Goal: Transaction & Acquisition: Complete application form

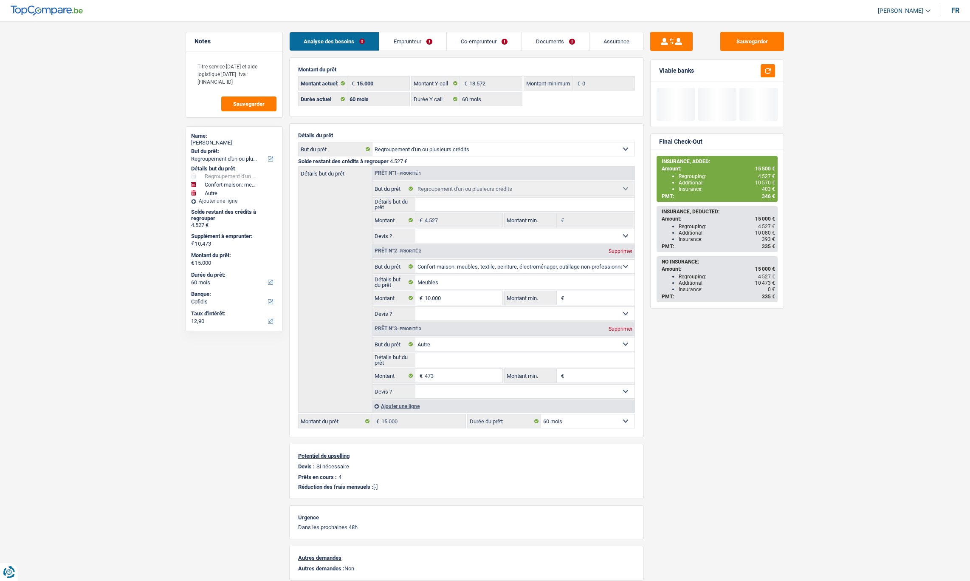
select select "refinancing"
select select "household"
select select "other"
select select "60"
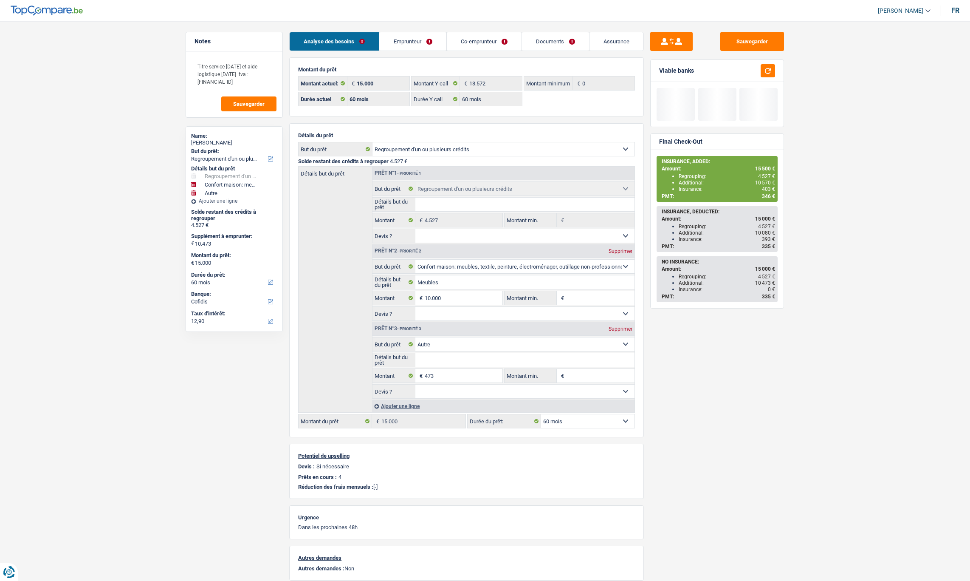
select select "cofidis"
select select "60"
select select "refinancing"
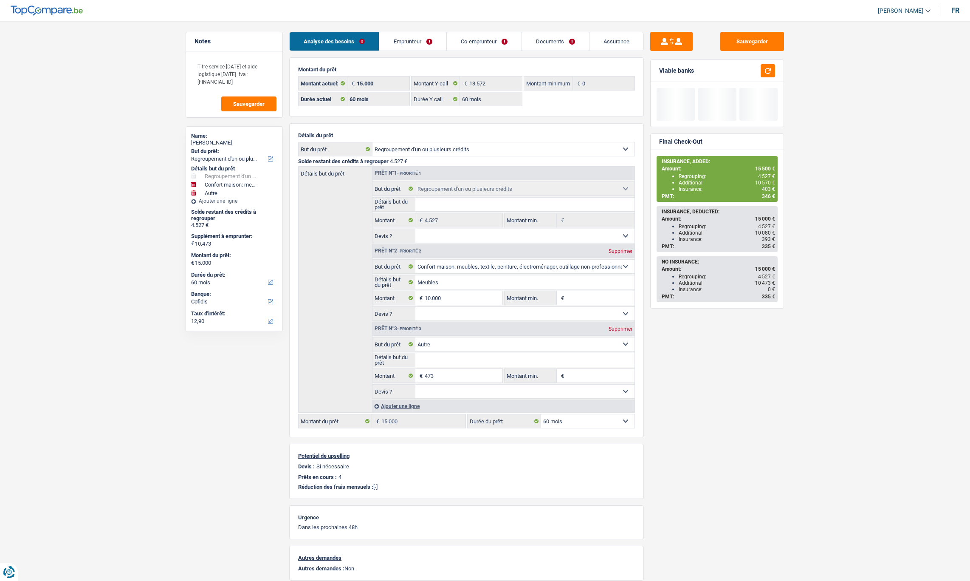
select select "household"
select select "other"
select select "60"
select select "32"
select select "married"
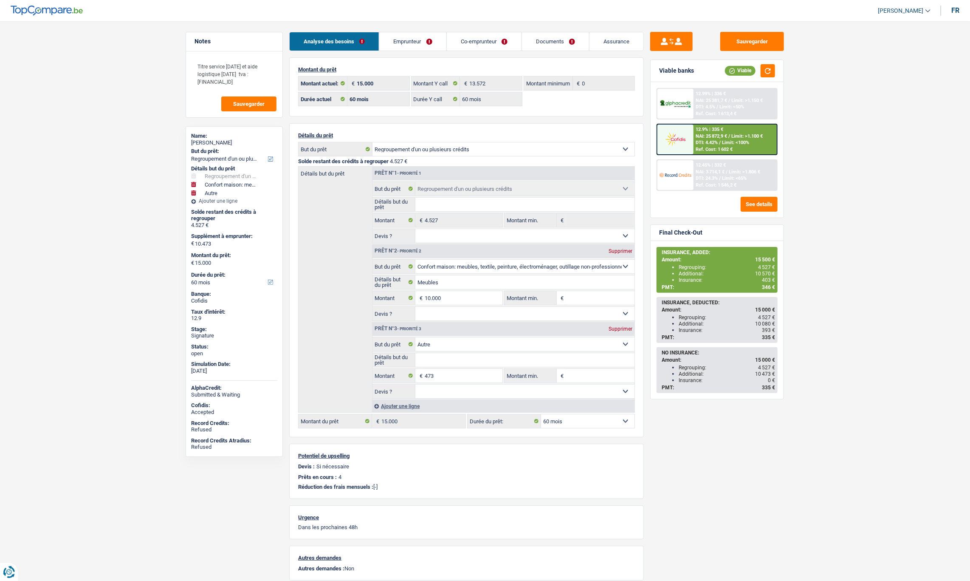
drag, startPoint x: 428, startPoint y: 41, endPoint x: 462, endPoint y: 65, distance: 41.7
click at [428, 41] on link "Emprunteur" at bounding box center [412, 41] width 67 height 18
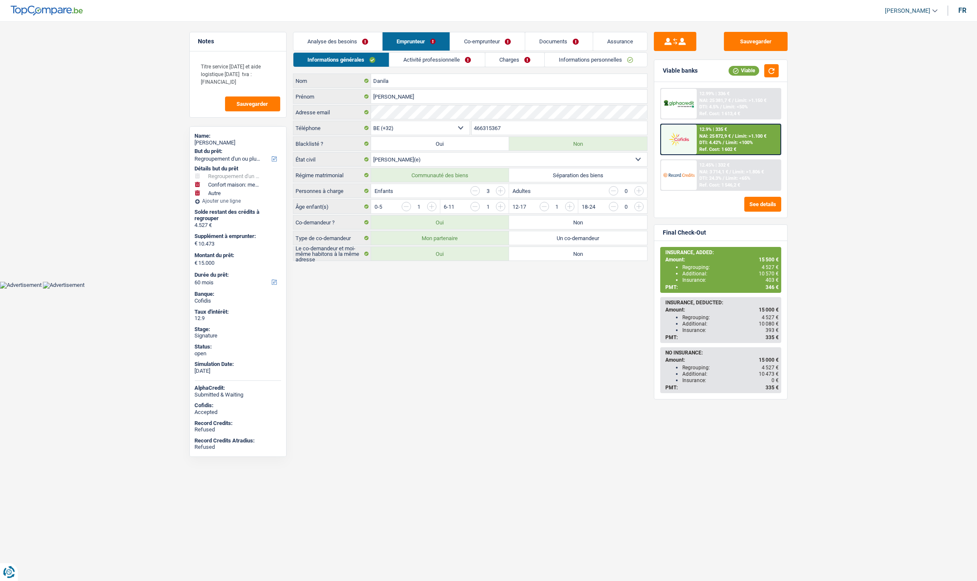
click at [514, 62] on link "Charges" at bounding box center [514, 60] width 59 height 14
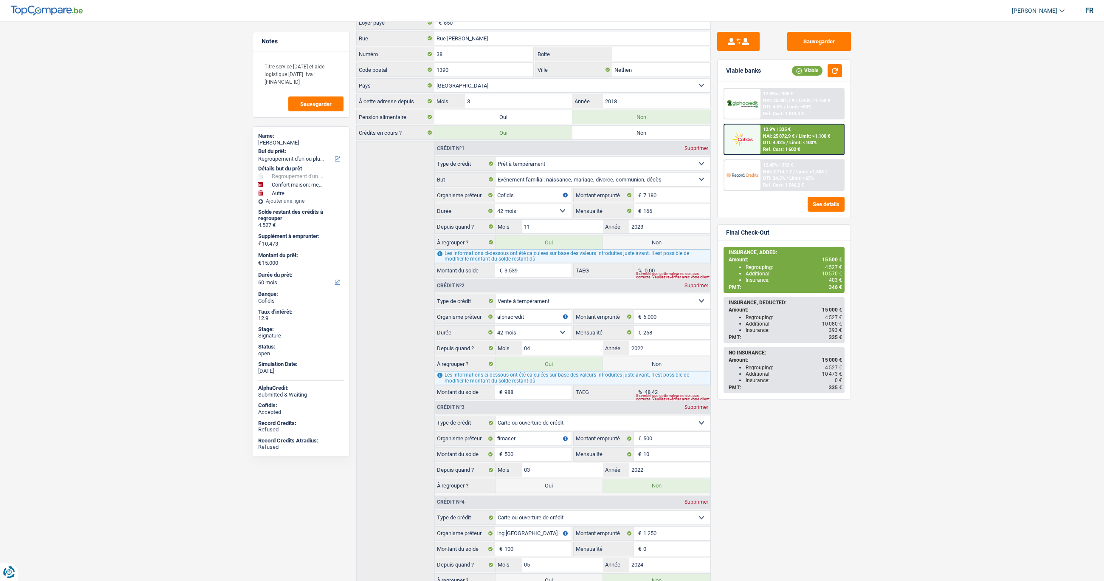
scroll to position [57, 0]
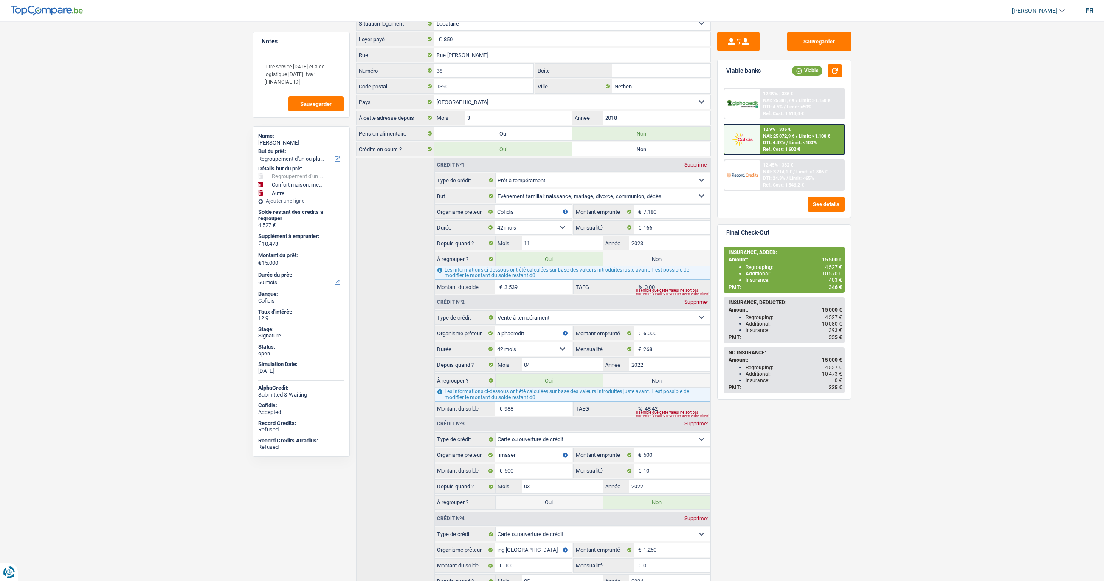
click at [531, 290] on input "3.539" at bounding box center [538, 287] width 67 height 14
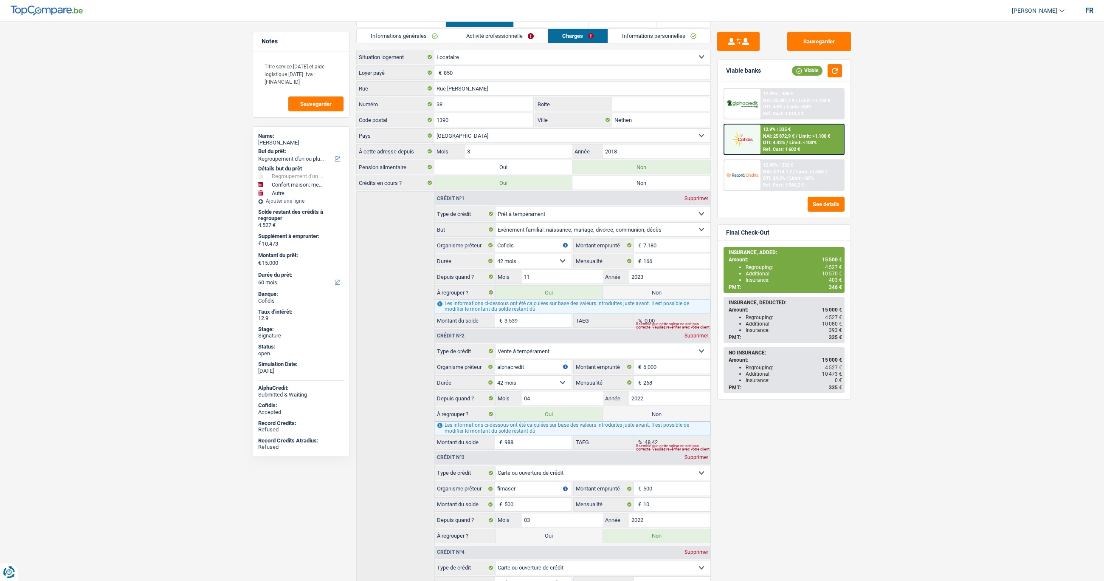
scroll to position [47, 0]
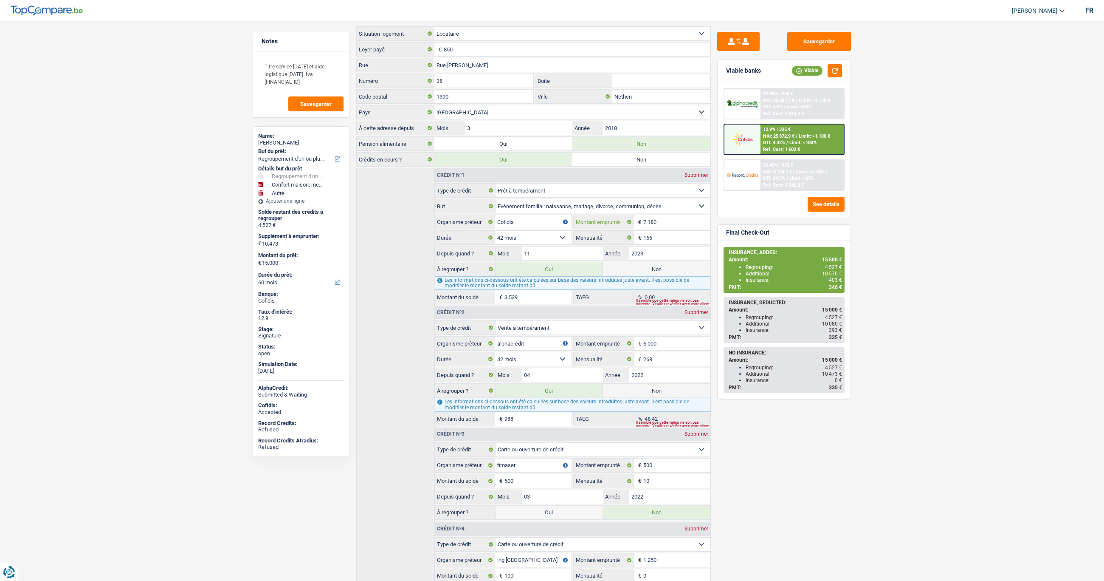
click at [660, 225] on input "7.180" at bounding box center [676, 222] width 67 height 14
click at [545, 300] on input "3.539" at bounding box center [538, 297] width 67 height 14
drag, startPoint x: 557, startPoint y: 300, endPoint x: 482, endPoint y: 295, distance: 74.5
click at [482, 295] on div "3.539 € Montant du solde" at bounding box center [503, 297] width 137 height 14
type input "10.159"
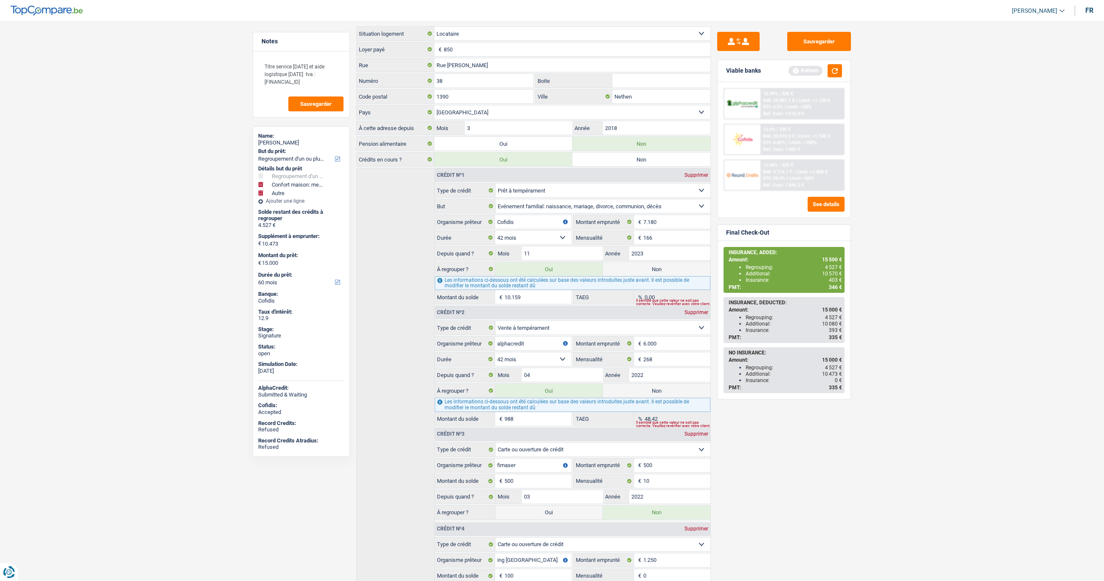
click at [536, 415] on input "988" at bounding box center [538, 419] width 67 height 14
click at [536, 416] on input "988" at bounding box center [538, 419] width 67 height 14
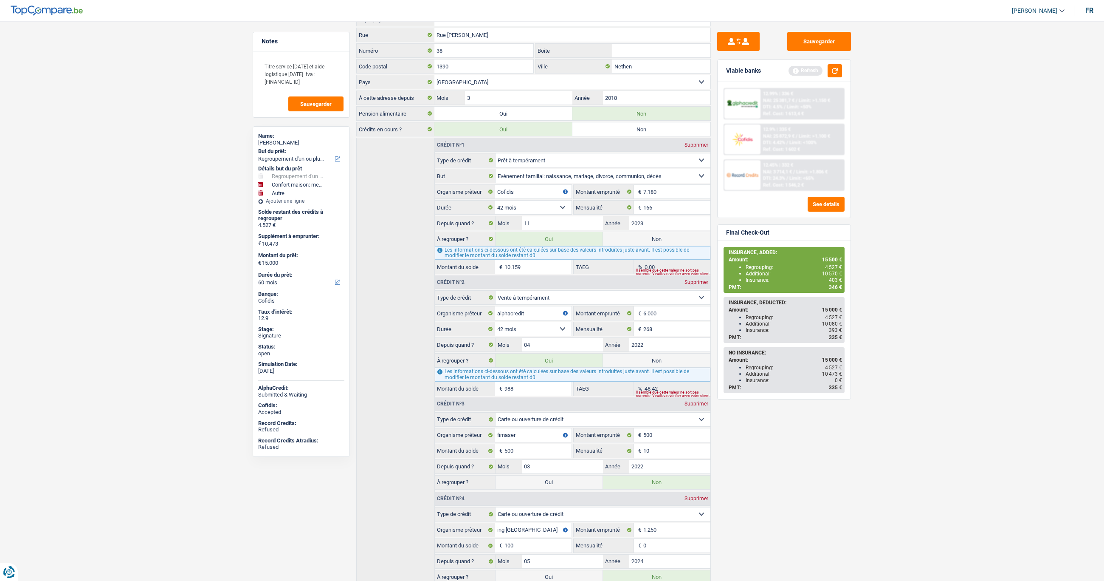
scroll to position [94, 0]
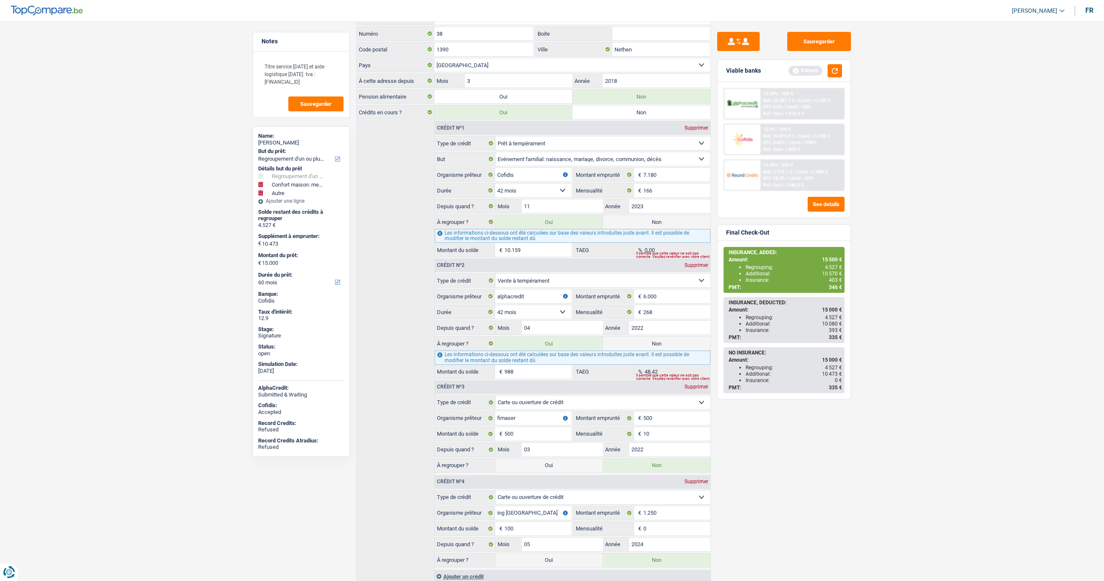
drag, startPoint x: 527, startPoint y: 373, endPoint x: 497, endPoint y: 373, distance: 30.2
click at [497, 373] on div "988 € Montant du solde" at bounding box center [503, 372] width 137 height 14
type input "2.346"
click at [753, 445] on div "Sauvegarder Viable banks Refresh 12.99% | 336 € NAI: 25 381,7 € / Limit: >1.150…" at bounding box center [784, 298] width 147 height 533
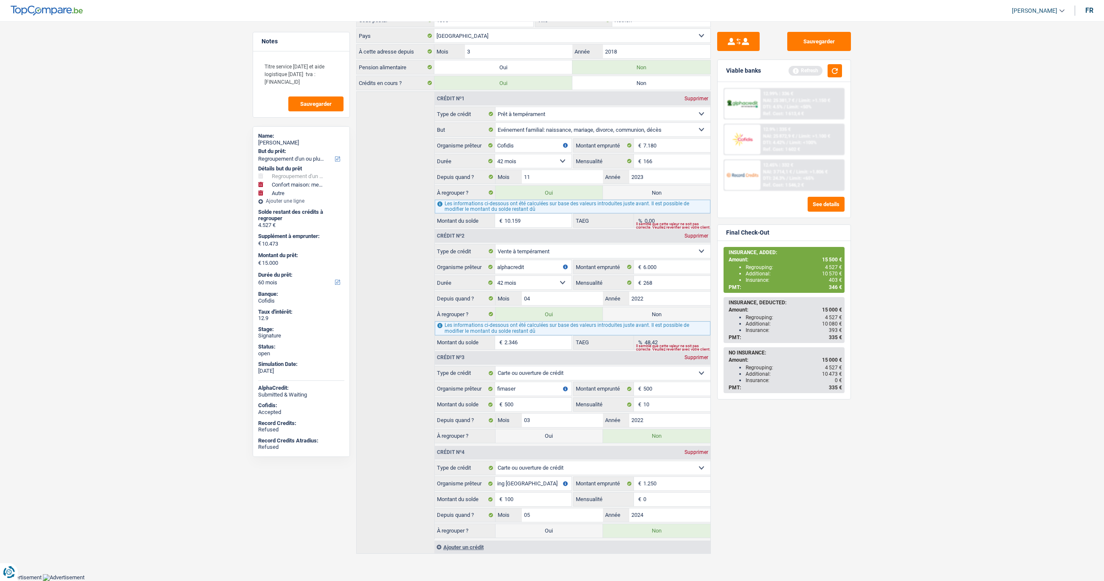
click at [834, 473] on div "Sauvegarder Viable banks Refresh 12.99% | 336 € NAI: 25 381,7 € / Limit: >1.150…" at bounding box center [784, 298] width 147 height 533
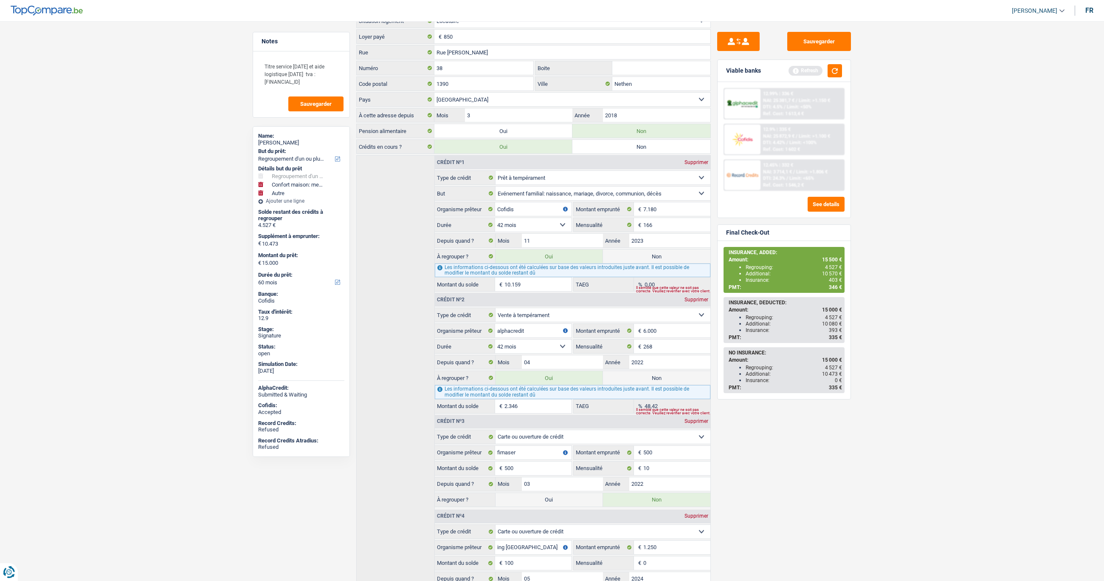
scroll to position [0, 0]
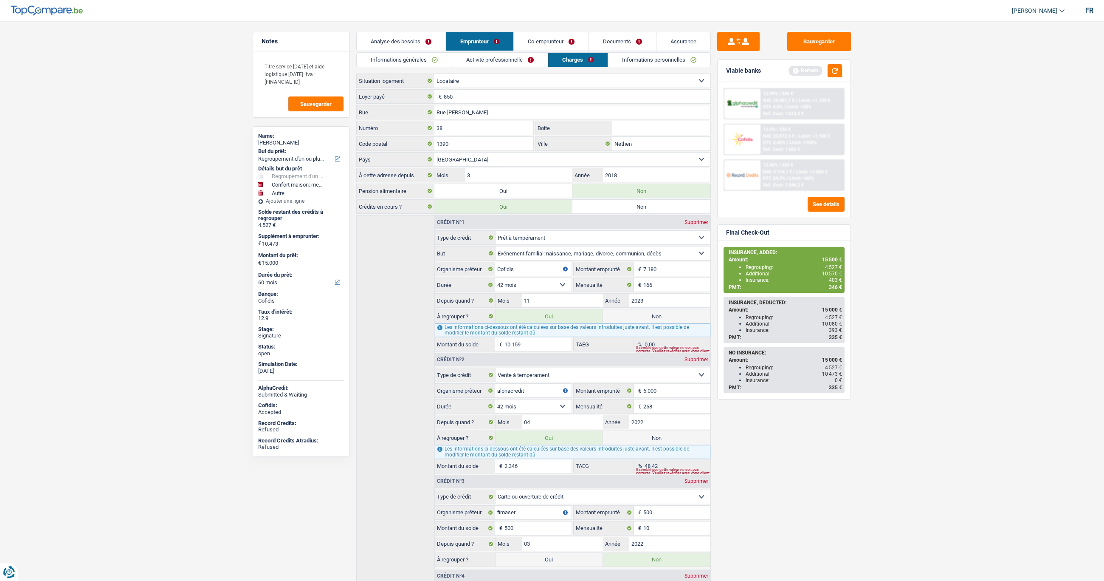
click at [400, 43] on link "Analyse des besoins" at bounding box center [401, 41] width 89 height 18
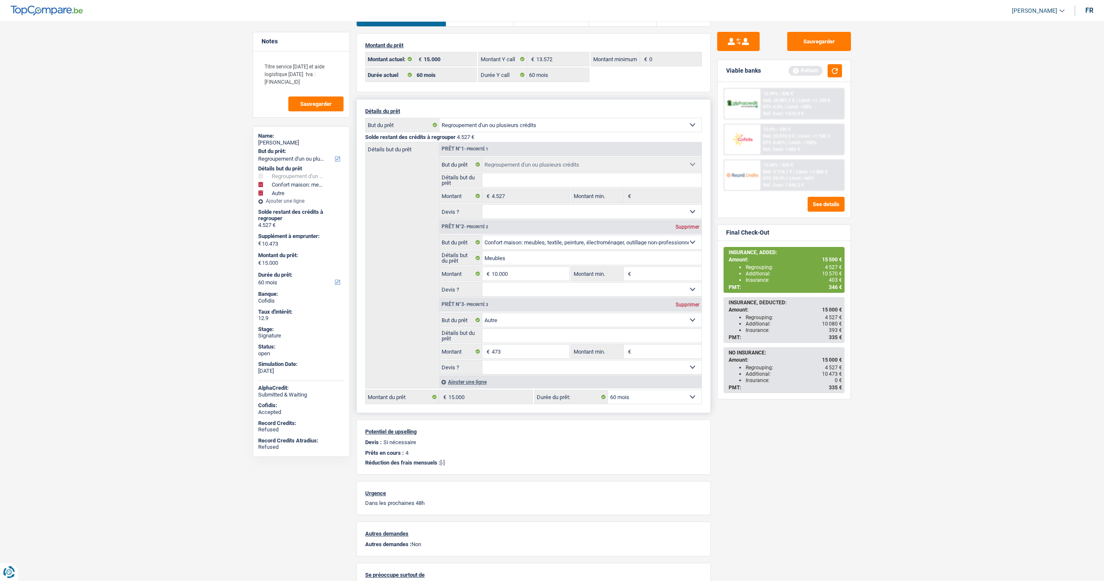
scroll to position [47, 0]
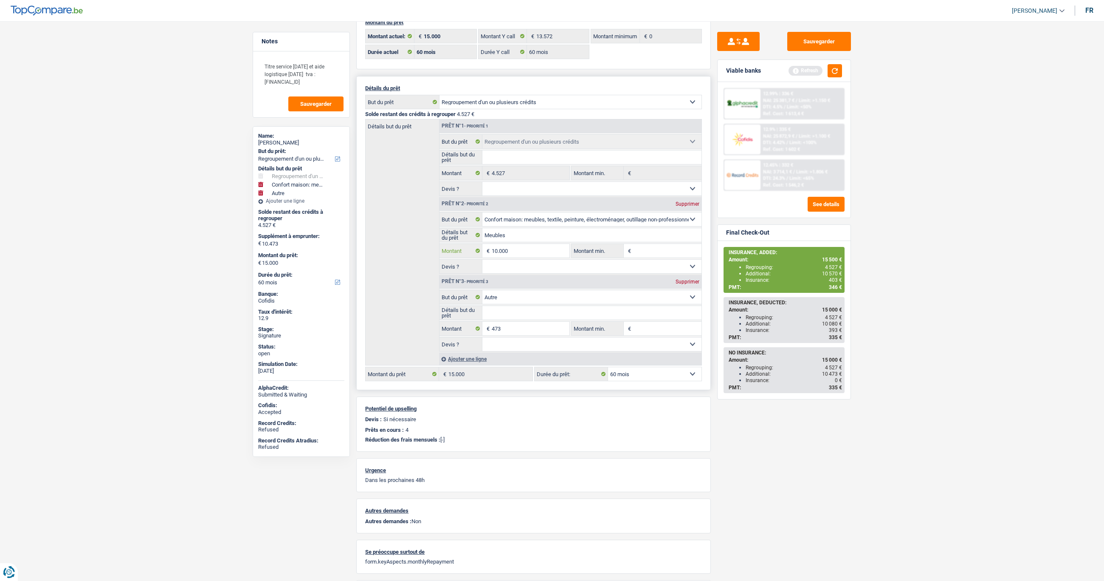
click at [510, 247] on input "10.000" at bounding box center [531, 251] width 78 height 14
click at [516, 331] on input "473" at bounding box center [531, 329] width 78 height 14
click at [513, 252] on input "10.000" at bounding box center [531, 251] width 78 height 14
click at [511, 326] on input "473" at bounding box center [531, 329] width 78 height 14
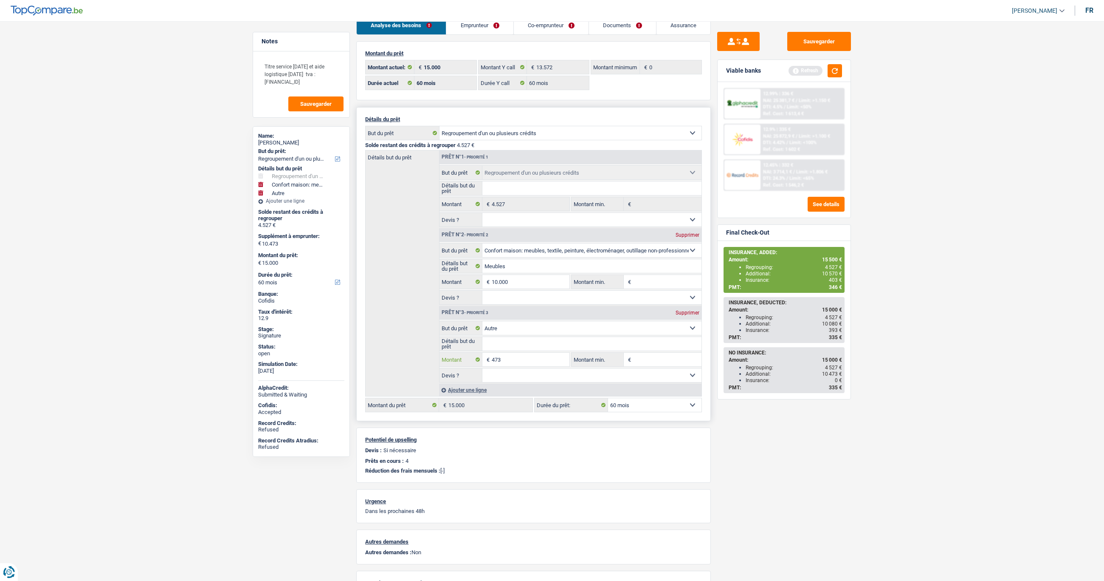
scroll to position [0, 0]
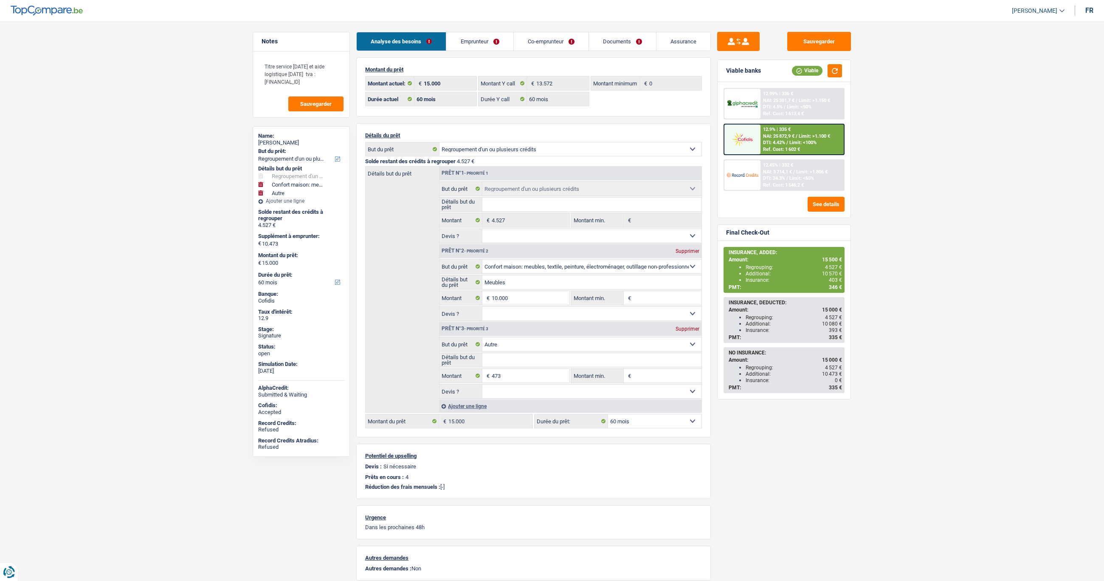
select select "refinancing"
select select "household"
select select "other"
select select "60"
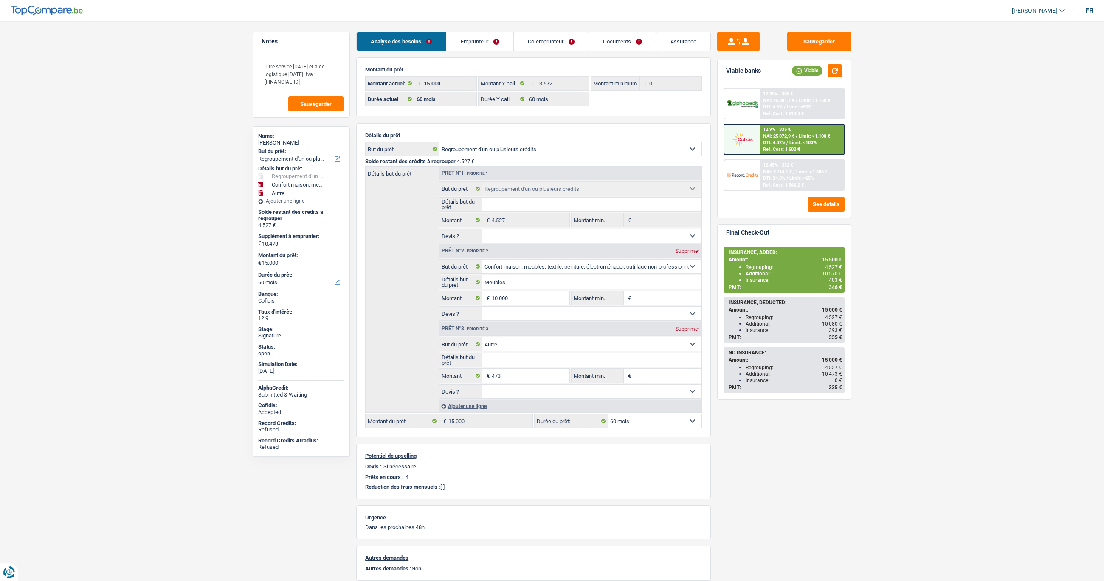
select select "60"
select select "refinancing"
select select "household"
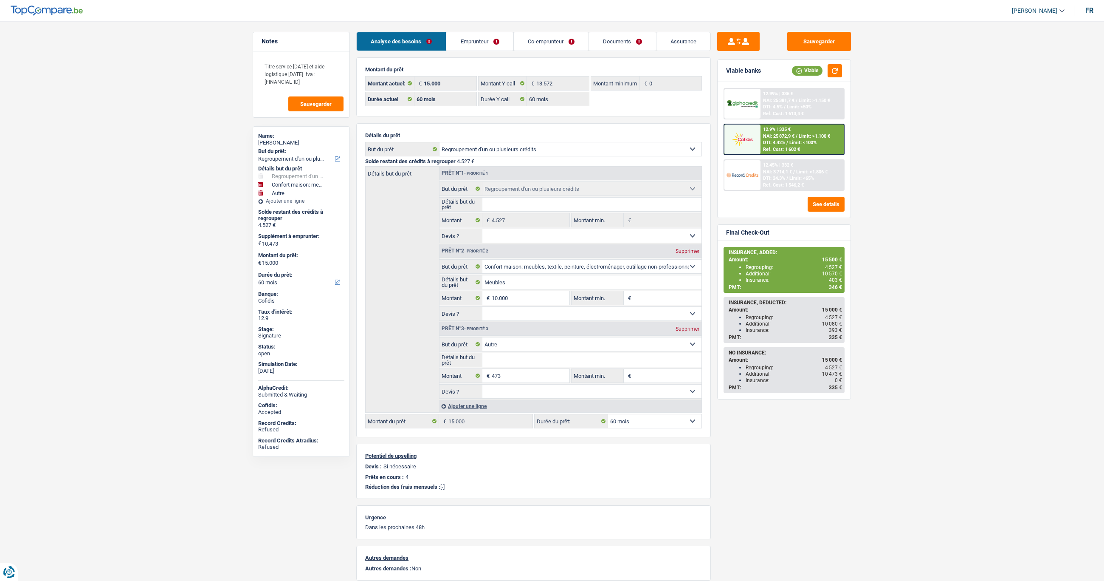
select select "other"
select select "60"
click at [195, 91] on main "Notes Titre service 17/04/2015 et aide logistique 14/01/2025 tva : be1003107286…" at bounding box center [552, 350] width 1104 height 674
click at [513, 381] on input "473" at bounding box center [531, 376] width 78 height 14
click at [524, 296] on input "10.000" at bounding box center [531, 298] width 78 height 14
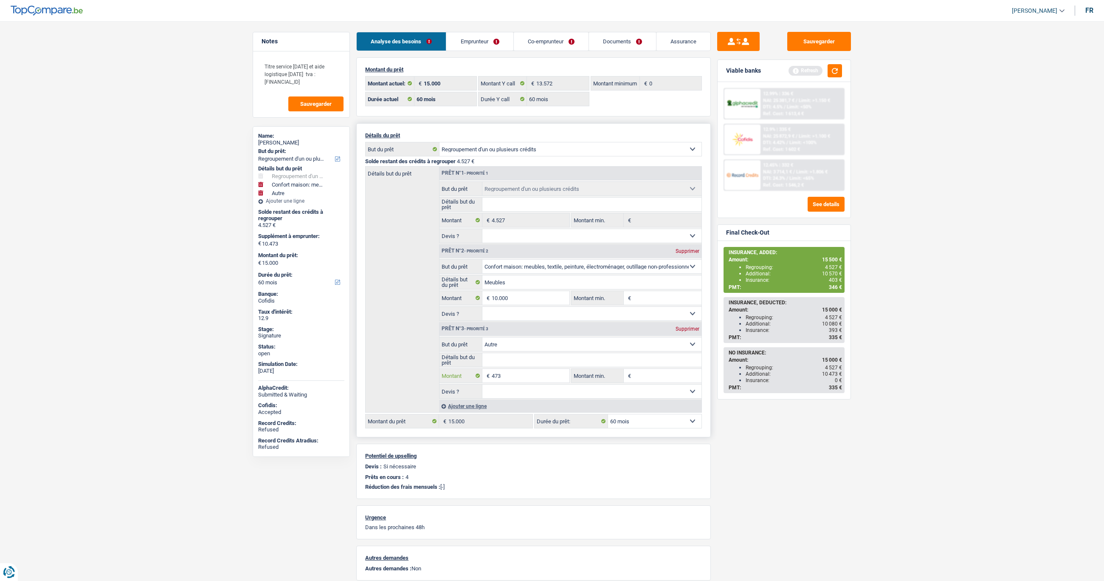
click at [512, 380] on input "473" at bounding box center [531, 376] width 78 height 14
type input "4"
type input "8.473"
type input "18.473"
type input "23.000"
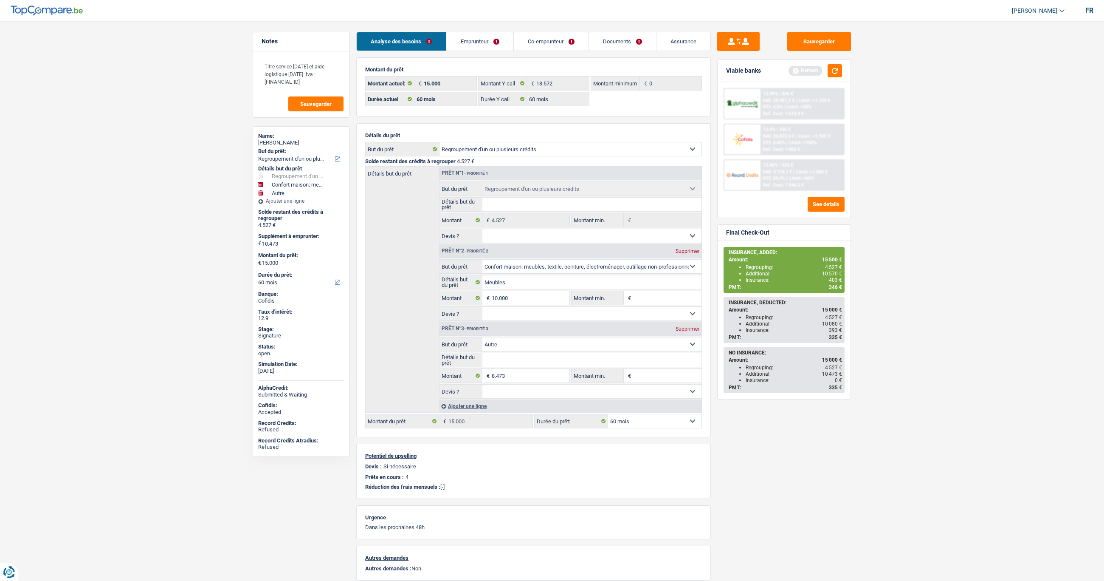
type input "23.000"
select select "120"
type input "23.000"
click at [760, 465] on div "Sauvegarder Viable banks Refresh 12.99% | 336 € NAI: 25 381,7 € / Limit: >1.150…" at bounding box center [784, 298] width 147 height 533
select select "120"
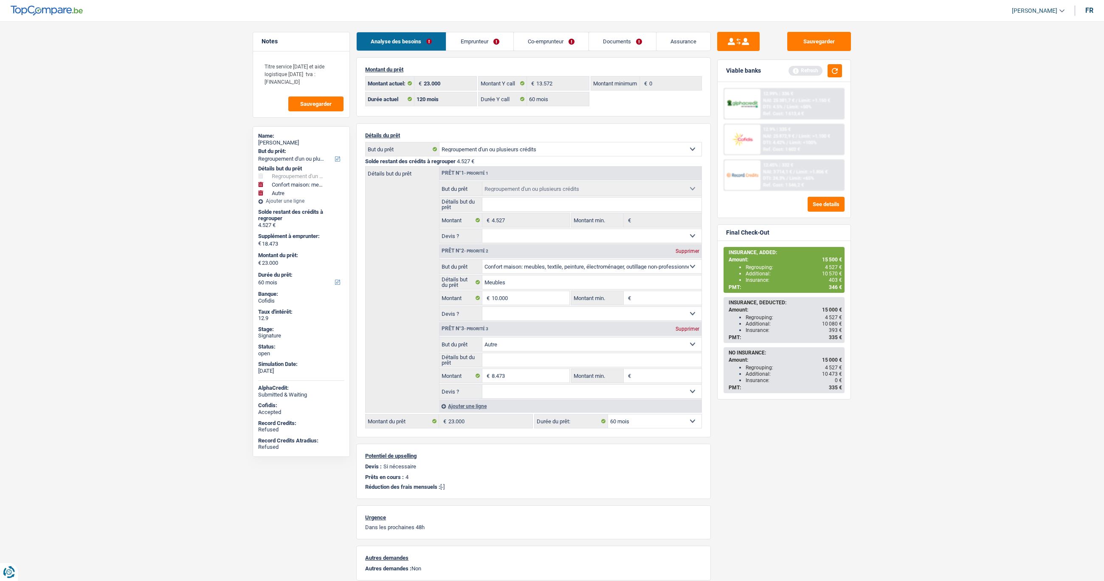
select select "120"
click at [697, 44] on link "Assurance" at bounding box center [684, 41] width 54 height 18
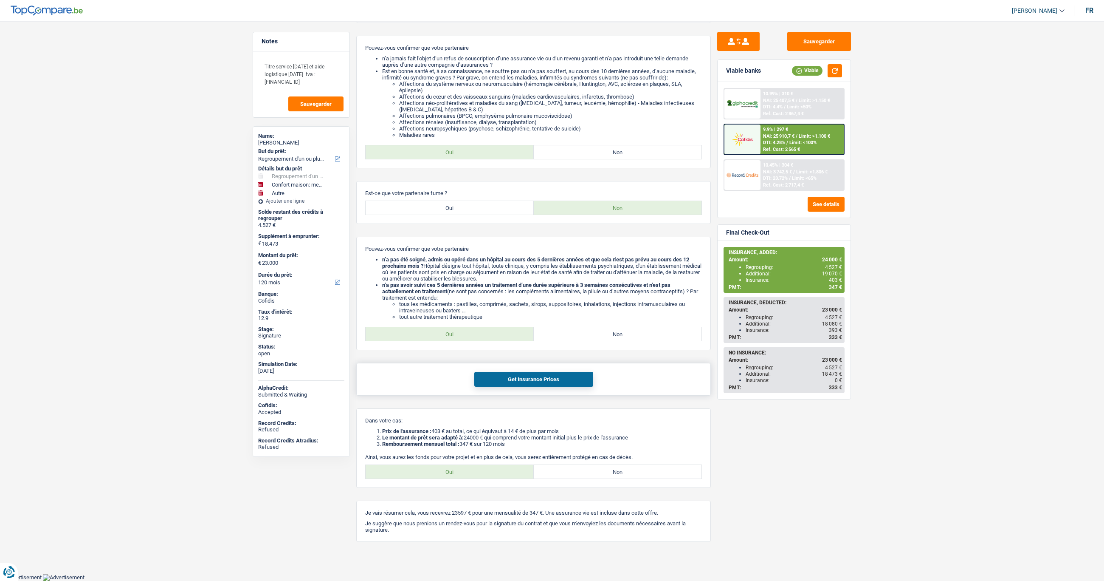
scroll to position [481, 0]
click at [527, 377] on button "Get Insurance Prices" at bounding box center [533, 379] width 119 height 15
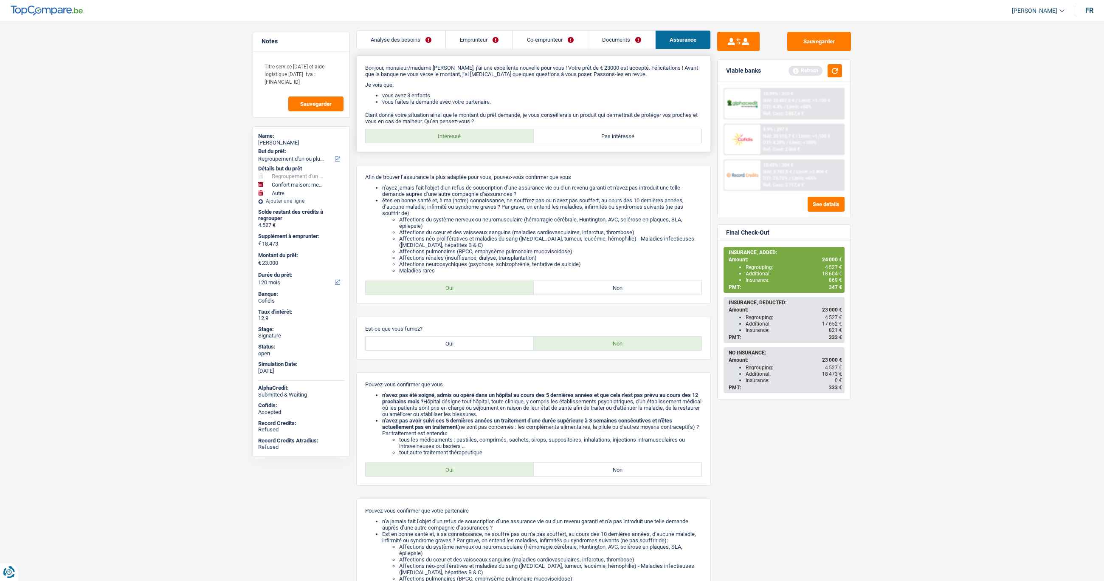
scroll to position [0, 0]
click at [473, 40] on link "Emprunteur" at bounding box center [479, 41] width 67 height 18
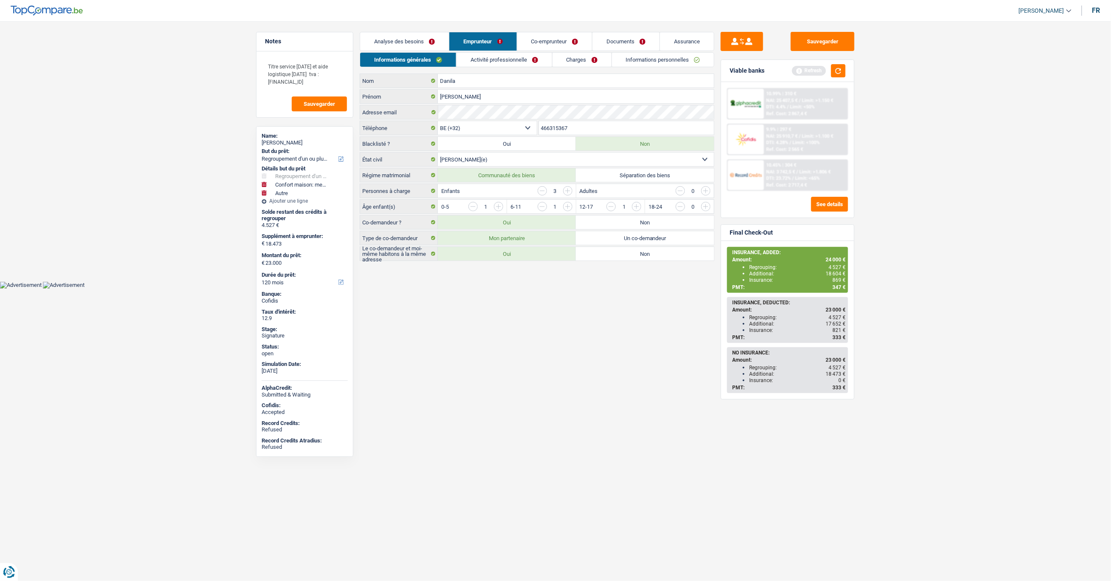
click at [420, 44] on link "Analyse des besoins" at bounding box center [404, 41] width 89 height 18
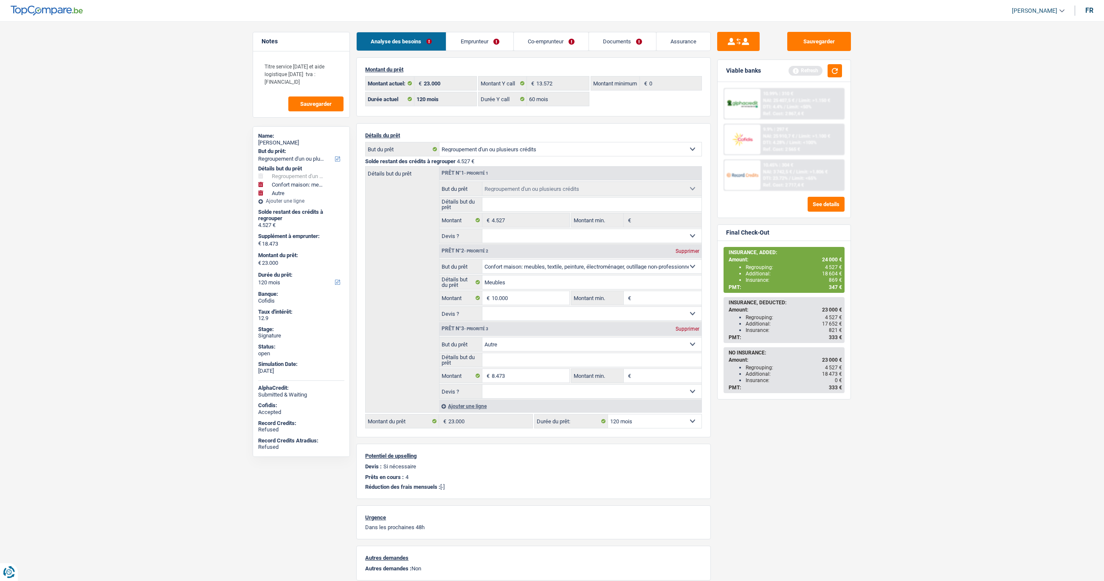
click at [487, 39] on link "Emprunteur" at bounding box center [479, 41] width 67 height 18
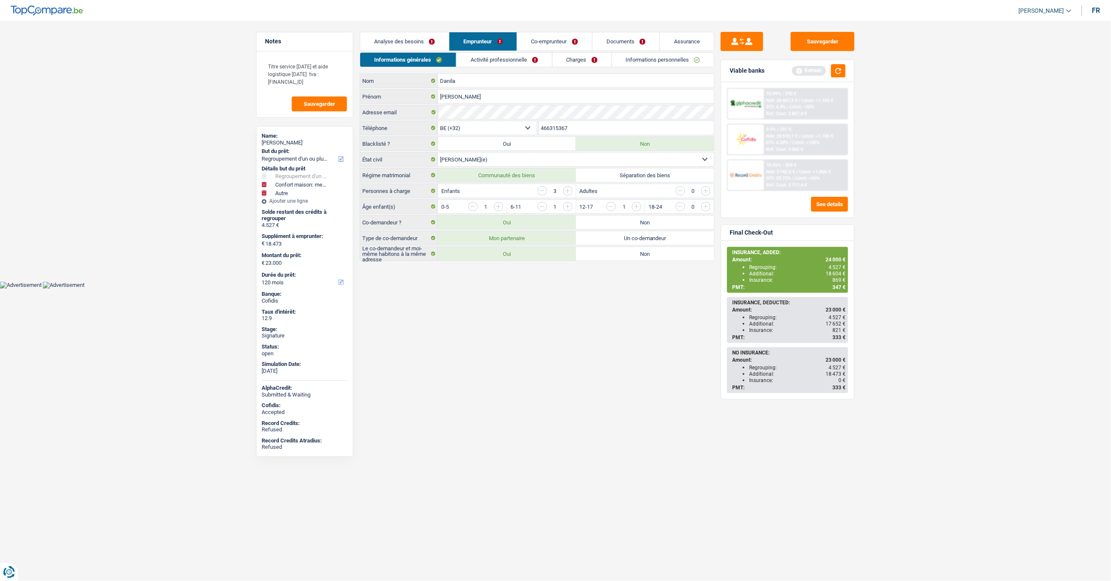
click at [544, 39] on link "Co-emprunteur" at bounding box center [554, 41] width 75 height 18
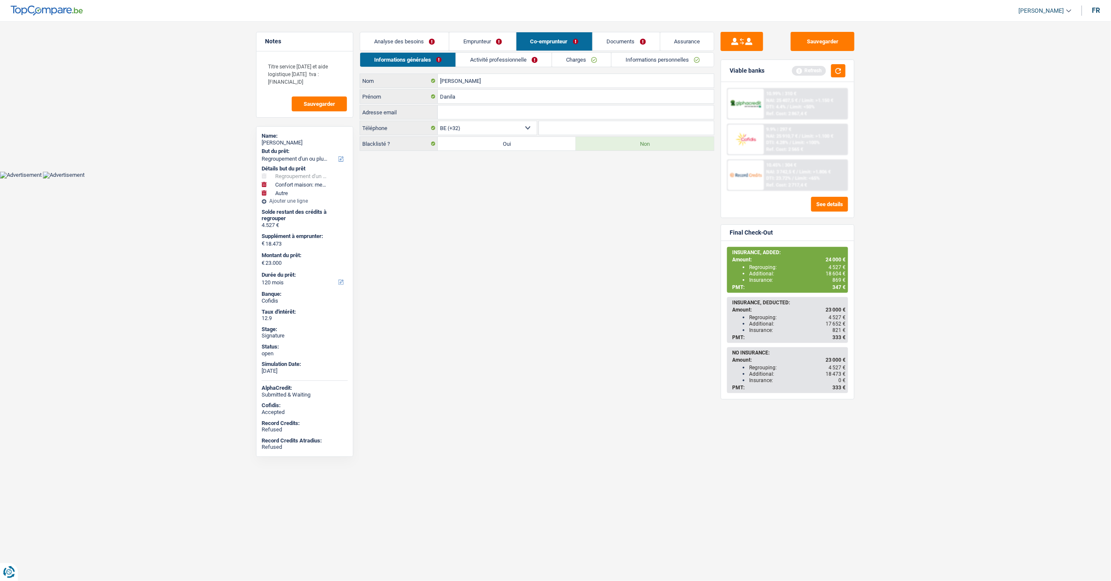
click at [499, 40] on link "Emprunteur" at bounding box center [482, 41] width 67 height 18
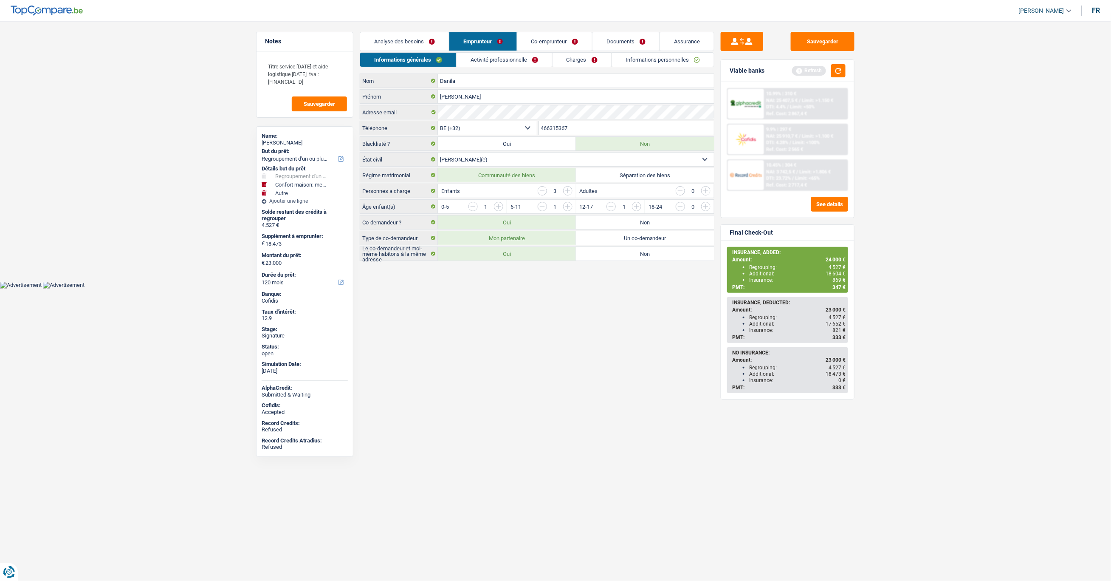
click at [632, 62] on link "Informations personnelles" at bounding box center [663, 60] width 102 height 14
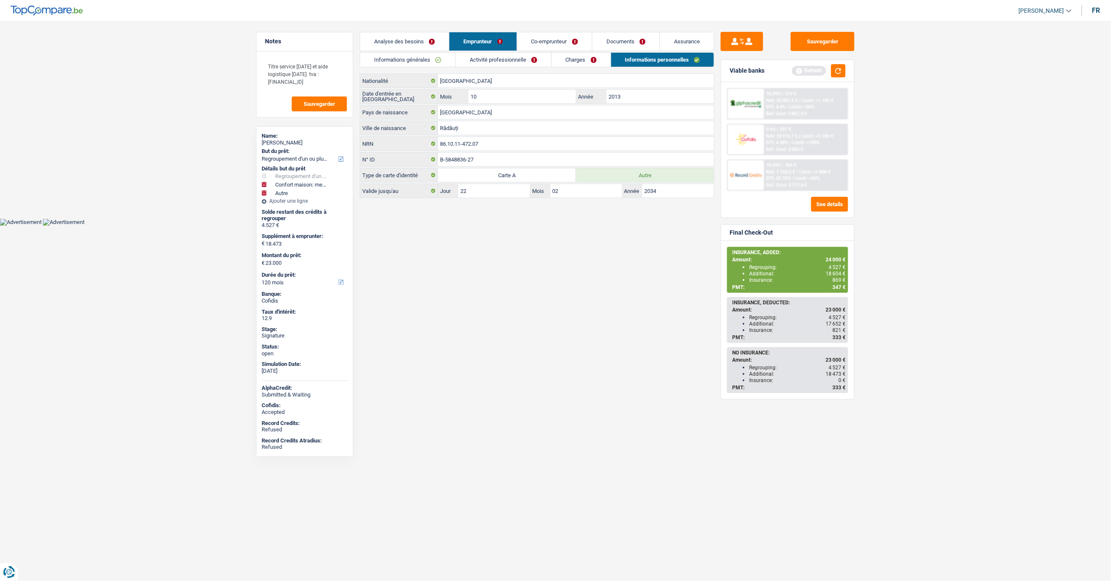
click at [587, 61] on link "Charges" at bounding box center [581, 60] width 59 height 14
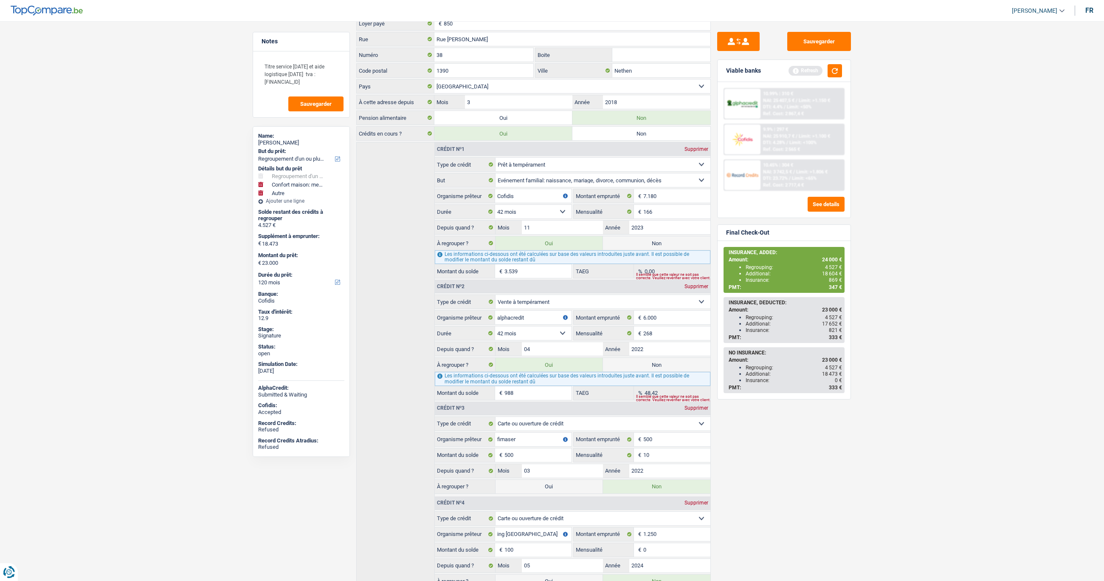
scroll to position [94, 0]
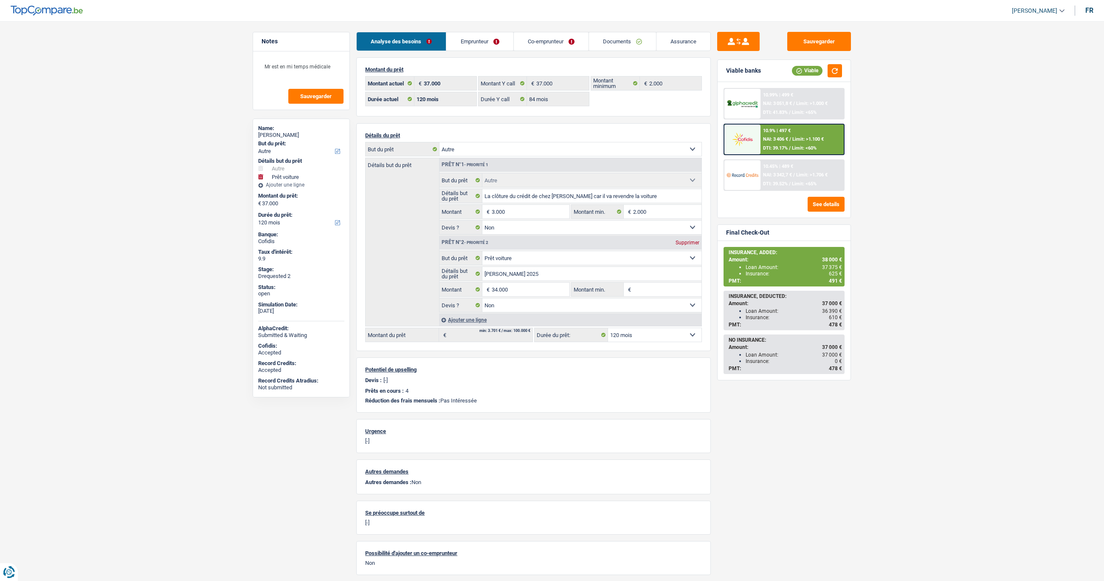
select select "other"
select select "car"
select select "120"
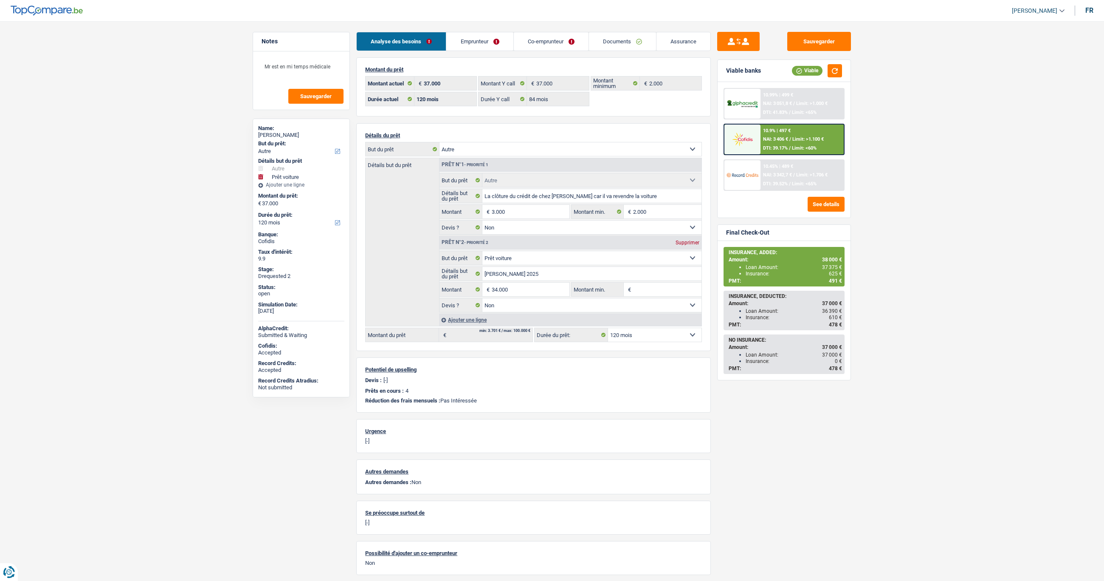
select select "84"
select select "other"
select select "false"
select select "car"
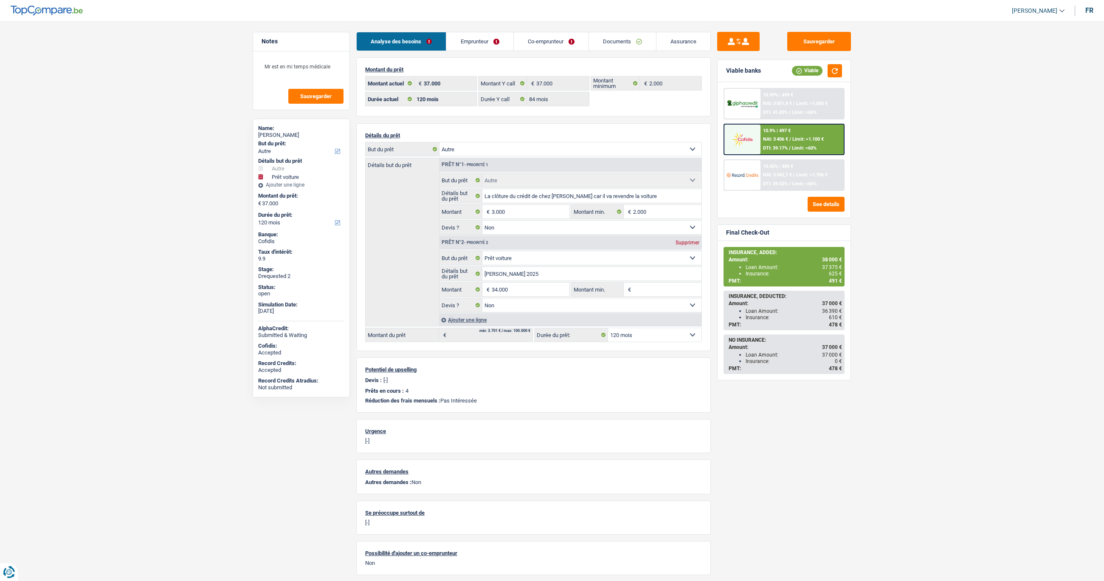
select select "false"
select select "120"
drag, startPoint x: 472, startPoint y: 41, endPoint x: 505, endPoint y: 47, distance: 32.9
click at [472, 41] on link "Emprunteur" at bounding box center [479, 41] width 67 height 18
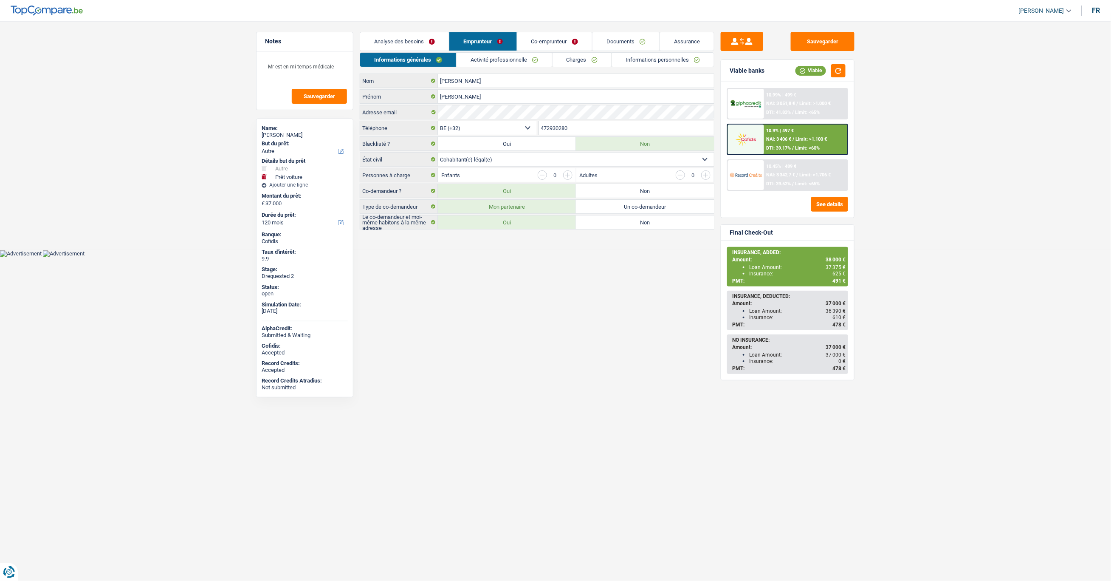
click at [653, 64] on link "Informations personnelles" at bounding box center [663, 60] width 102 height 14
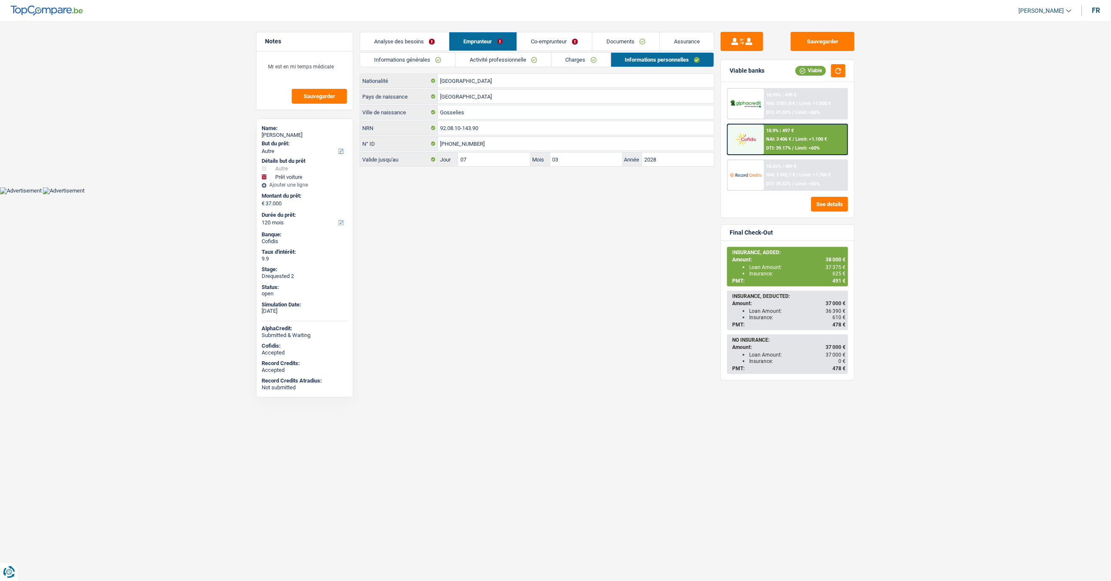
click at [580, 61] on link "Charges" at bounding box center [581, 60] width 59 height 14
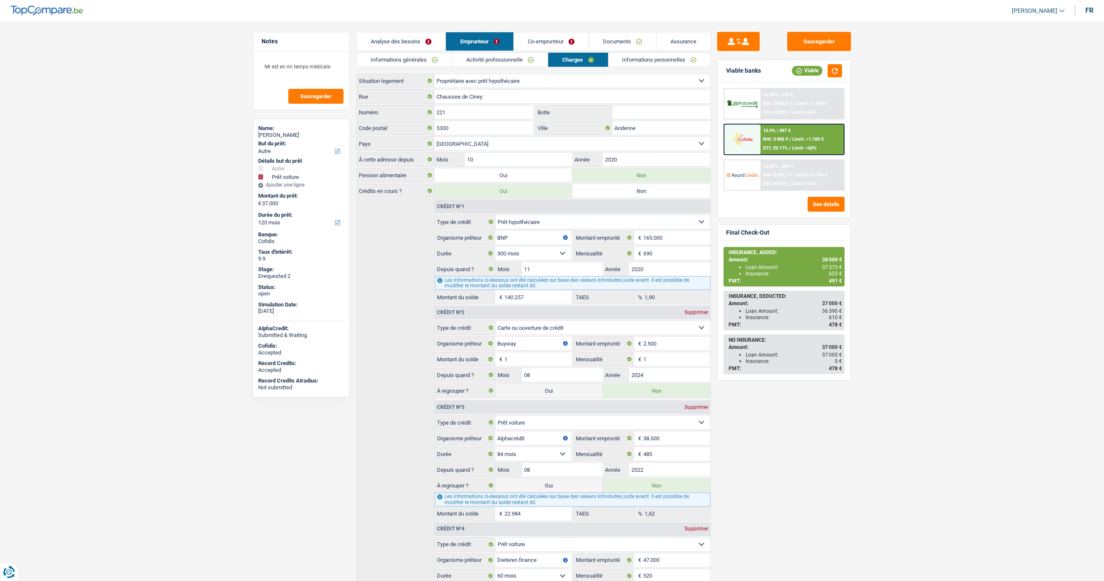
click at [647, 59] on link "Informations personnelles" at bounding box center [660, 60] width 102 height 14
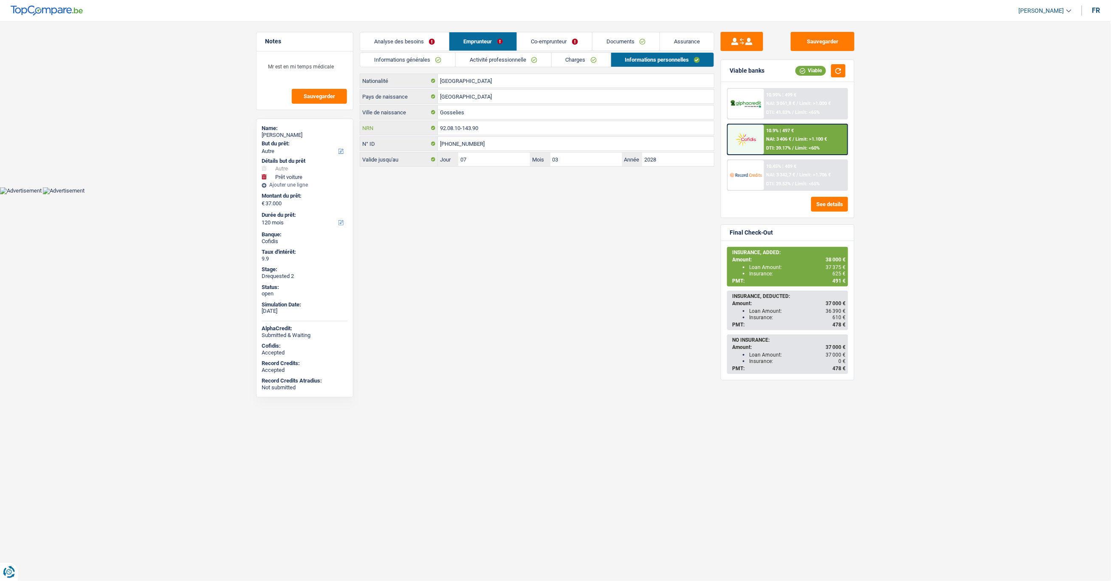
click at [497, 129] on input "92.08.10-143.90" at bounding box center [576, 128] width 276 height 14
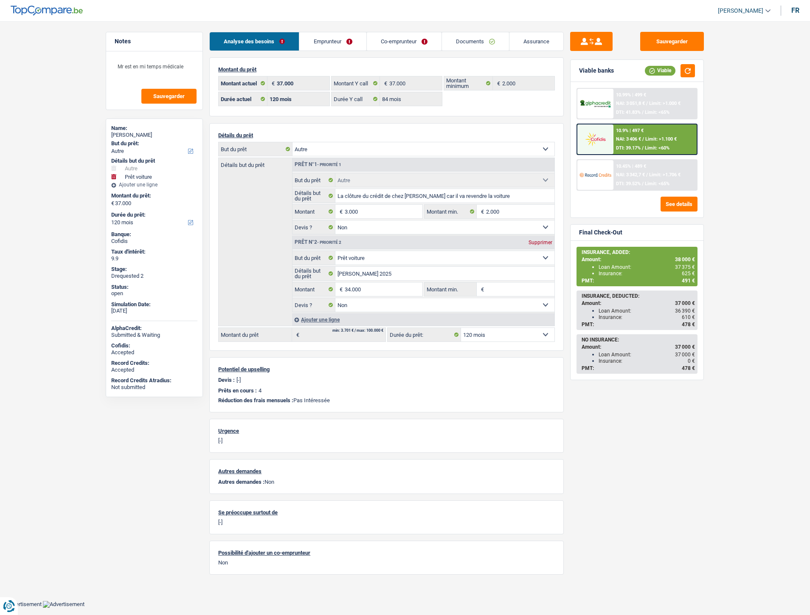
select select "other"
select select "car"
select select "120"
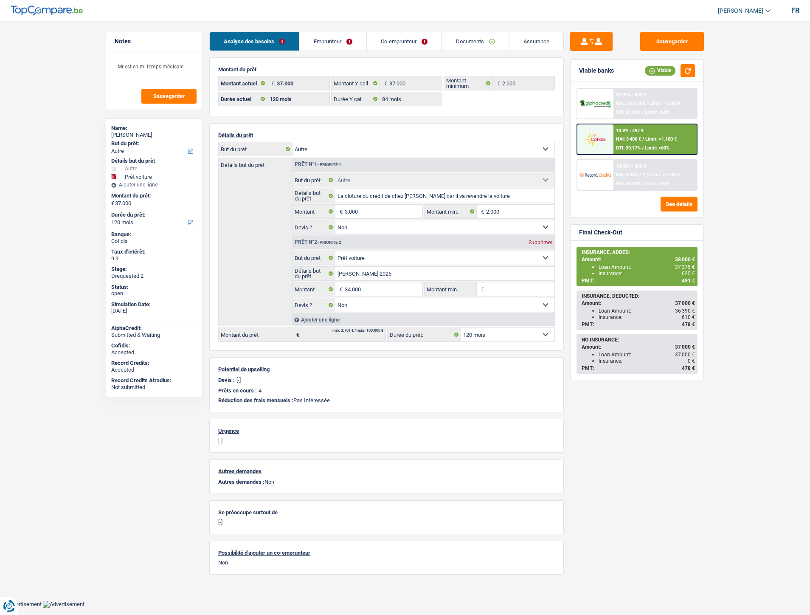
select select "84"
select select "other"
select select "false"
select select "car"
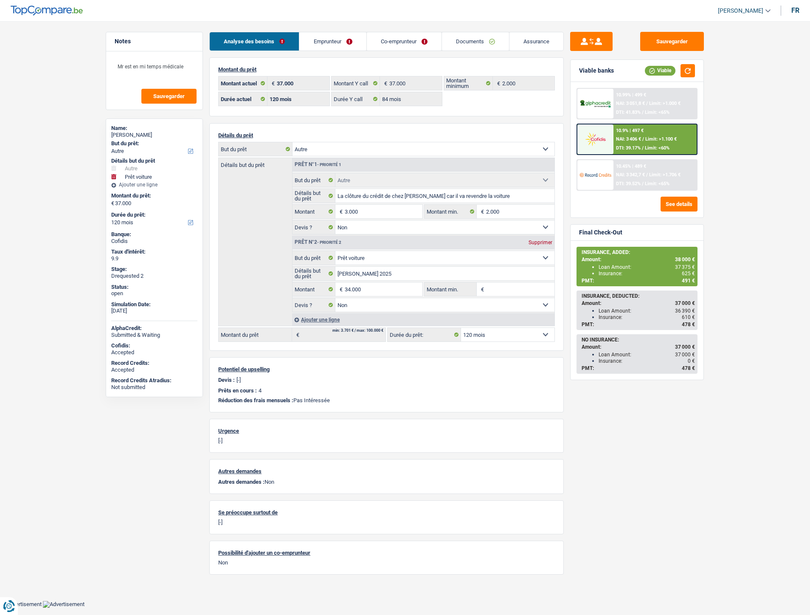
select select "false"
select select "120"
click at [456, 40] on link "Documents" at bounding box center [475, 41] width 67 height 18
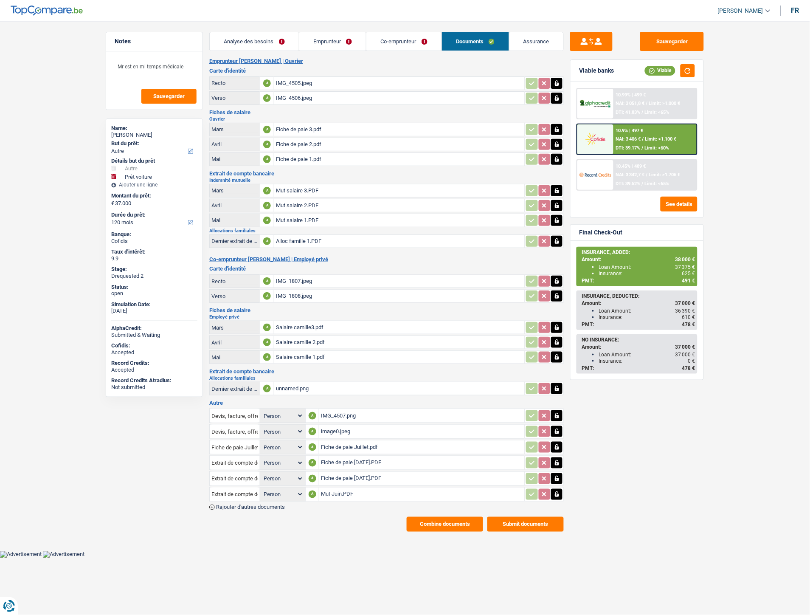
click at [347, 457] on div "Fiche de paie [DATE].PDF" at bounding box center [422, 463] width 202 height 13
click at [354, 472] on div "Fiche de paie [DATE].PDF" at bounding box center [422, 478] width 202 height 13
click at [379, 472] on div "Fiche de paie [DATE].PDF" at bounding box center [422, 478] width 202 height 13
click at [396, 42] on link "Co-emprunteur" at bounding box center [404, 41] width 75 height 18
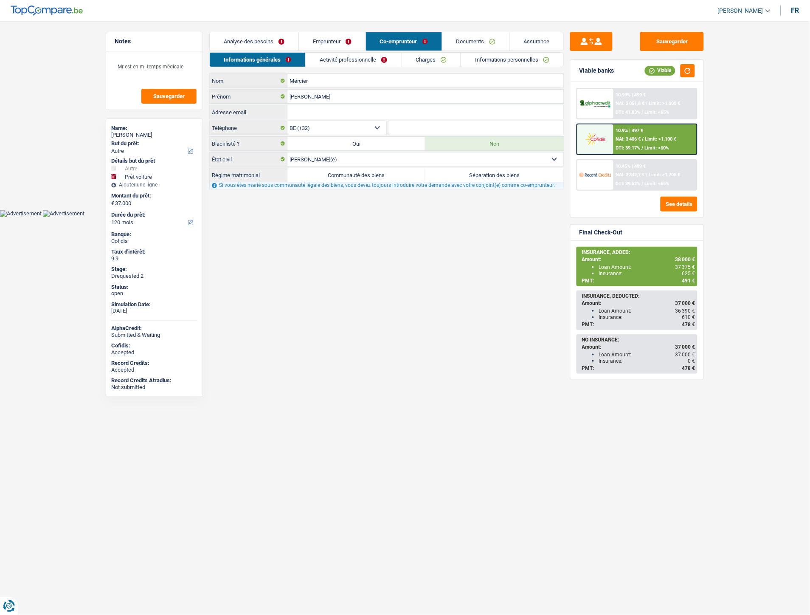
click at [333, 39] on link "Emprunteur" at bounding box center [332, 41] width 67 height 18
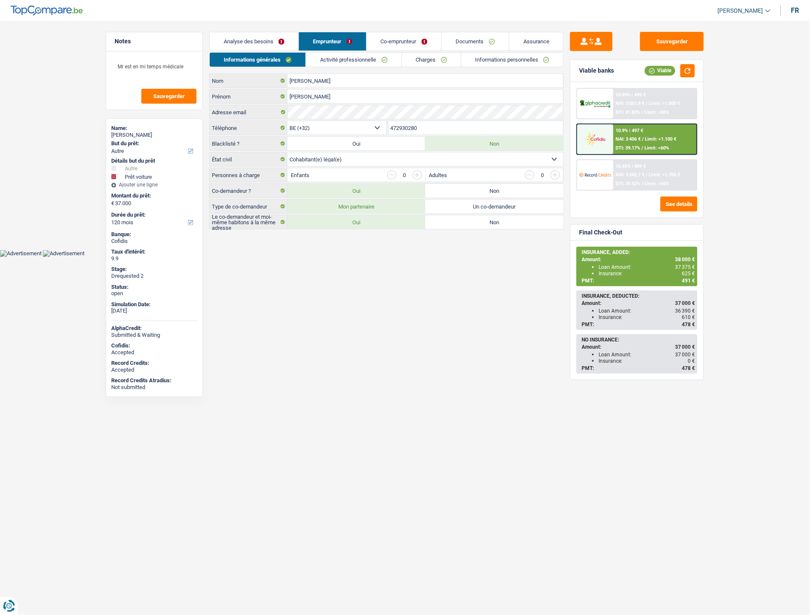
click at [469, 37] on link "Documents" at bounding box center [475, 41] width 67 height 18
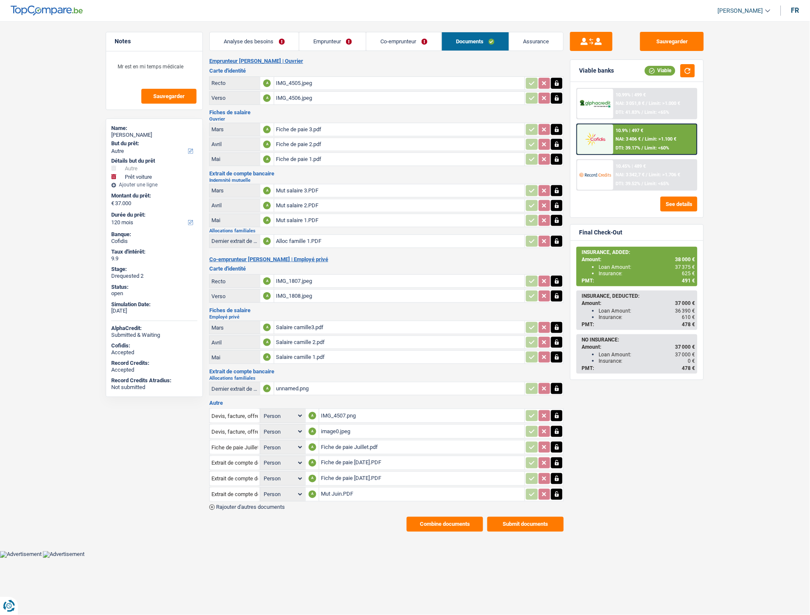
click at [333, 412] on div "IMG_4507.png" at bounding box center [422, 415] width 202 height 13
click at [349, 426] on div "image0.jpeg" at bounding box center [422, 431] width 202 height 13
click at [336, 441] on div "Fiche de paie Juillet.pdf" at bounding box center [422, 447] width 202 height 13
click at [300, 160] on div "Fiche de paie 1.pdf" at bounding box center [399, 159] width 247 height 13
click at [303, 129] on div "Fiche de paie 3.pdf" at bounding box center [399, 129] width 247 height 13
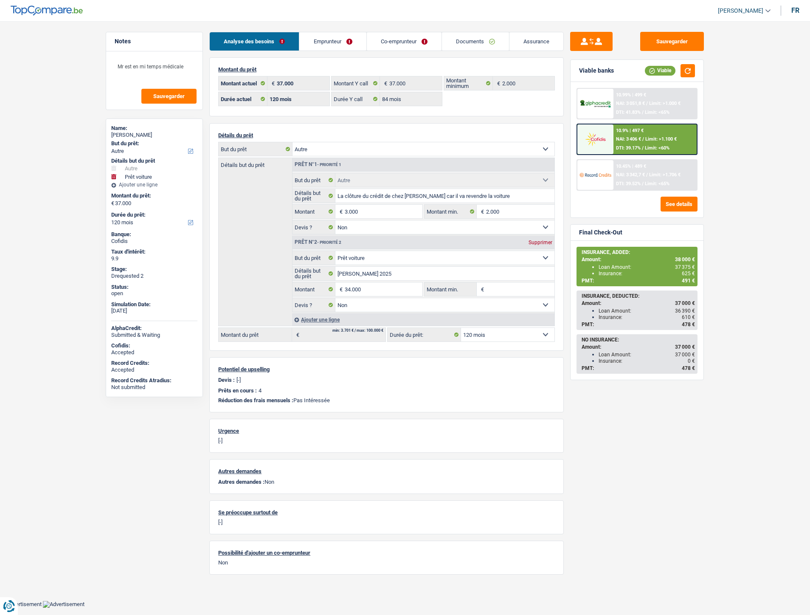
select select "other"
select select "car"
select select "120"
click at [468, 42] on link "Documents" at bounding box center [475, 41] width 67 height 18
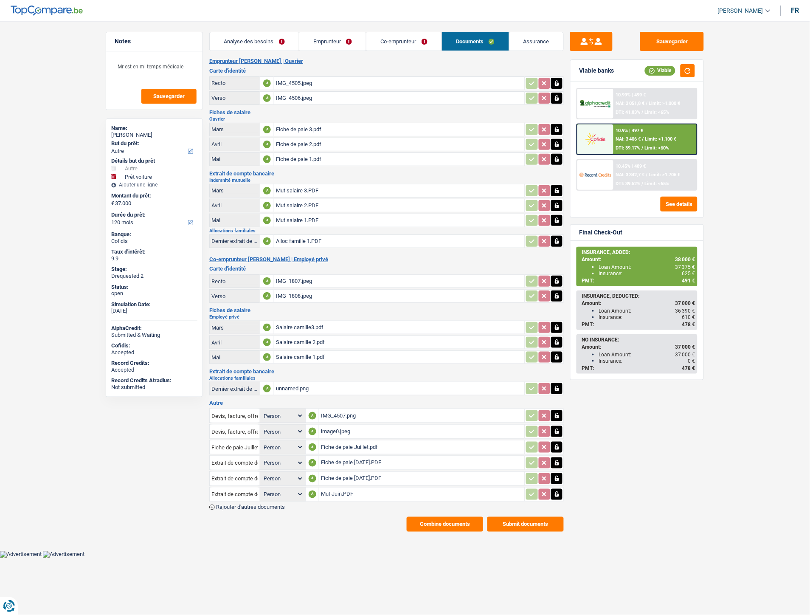
click at [337, 490] on div "Mut Juin.PDF" at bounding box center [422, 494] width 202 height 13
click at [291, 385] on div "unnamed.png" at bounding box center [399, 388] width 247 height 13
click at [301, 353] on div "Salaire camille 1.pdf" at bounding box center [399, 357] width 247 height 13
click at [294, 336] on div "Salaire camille 2.pdf" at bounding box center [399, 342] width 247 height 13
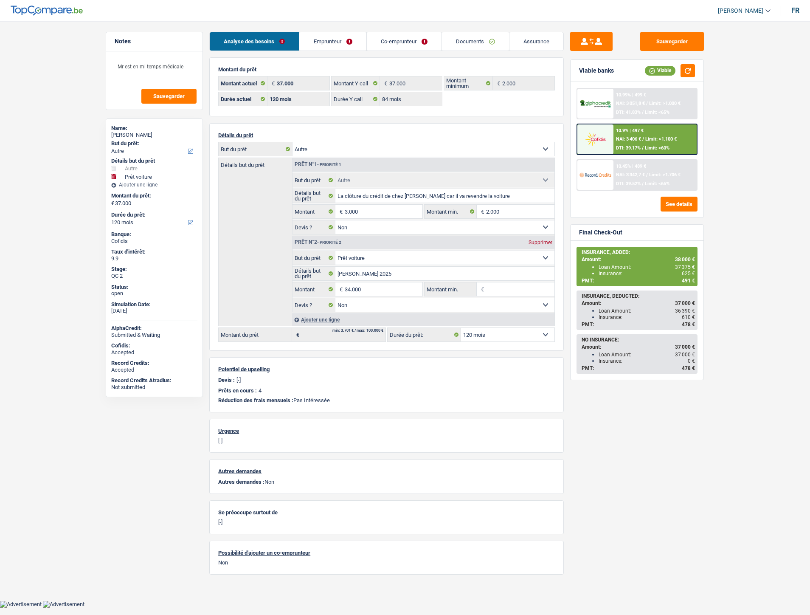
select select "other"
select select "car"
select select "120"
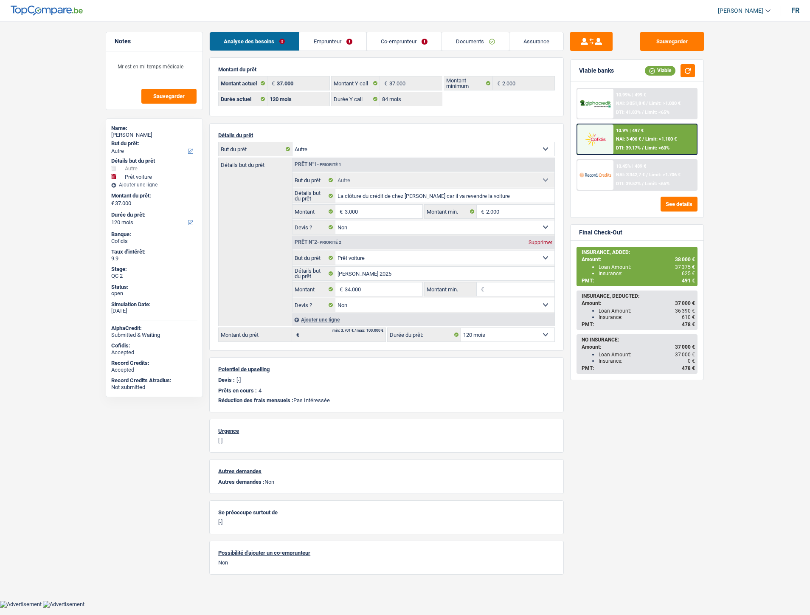
select select "84"
select select "other"
select select "false"
select select "car"
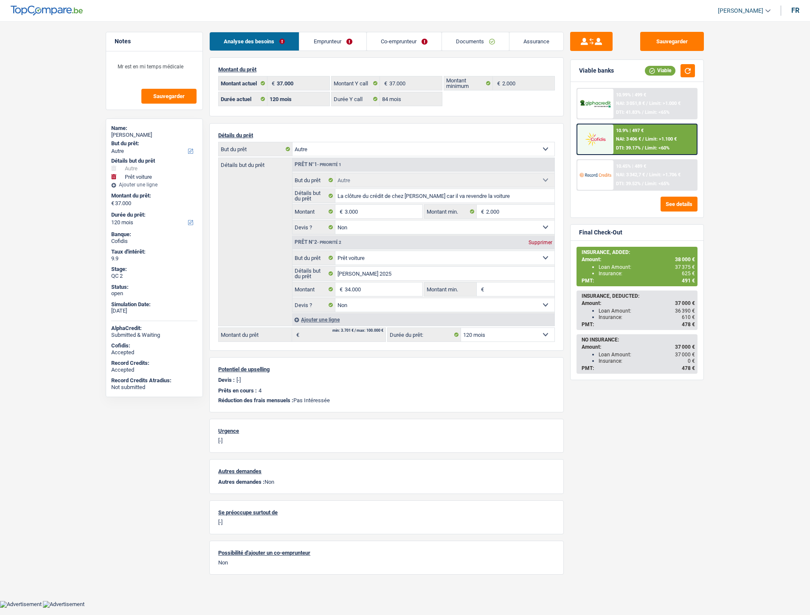
select select "false"
select select "120"
click at [537, 42] on link "Assurance" at bounding box center [537, 41] width 54 height 18
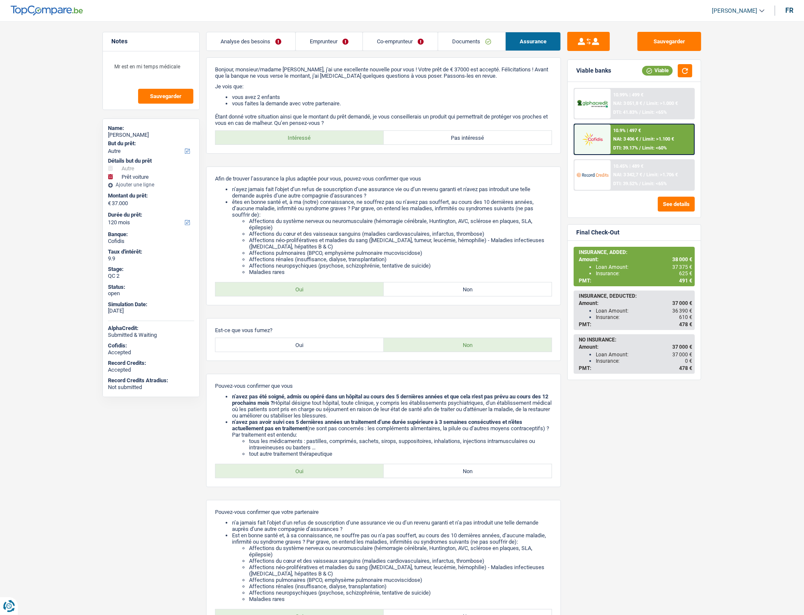
click at [391, 43] on link "Co-emprunteur" at bounding box center [400, 41] width 75 height 18
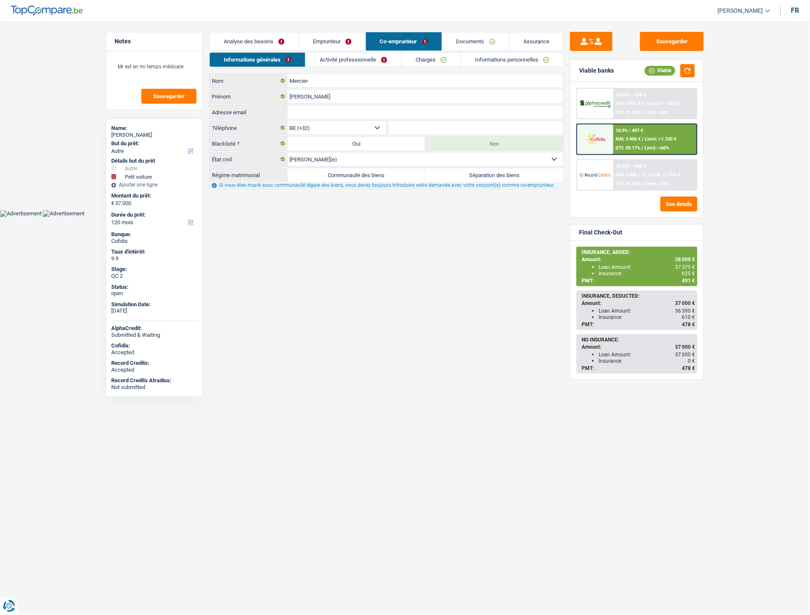
click at [537, 40] on link "Assurance" at bounding box center [537, 41] width 54 height 18
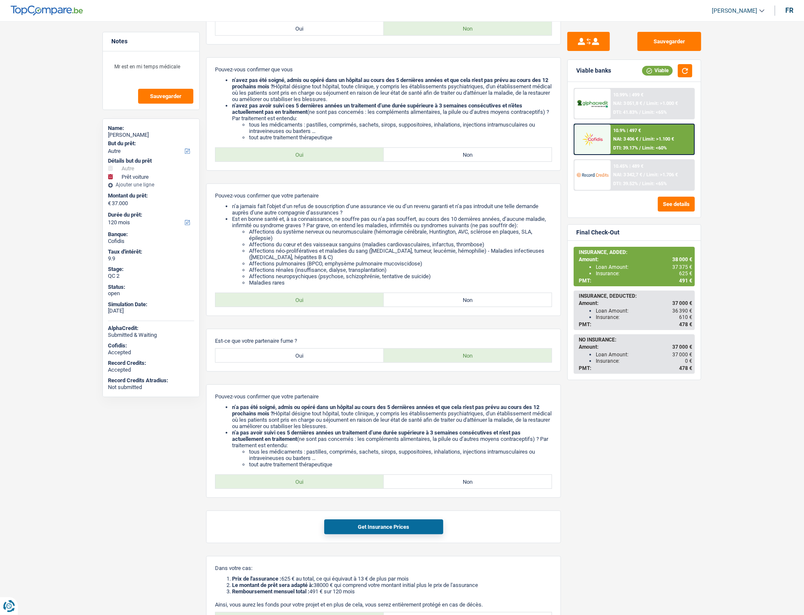
scroll to position [257, 0]
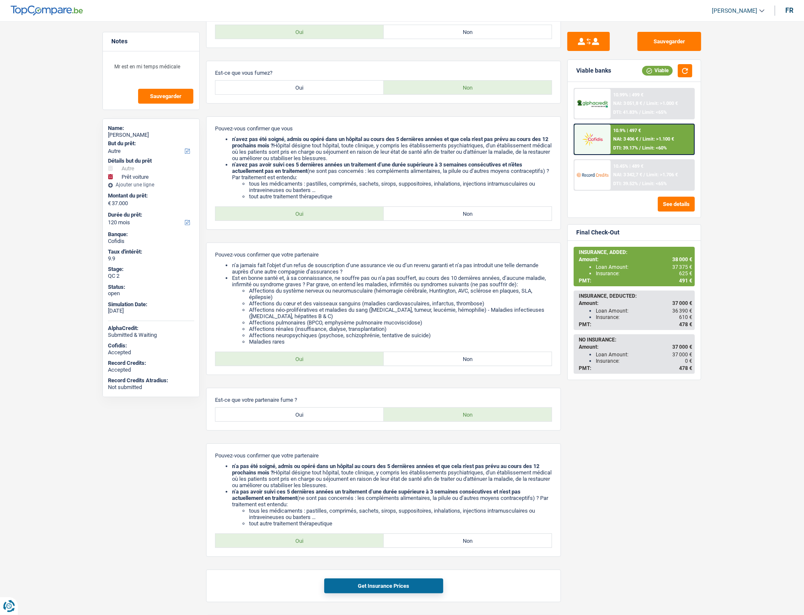
click at [655, 139] on span "Limit: >1.100 €" at bounding box center [657, 139] width 31 height 6
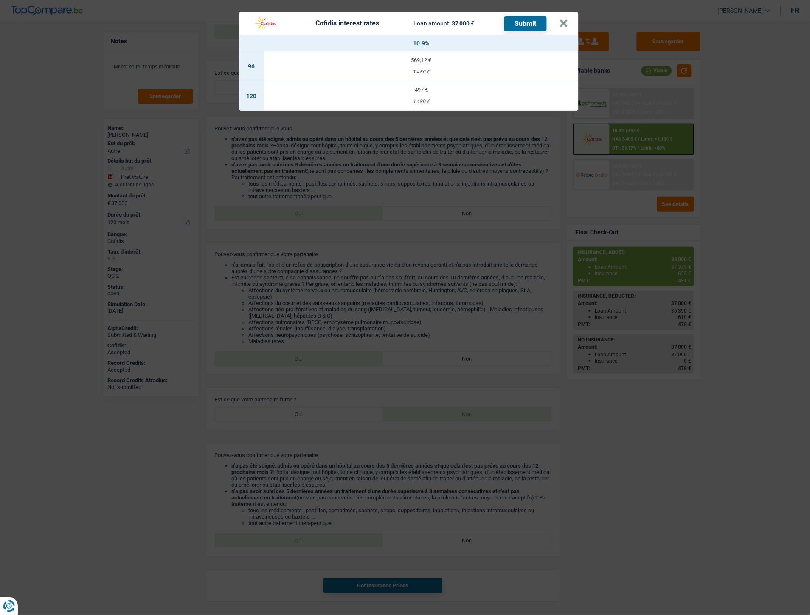
click at [516, 274] on div "Cofidis interest rates Loan amount: 37 000 € Submit × 10.9% 96 569,12 € 1 480 €…" at bounding box center [405, 307] width 810 height 615
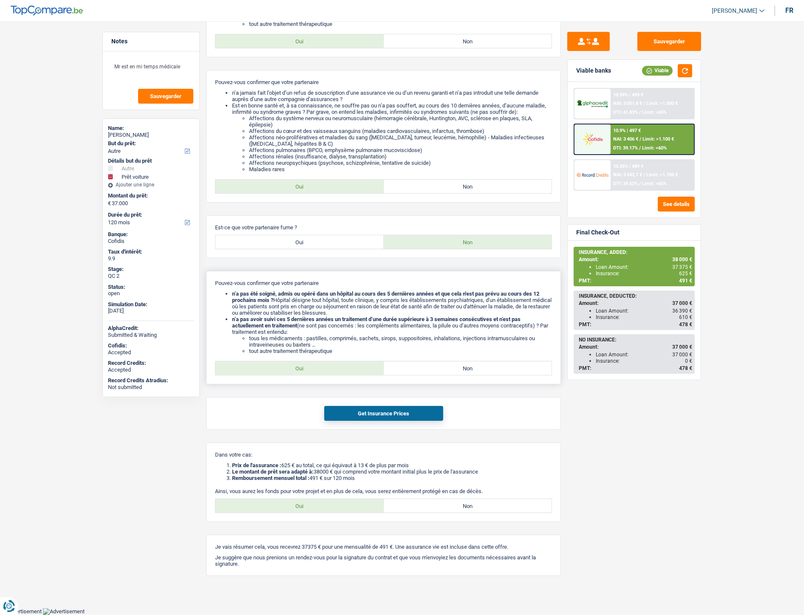
scroll to position [446, 0]
click at [381, 408] on button "Get Insurance Prices" at bounding box center [383, 413] width 119 height 15
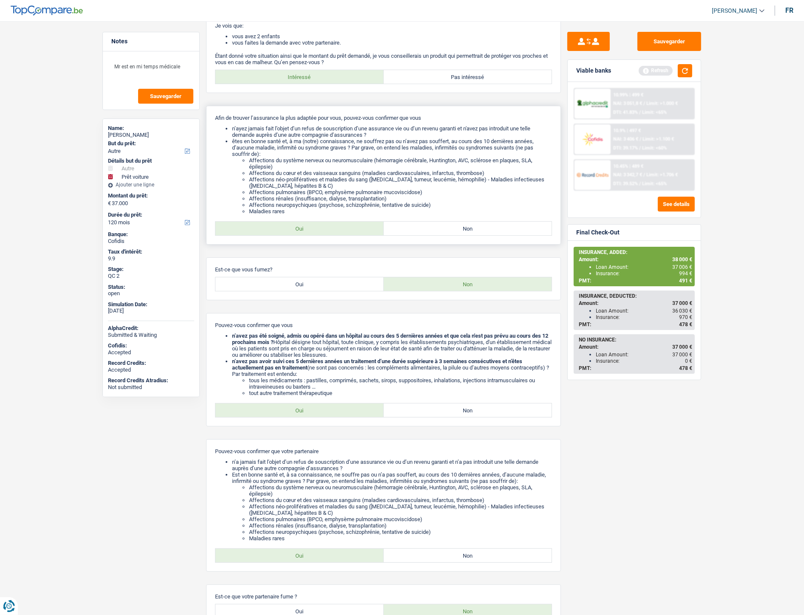
scroll to position [0, 0]
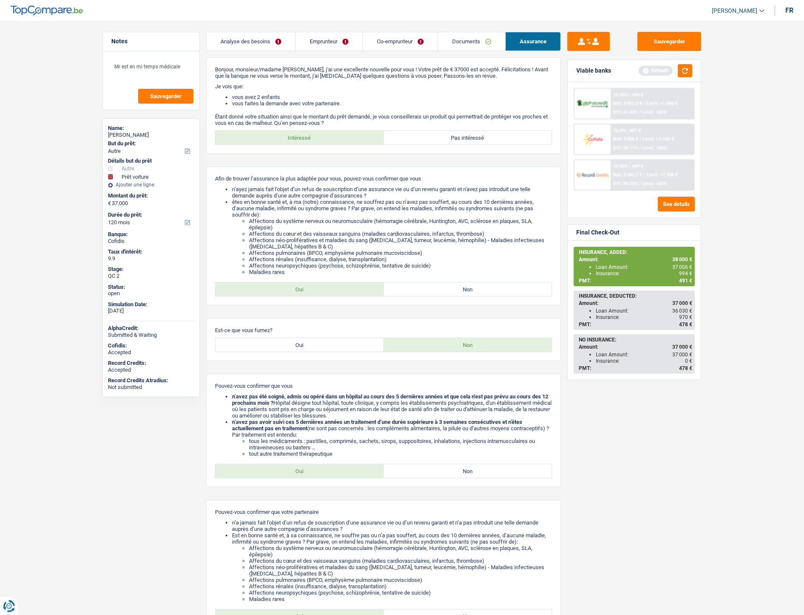
click at [261, 43] on link "Analyse des besoins" at bounding box center [250, 41] width 89 height 18
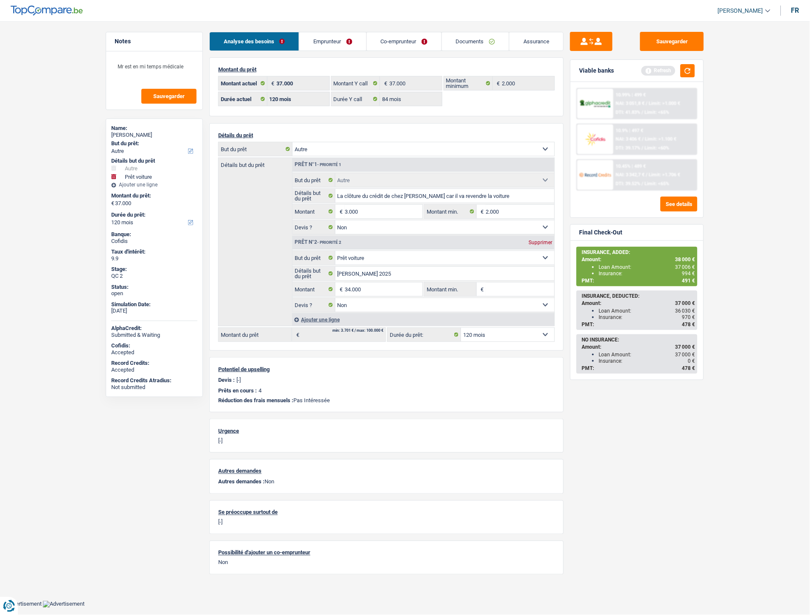
click at [322, 37] on link "Emprunteur" at bounding box center [332, 41] width 67 height 18
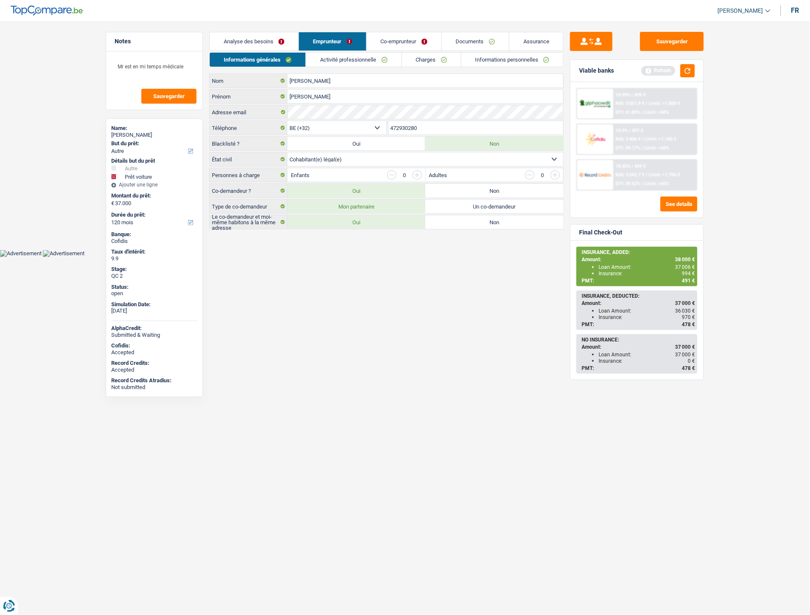
click at [388, 49] on link "Co-emprunteur" at bounding box center [404, 41] width 75 height 18
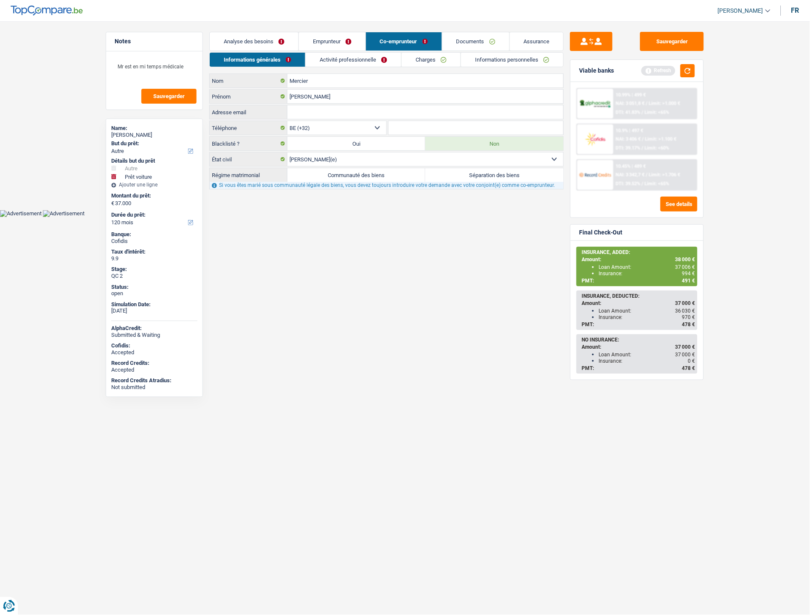
click at [345, 45] on link "Emprunteur" at bounding box center [332, 41] width 67 height 18
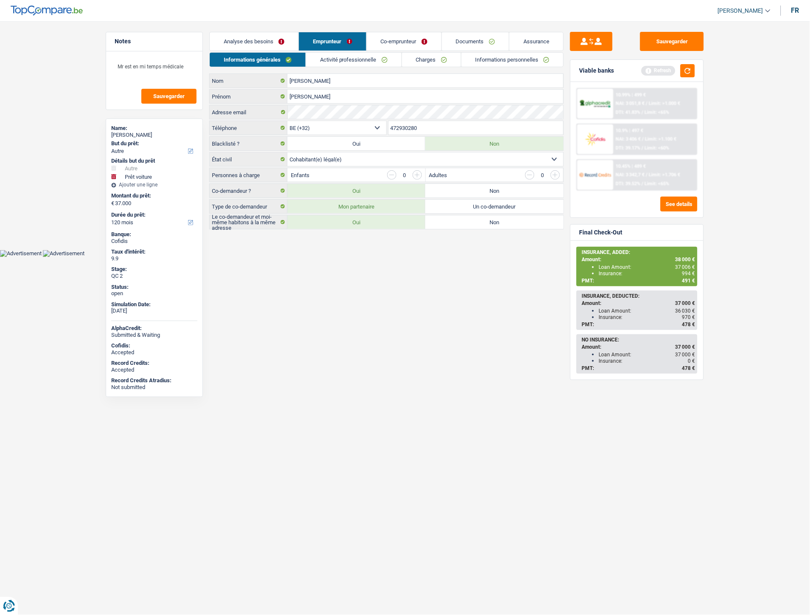
click at [281, 42] on link "Analyse des besoins" at bounding box center [254, 41] width 89 height 18
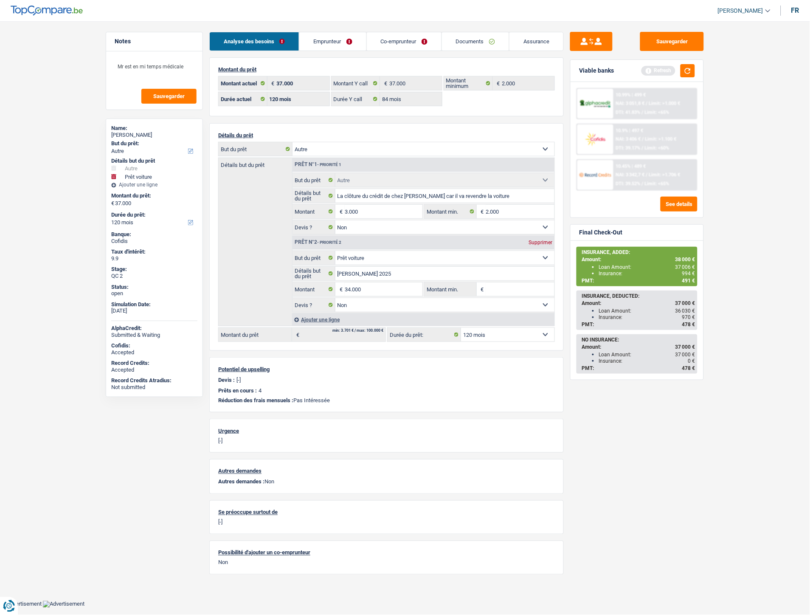
click at [480, 39] on link "Documents" at bounding box center [475, 41] width 67 height 18
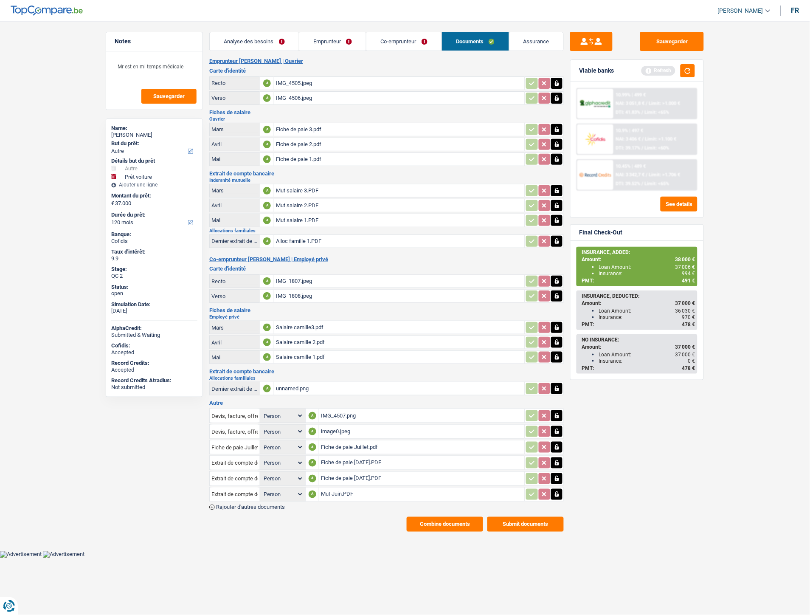
click at [419, 517] on button "Combine documents" at bounding box center [445, 524] width 76 height 15
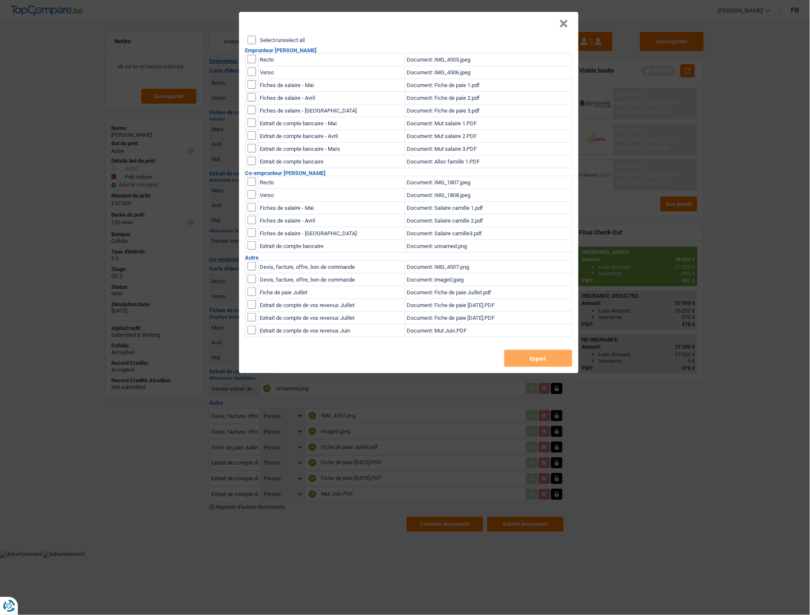
click at [248, 60] on input "checkbox" at bounding box center [252, 59] width 8 height 8
checkbox input "true"
drag, startPoint x: 252, startPoint y: 73, endPoint x: 261, endPoint y: 87, distance: 16.6
click at [253, 63] on input "checkbox" at bounding box center [252, 59] width 8 height 8
checkbox input "true"
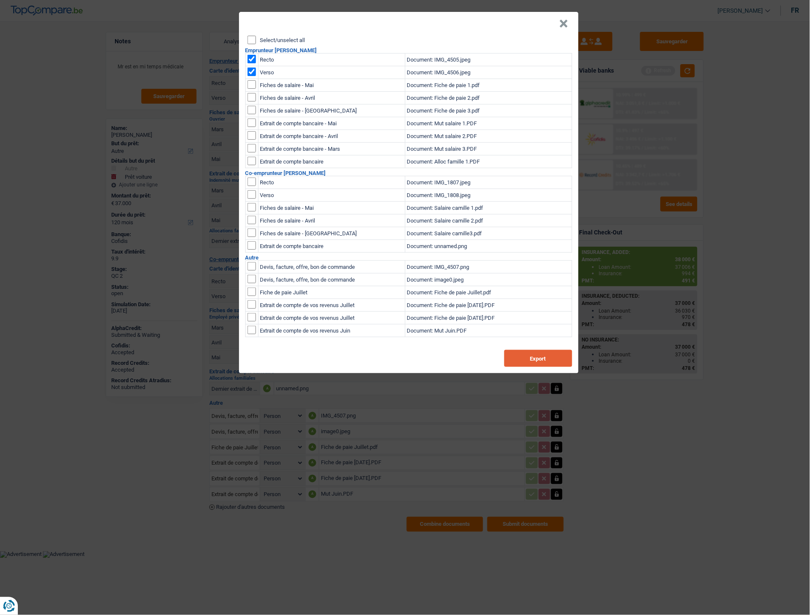
click at [518, 358] on button "Export" at bounding box center [539, 358] width 68 height 17
click at [256, 59] on input "checkbox" at bounding box center [252, 59] width 8 height 8
checkbox input "false"
click at [251, 63] on input "checkbox" at bounding box center [252, 59] width 8 height 8
checkbox input "false"
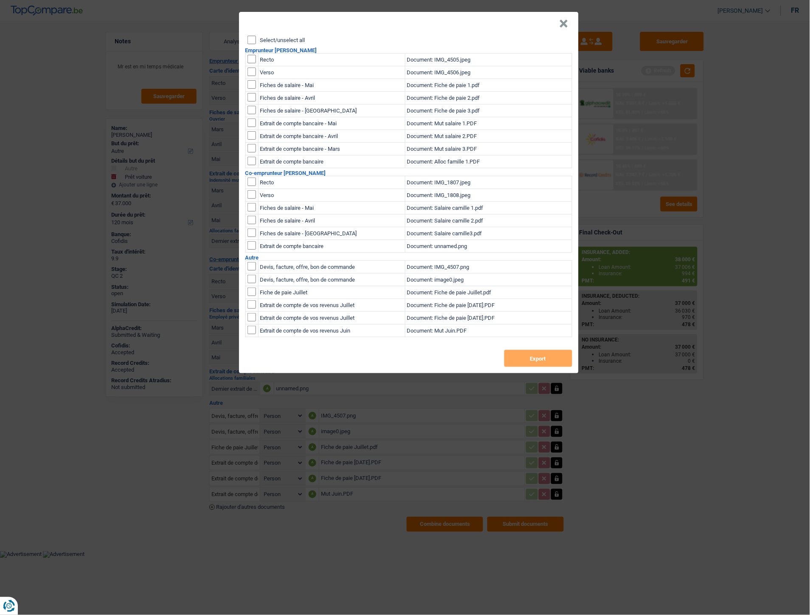
click at [252, 183] on input "checkbox" at bounding box center [252, 182] width 8 height 8
checkbox input "true"
click at [254, 200] on td at bounding box center [251, 195] width 13 height 13
click at [251, 186] on input "checkbox" at bounding box center [252, 182] width 8 height 8
checkbox input "true"
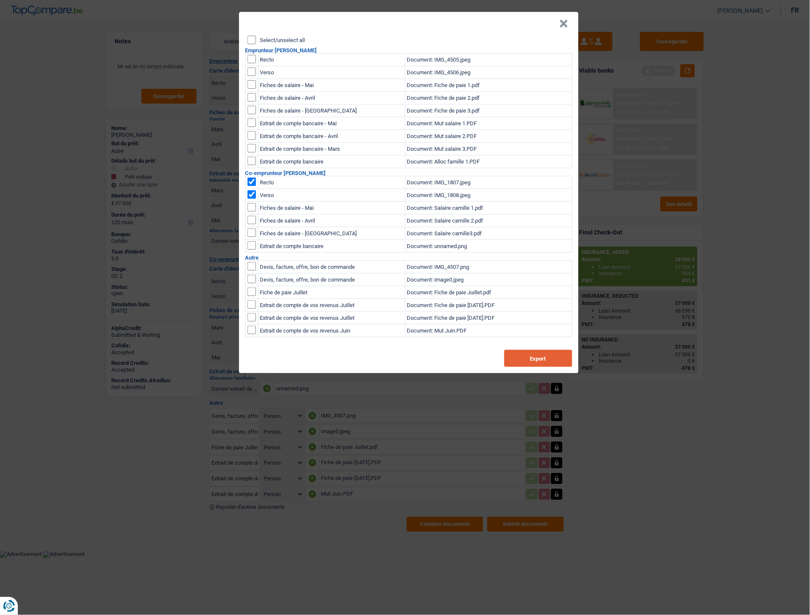
click at [541, 360] on button "Export" at bounding box center [539, 358] width 68 height 17
click at [570, 24] on header "×" at bounding box center [409, 24] width 340 height 24
click at [555, 23] on header "×" at bounding box center [409, 24] width 340 height 24
click at [564, 20] on button "×" at bounding box center [564, 24] width 9 height 8
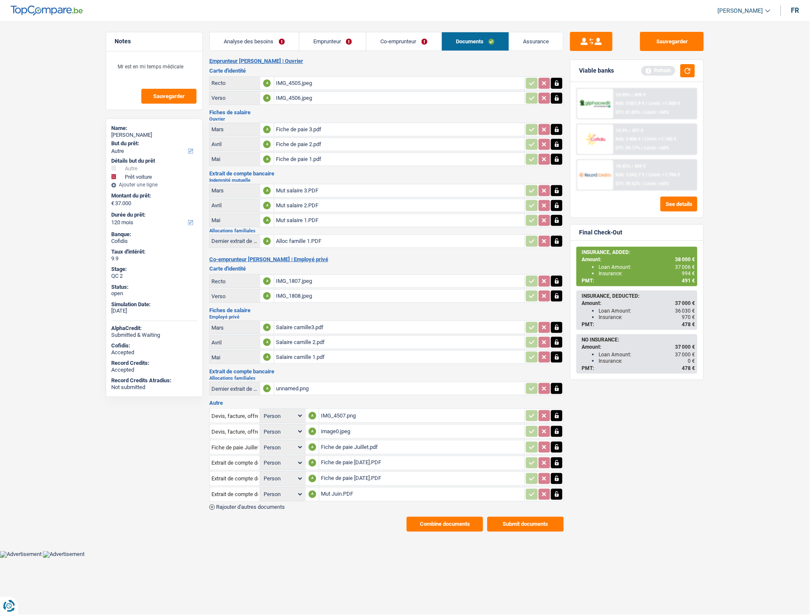
click at [312, 39] on link "Emprunteur" at bounding box center [332, 41] width 67 height 18
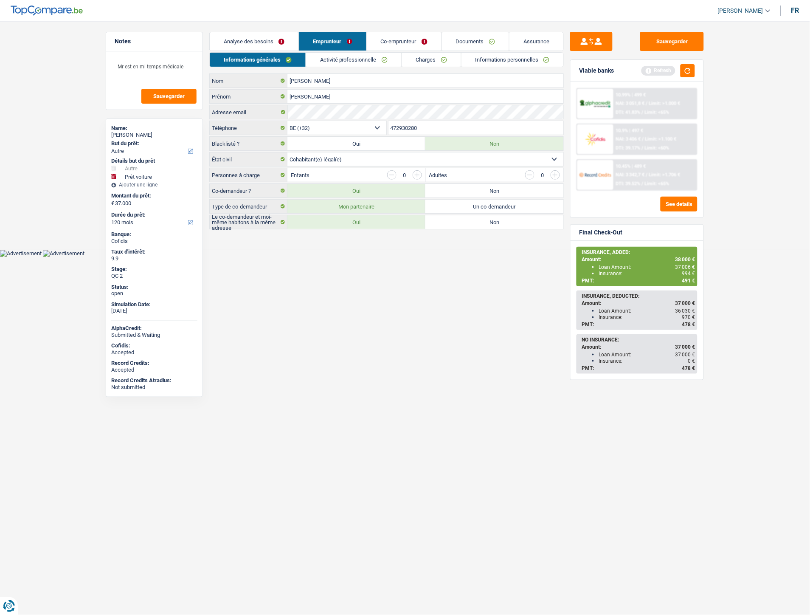
click at [436, 60] on link "Charges" at bounding box center [431, 60] width 59 height 14
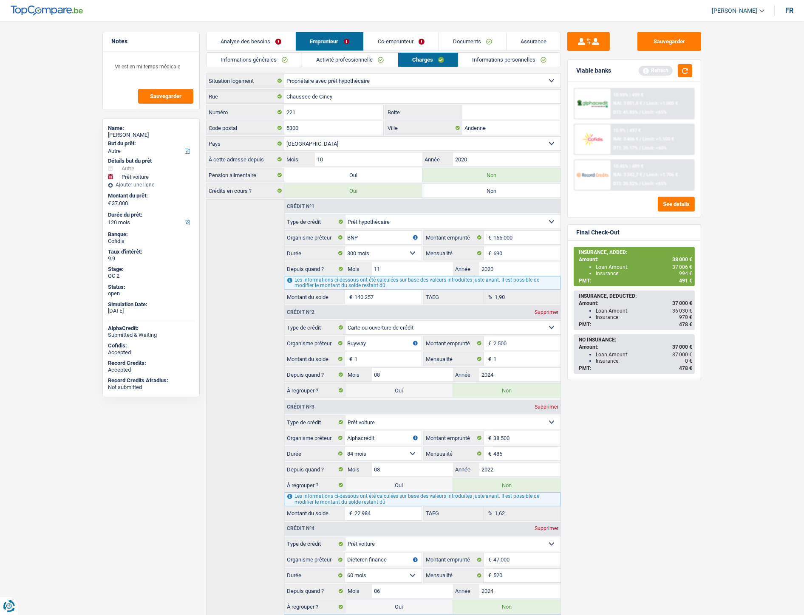
click at [245, 62] on link "Informations générales" at bounding box center [253, 60] width 95 height 14
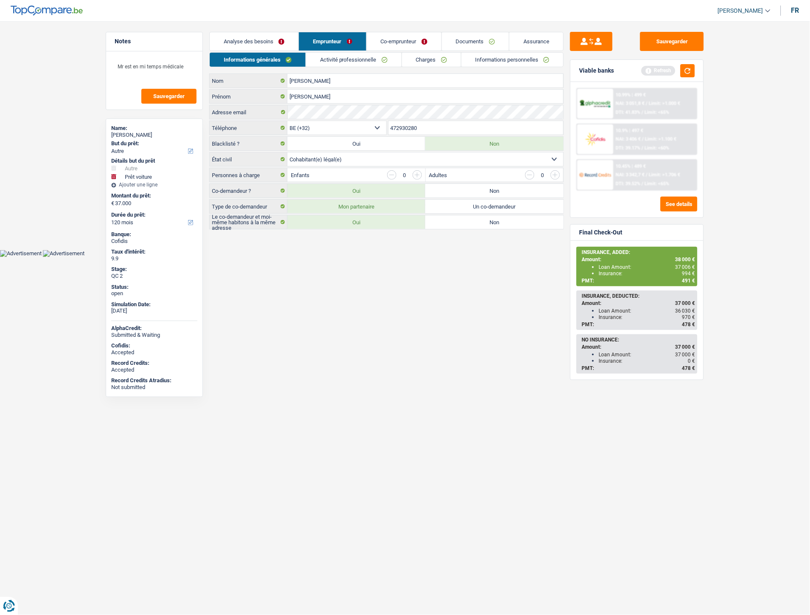
click at [482, 37] on link "Documents" at bounding box center [475, 41] width 67 height 18
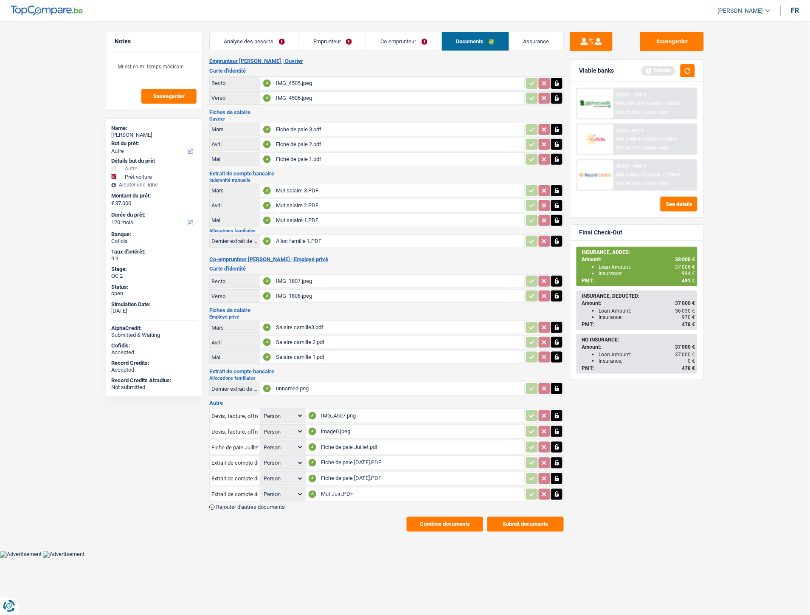
click at [335, 45] on link "Emprunteur" at bounding box center [332, 41] width 67 height 18
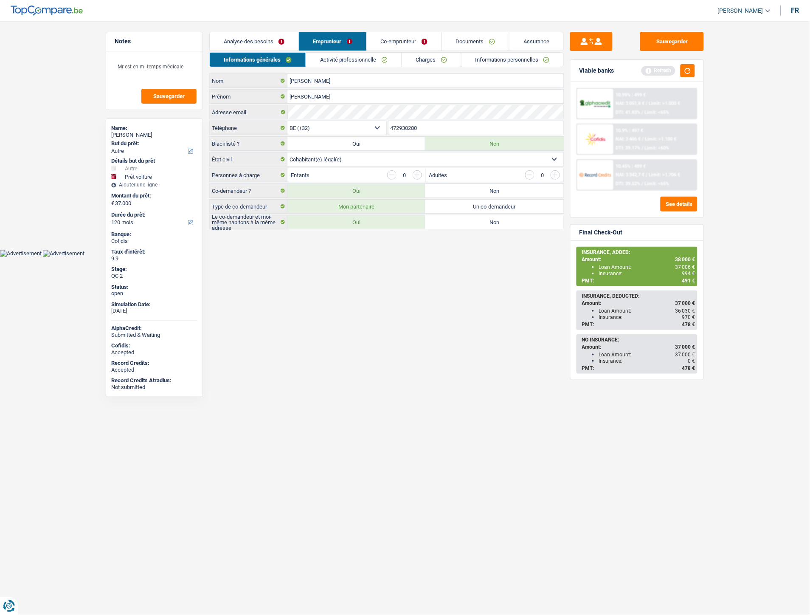
click at [255, 37] on link "Analyse des besoins" at bounding box center [254, 41] width 89 height 18
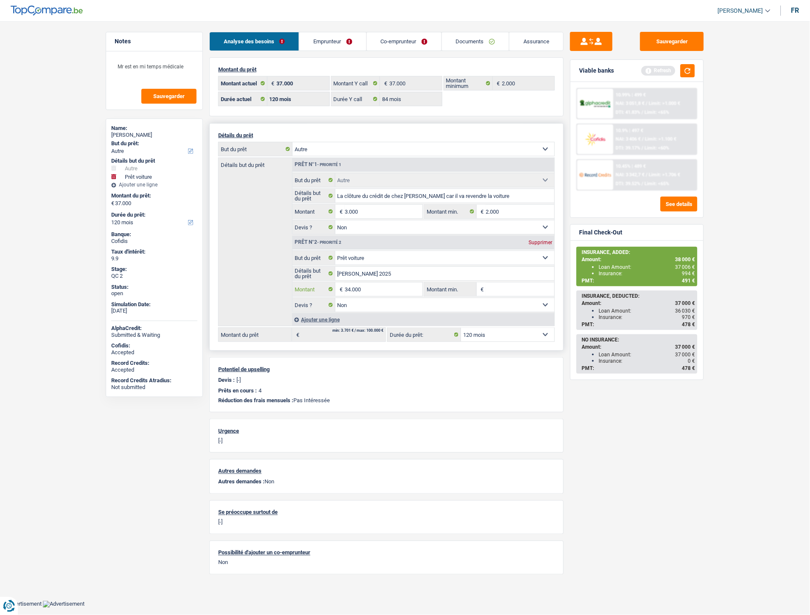
click at [350, 287] on input "34.000" at bounding box center [384, 289] width 78 height 14
type input "35.000"
type input "38.000"
select select "144"
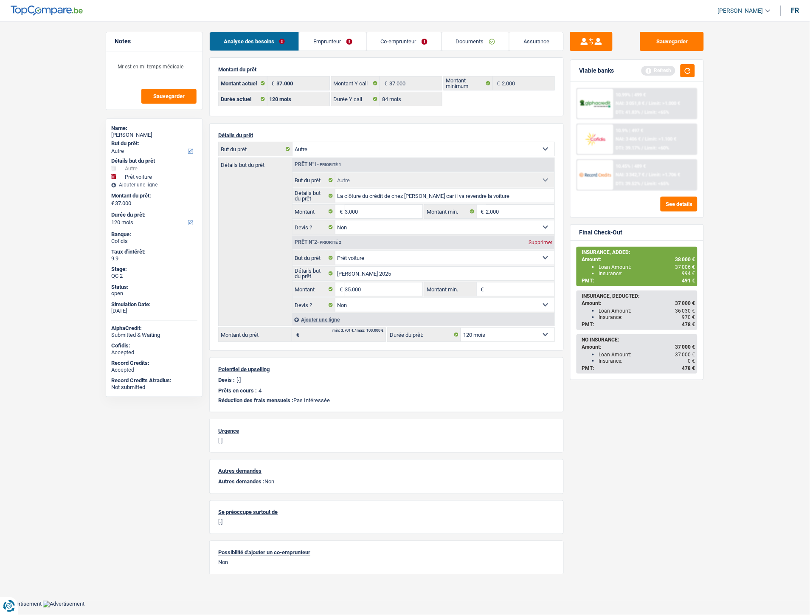
type input "38.000"
click at [598, 399] on div "Sauvegarder Viable banks Refresh 10.99% | 499 € NAI: 3 051,8 € / Limit: >1.000 …" at bounding box center [637, 315] width 147 height 567
select select "144"
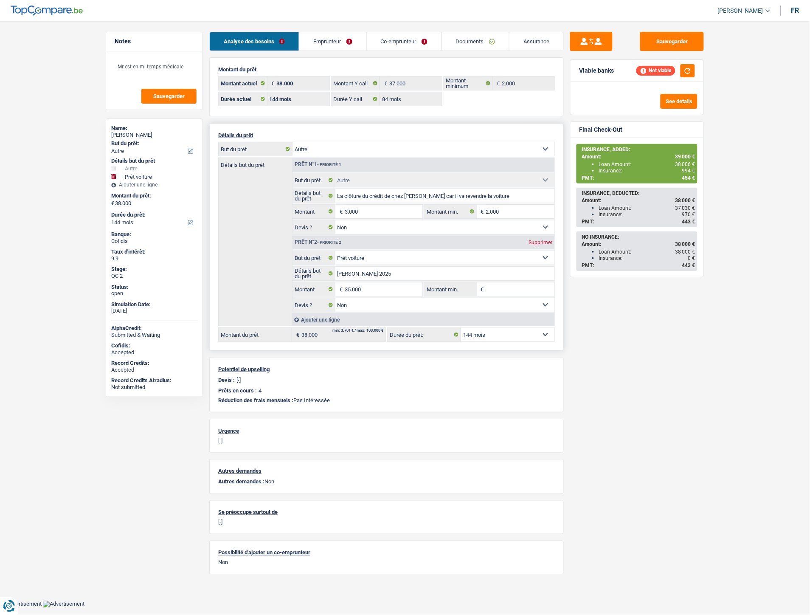
click at [525, 333] on select "12 mois 18 mois 24 mois 30 mois 36 mois 42 mois 48 mois 60 mois 72 mois 84 mois…" at bounding box center [507, 335] width 93 height 14
select select "120"
click at [461, 330] on select "12 mois 18 mois 24 mois 30 mois 36 mois 42 mois 48 mois 60 mois 72 mois 84 mois…" at bounding box center [507, 335] width 93 height 14
select select "120"
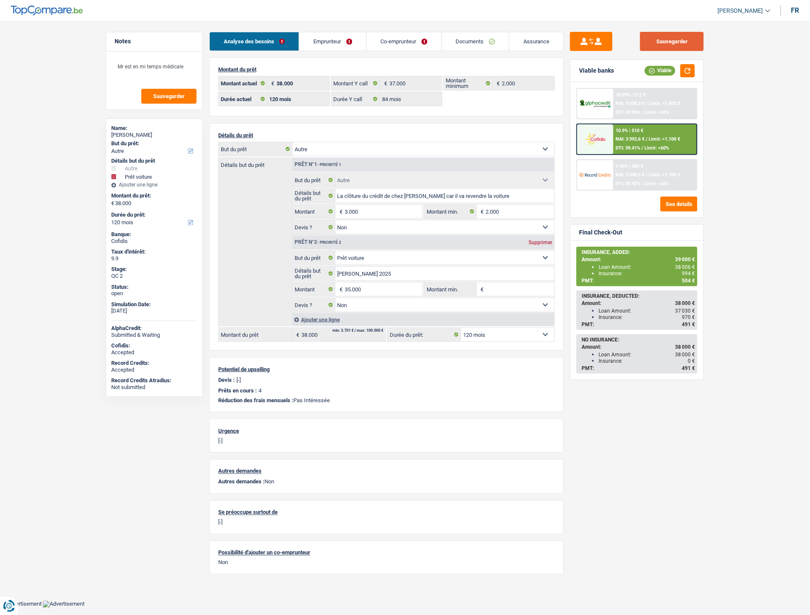
click at [662, 42] on button "Sauvegarder" at bounding box center [672, 41] width 64 height 19
click at [644, 137] on span "NAI: 3 392,6 €" at bounding box center [630, 139] width 29 height 6
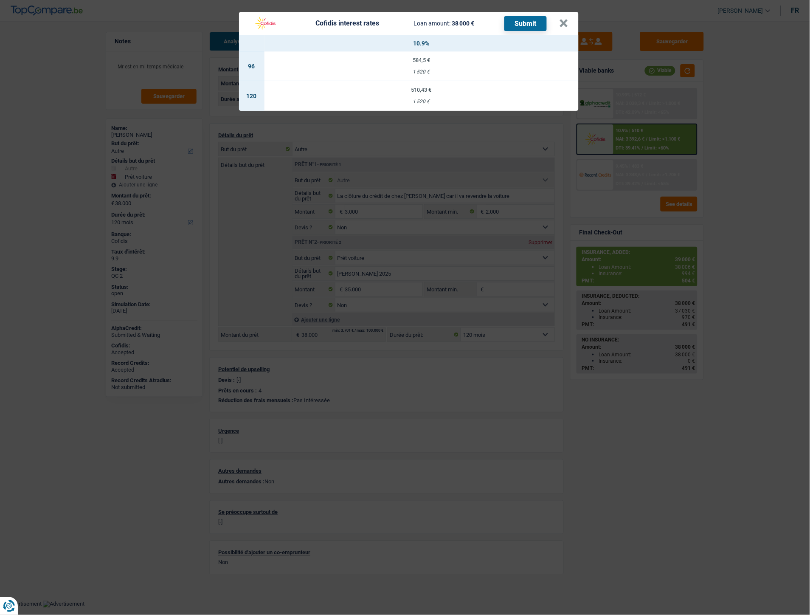
drag, startPoint x: 410, startPoint y: 102, endPoint x: 430, endPoint y: 101, distance: 19.6
click at [430, 101] on div "1 520 €" at bounding box center [422, 102] width 314 height 6
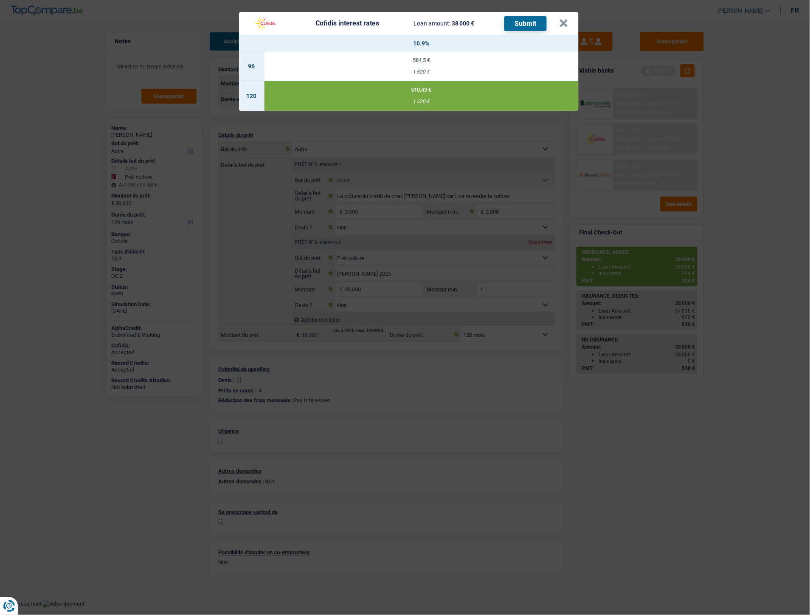
copy div "1 520 €"
click at [566, 19] on button "×" at bounding box center [564, 23] width 9 height 8
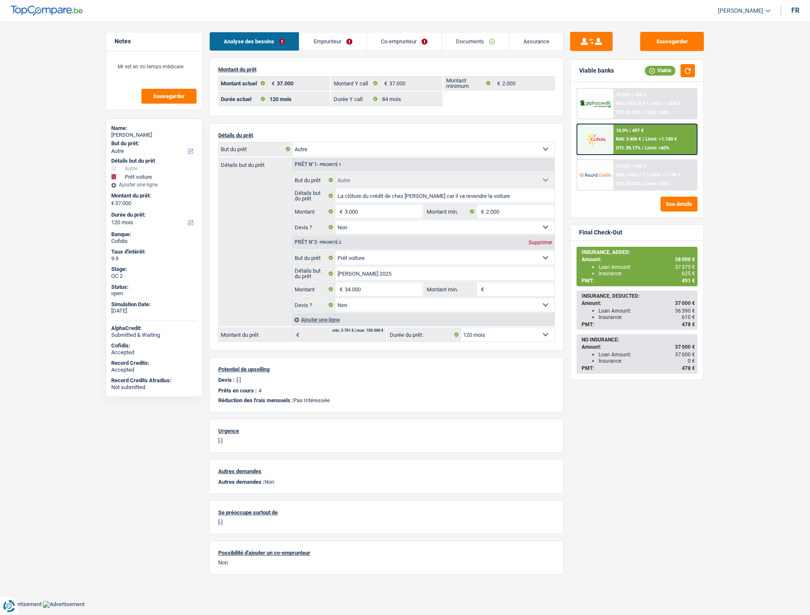
select select "other"
select select "car"
select select "120"
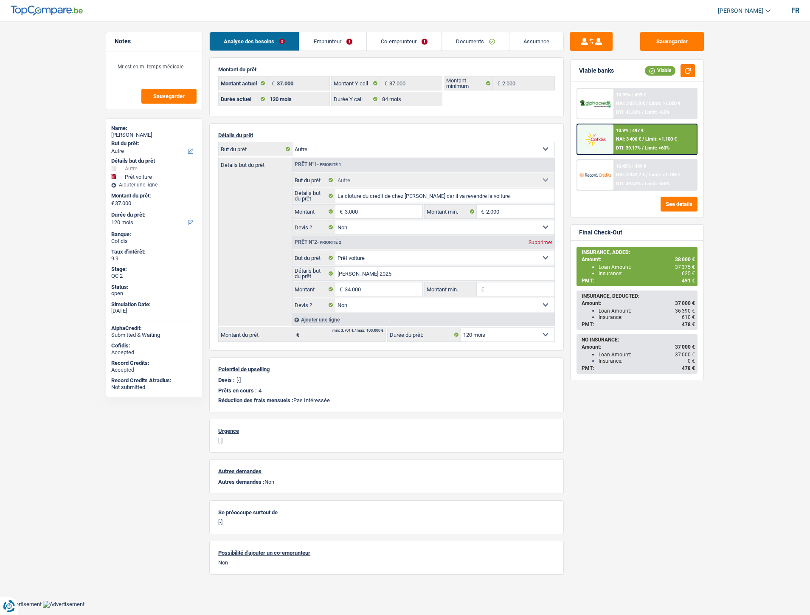
select select "84"
select select "other"
select select "false"
select select "car"
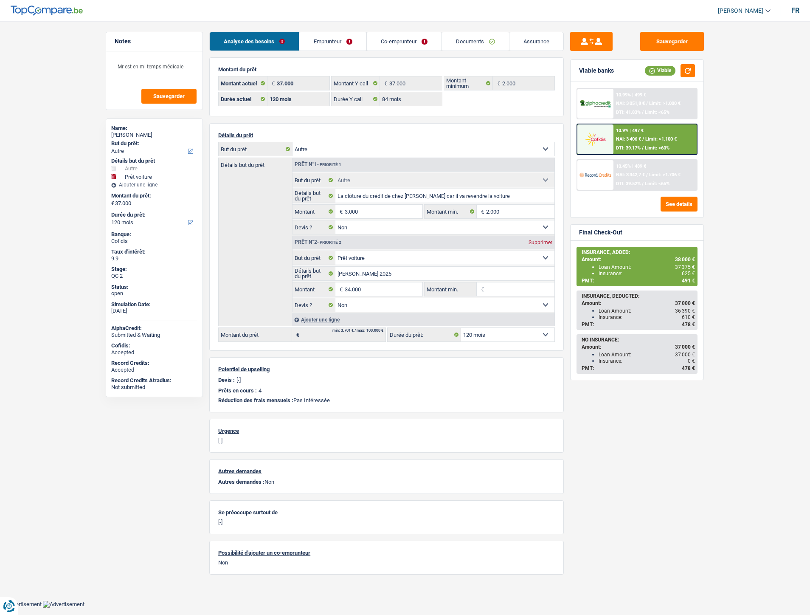
select select "false"
select select "120"
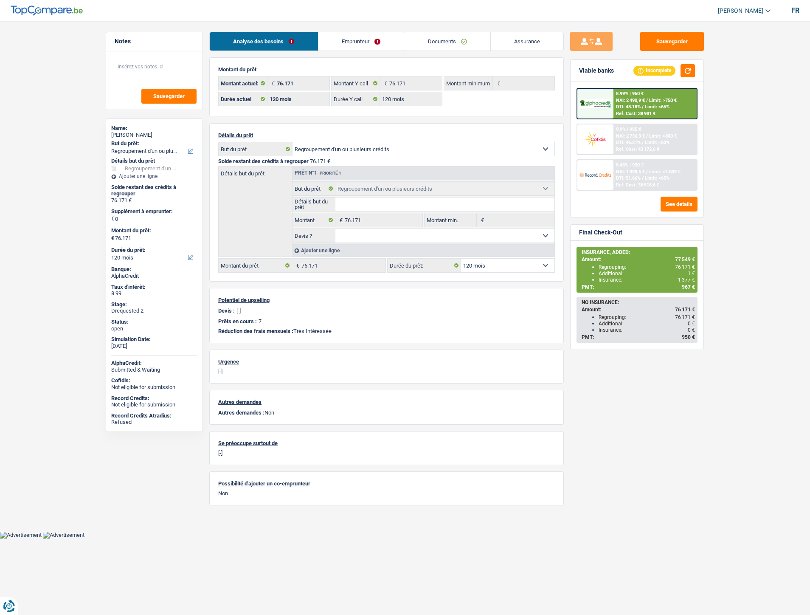
select select "refinancing"
select select "120"
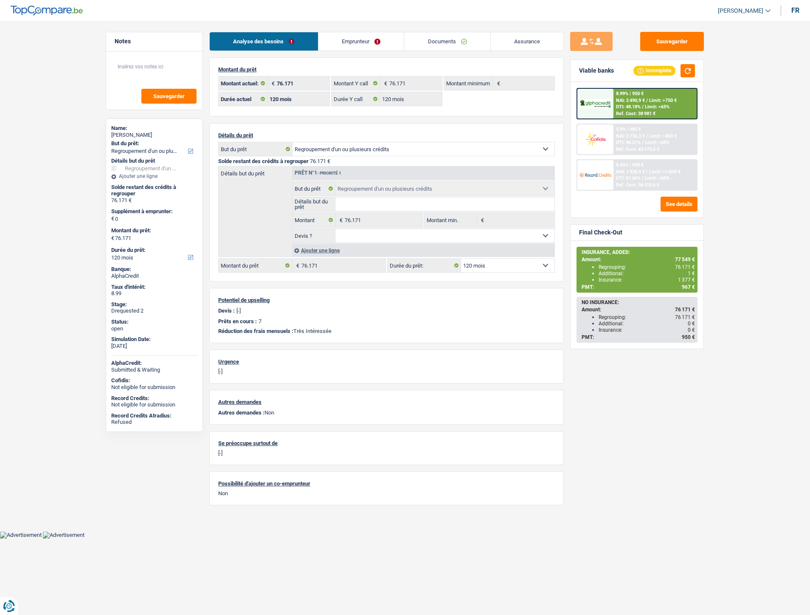
select select "refinancing"
select select "120"
click at [357, 41] on link "Emprunteur" at bounding box center [362, 41] width 86 height 18
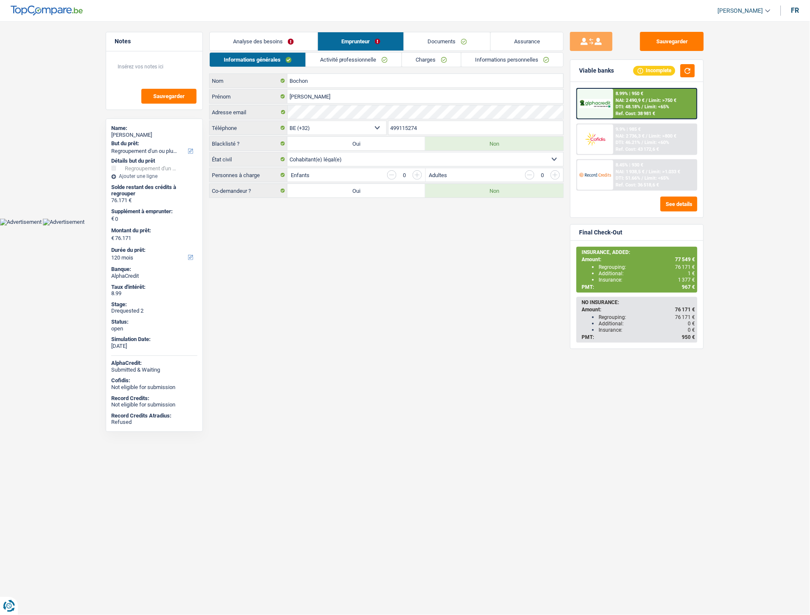
click at [288, 41] on link "Analyse des besoins" at bounding box center [264, 41] width 108 height 18
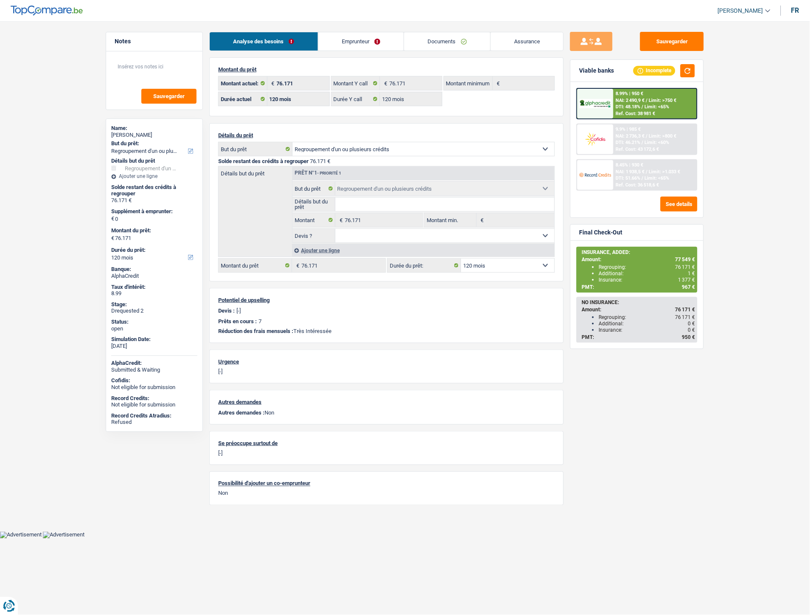
click at [368, 41] on link "Emprunteur" at bounding box center [362, 41] width 86 height 18
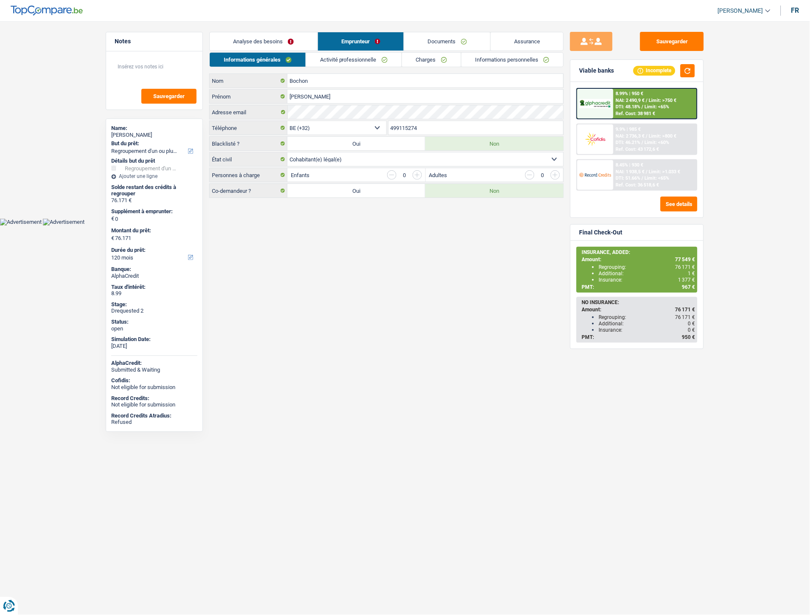
click at [333, 59] on link "Activité professionnelle" at bounding box center [354, 60] width 96 height 14
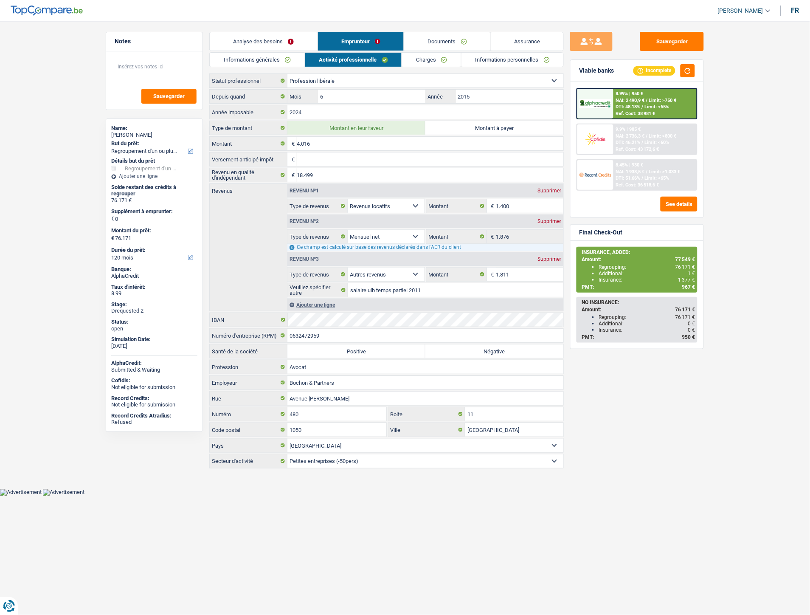
click at [437, 61] on link "Charges" at bounding box center [431, 60] width 59 height 14
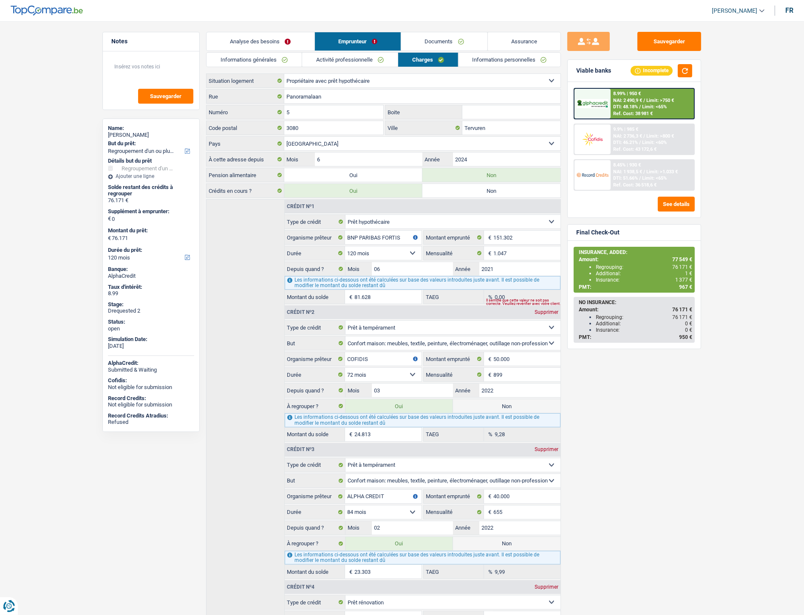
click at [439, 40] on link "Documents" at bounding box center [444, 41] width 86 height 18
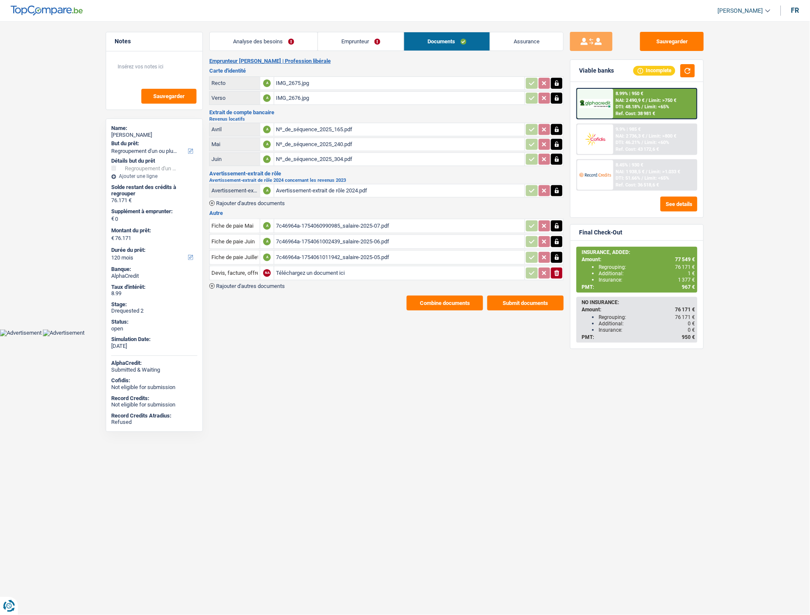
click at [300, 267] on input "Téléchargez un document ici" at bounding box center [399, 273] width 247 height 13
type input "C:\fakepath\Décompte Alpha 2 Bochon.pdf"
click at [235, 269] on input "Devis, facture, offre, bon de commande" at bounding box center [235, 273] width 47 height 14
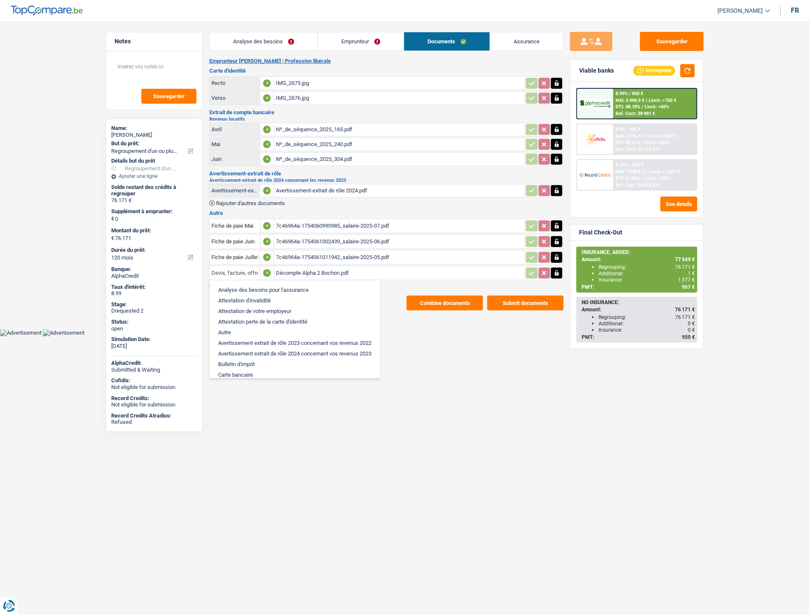
type input "Devis, facdture, offre, bon de commande"
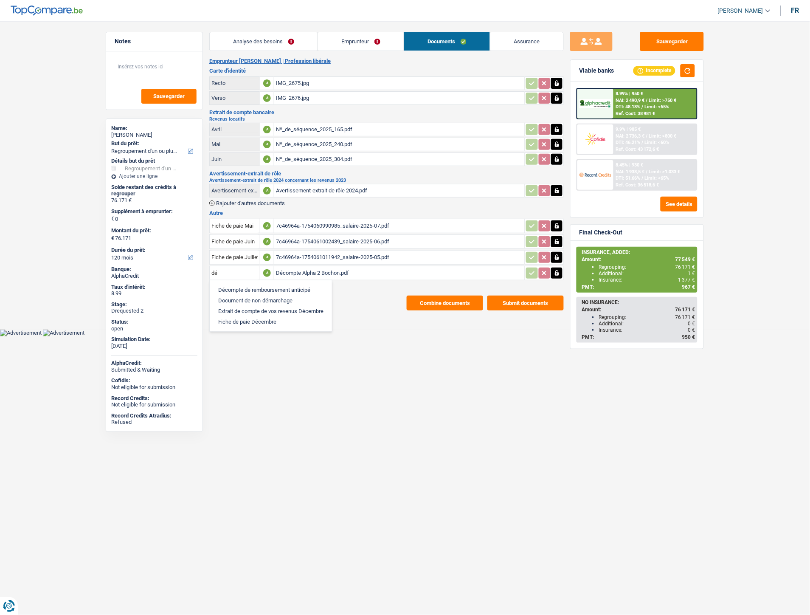
click at [255, 289] on li "Décompte de remboursement anticipé" at bounding box center [271, 290] width 114 height 11
type input "Décompte de remboursement anticipé"
click at [253, 283] on span "Rajouter d'autres documents" at bounding box center [250, 286] width 69 height 6
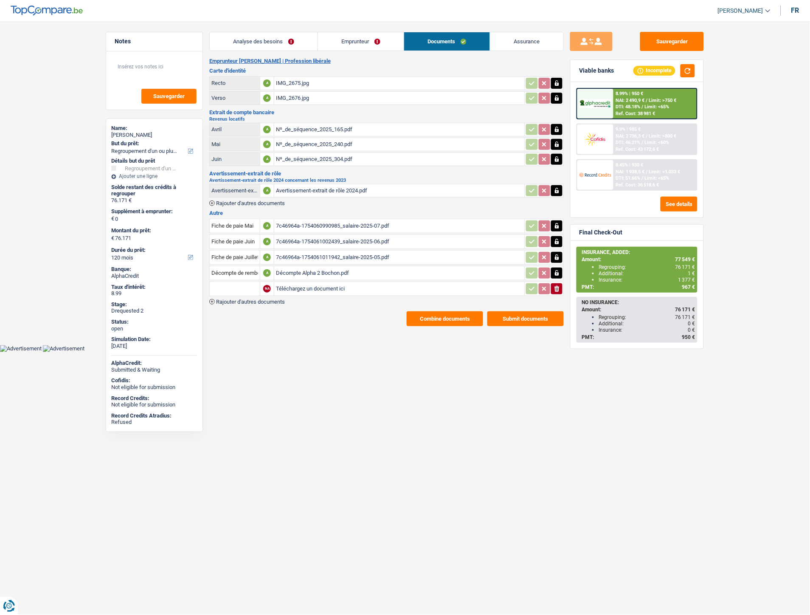
click at [296, 285] on input "Téléchargez un document ici" at bounding box center [399, 288] width 247 height 13
type input "C:\fakepath\Décompte Alpha Bochon.pdf"
click at [226, 288] on input "text" at bounding box center [235, 289] width 47 height 14
click at [239, 304] on li "Décompte de remboursement anticipé" at bounding box center [271, 305] width 114 height 11
type input "Décompte de remboursement anticipé"
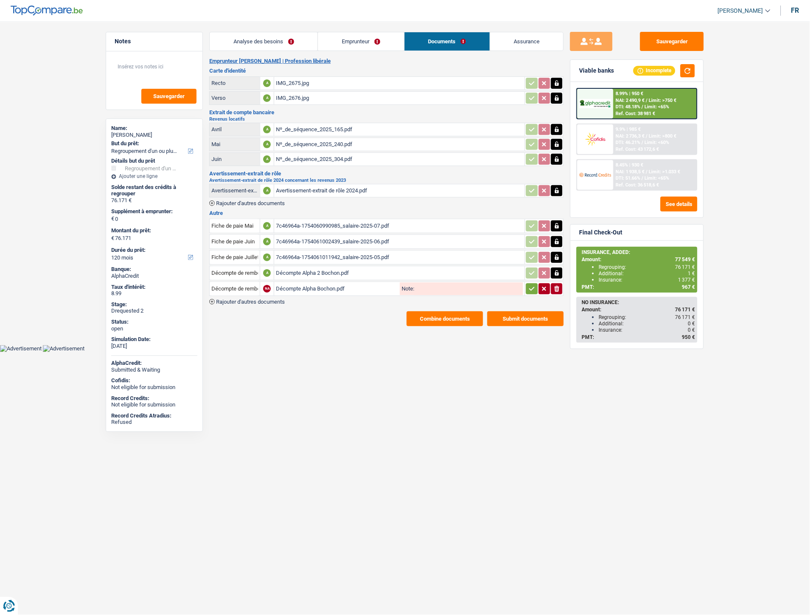
click at [270, 303] on div "Emprunteur Anthony Bochon | Profession libérale Carte d'identité Recto A IMG_26…" at bounding box center [386, 192] width 355 height 268
click at [269, 299] on span "Rajouter d'autres documents" at bounding box center [250, 302] width 69 height 6
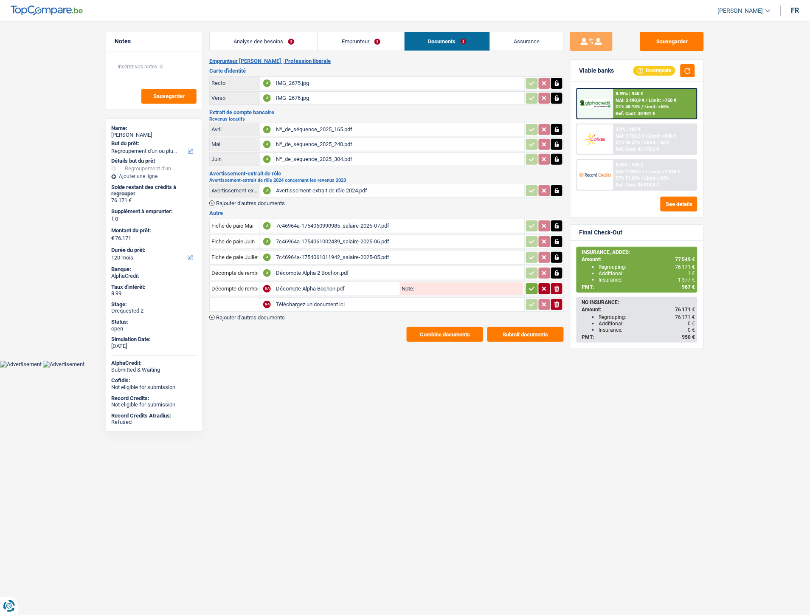
click at [306, 302] on input "Téléchargez un document ici" at bounding box center [399, 304] width 247 height 13
type input "C:\fakepath\Décompte Cofidis Bochon.pdf"
click at [244, 303] on input "text" at bounding box center [235, 305] width 47 height 14
click at [254, 318] on li "Décompte de remboursement anticipé" at bounding box center [271, 321] width 114 height 11
type input "Décompte de remboursement anticipé"
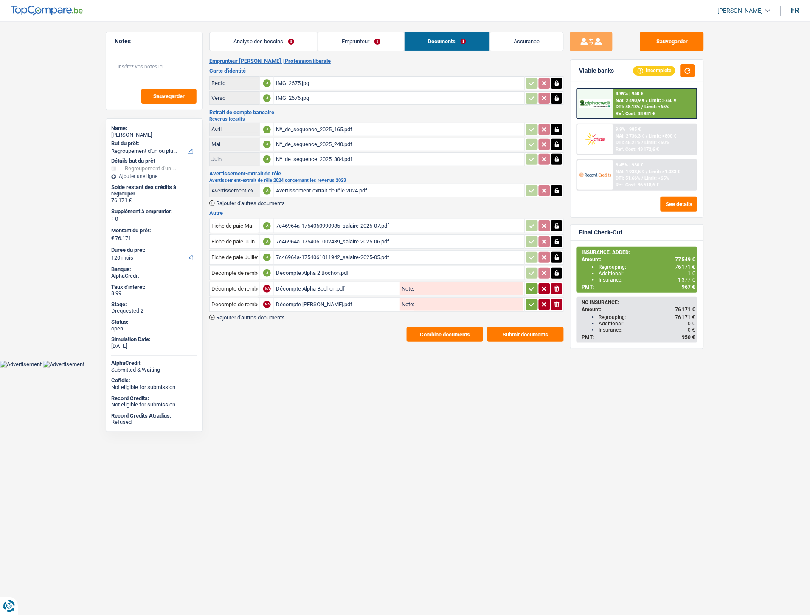
click at [269, 315] on span "Rajouter d'autres documents" at bounding box center [250, 318] width 69 height 6
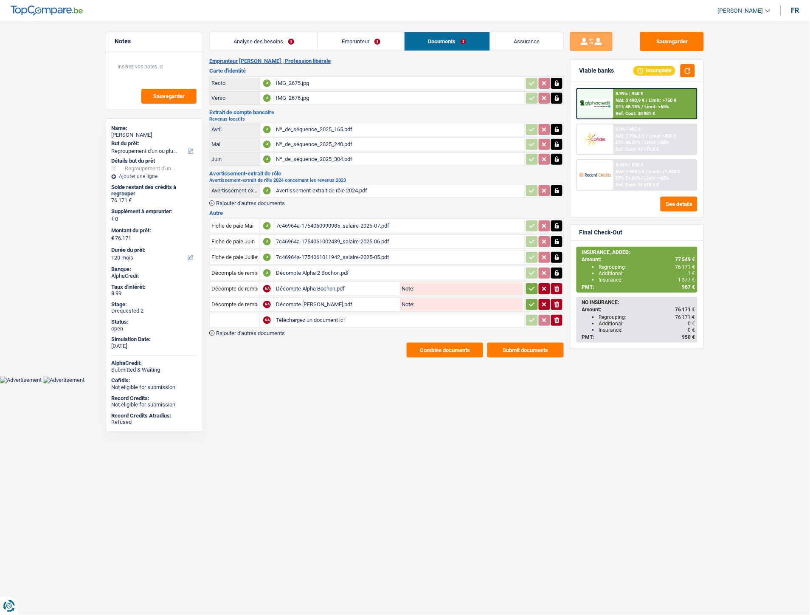
click at [296, 317] on input "Téléchargez un document ici" at bounding box center [399, 320] width 247 height 13
type input "C:\fakepath\Revenu Locatif Juillet Bochon.pdf"
click at [245, 313] on input "text" at bounding box center [235, 320] width 47 height 14
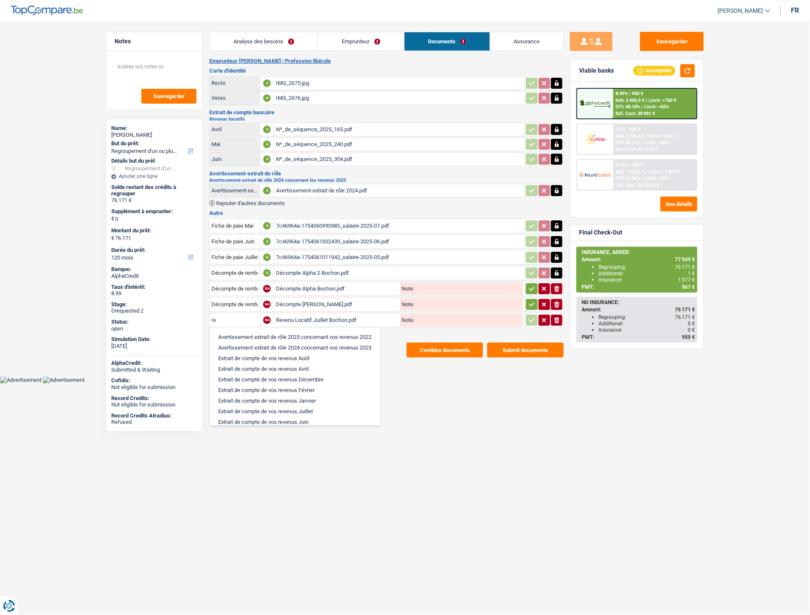
type input "r"
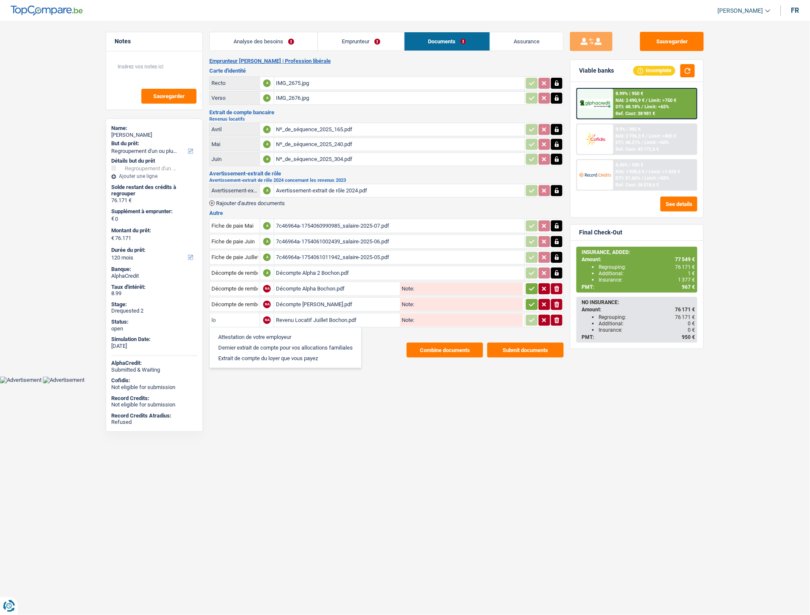
type input "l"
click at [245, 313] on input "text" at bounding box center [235, 320] width 47 height 14
click at [439, 380] on html "Vous avez le contrôle de vos données Nous utilisons des cookies, tout comme nos…" at bounding box center [405, 192] width 810 height 384
click at [274, 330] on span "Rajouter d'autres documents" at bounding box center [250, 333] width 69 height 6
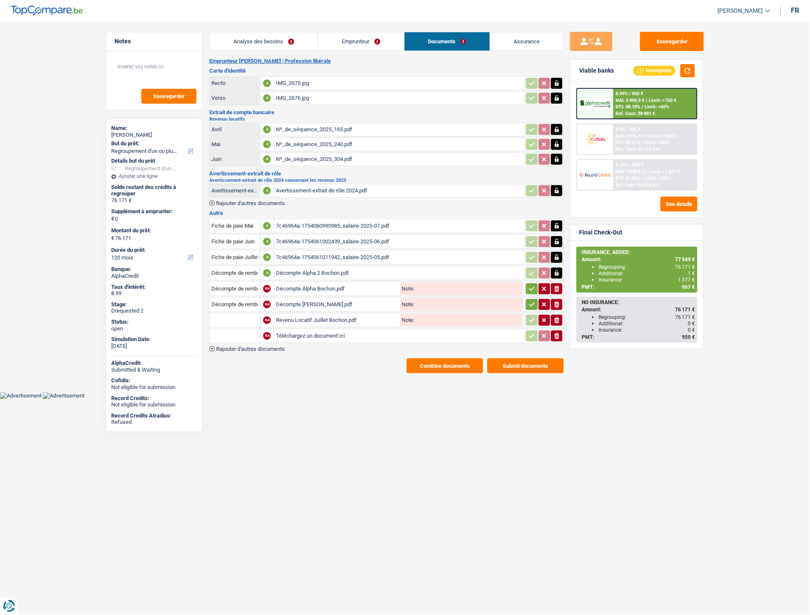
click at [305, 331] on input "Téléchargez un document ici" at bounding box center [399, 336] width 247 height 13
type input "C:\fakepath\Revenu locatif aout Bochon.pdf"
click at [529, 286] on icon "button" at bounding box center [532, 289] width 7 height 8
click at [532, 302] on icon "button" at bounding box center [532, 304] width 7 height 8
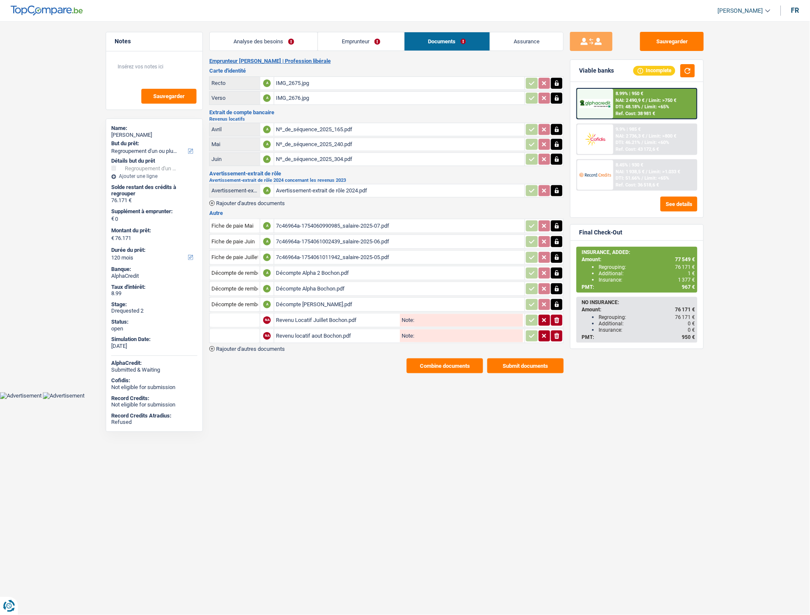
click at [232, 313] on input "text" at bounding box center [235, 320] width 47 height 14
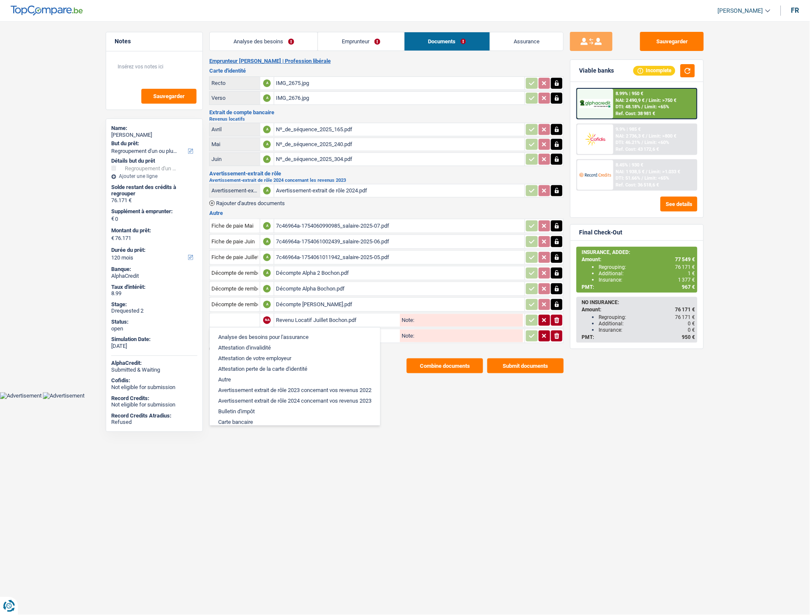
click at [226, 316] on input "text" at bounding box center [235, 320] width 47 height 14
click at [228, 315] on input "text" at bounding box center [235, 320] width 47 height 14
click at [323, 399] on html "Vous avez le contrôle de vos données Nous utilisons des cookies, tout comme nos…" at bounding box center [405, 199] width 810 height 399
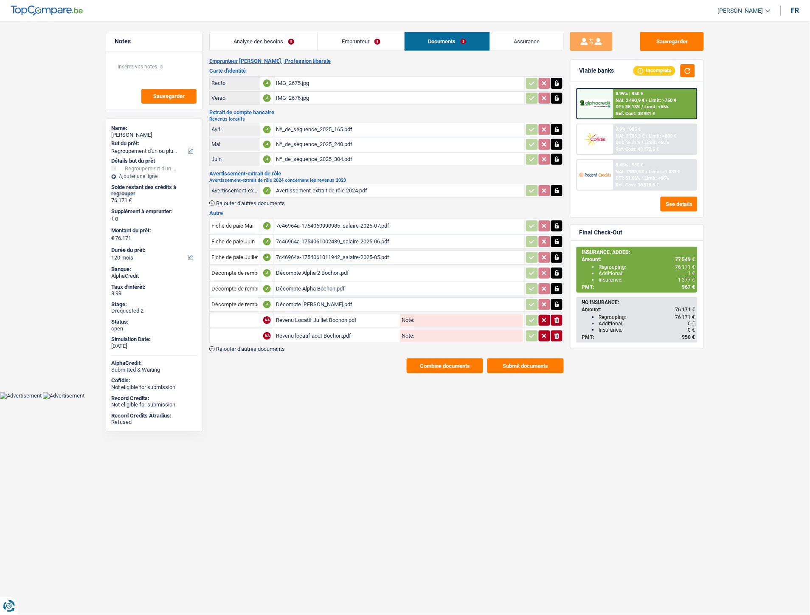
click at [240, 313] on input "text" at bounding box center [235, 320] width 47 height 14
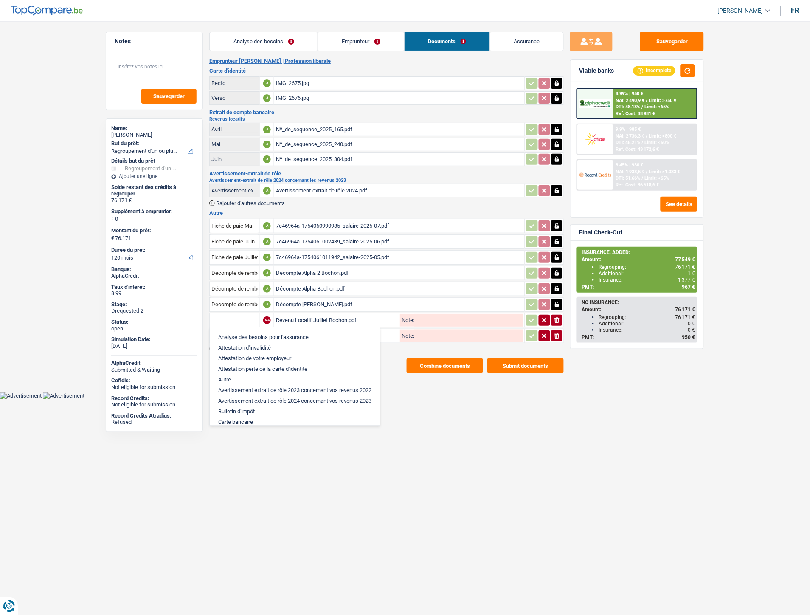
click at [387, 399] on html "Vous avez le contrôle de vos données Nous utilisons des cookies, tout comme nos…" at bounding box center [405, 199] width 810 height 399
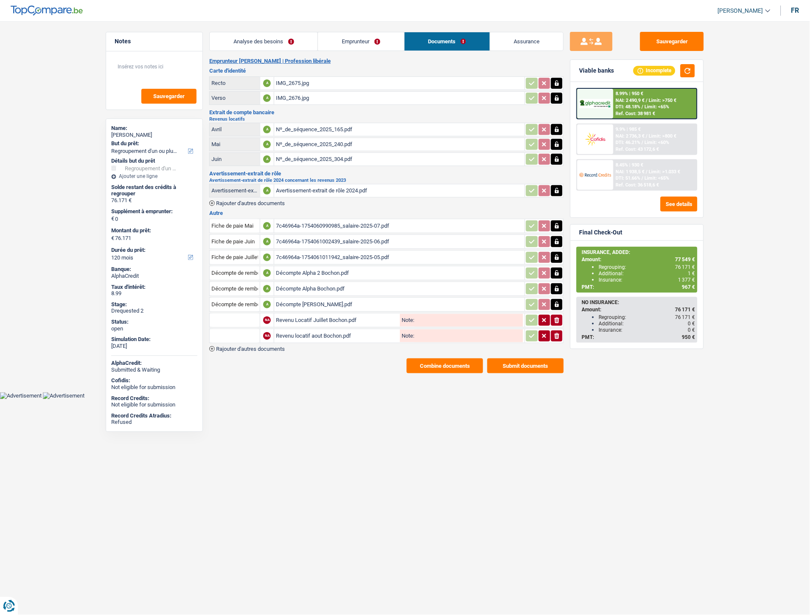
click at [221, 317] on input "text" at bounding box center [235, 320] width 47 height 14
click at [231, 332] on li "Autre" at bounding box center [257, 337] width 87 height 11
type input "Autre"
click at [240, 329] on input "text" at bounding box center [235, 336] width 47 height 14
click at [238, 347] on li "Autre" at bounding box center [257, 352] width 87 height 11
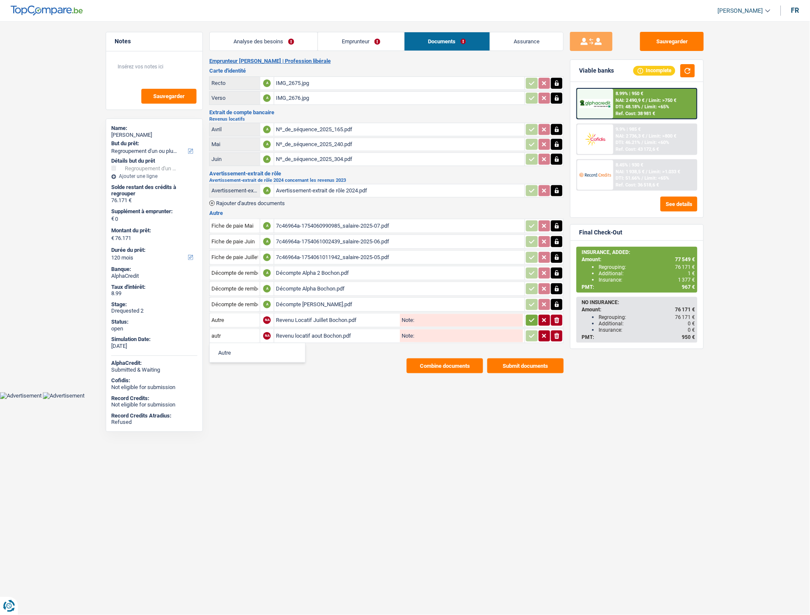
type input "Autre"
click at [527, 317] on button "button" at bounding box center [531, 320] width 11 height 11
click at [531, 334] on icon "button" at bounding box center [533, 336] width 6 height 4
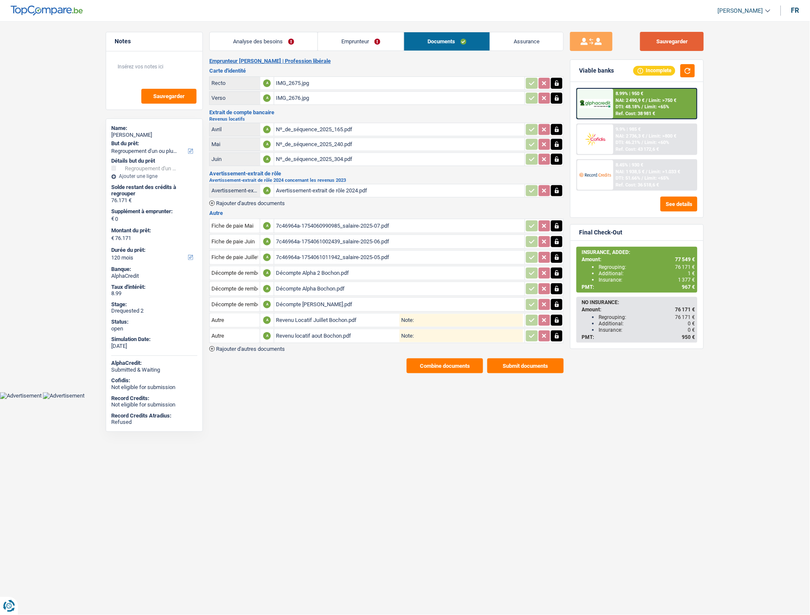
click at [669, 43] on button "Sauvegarder" at bounding box center [672, 41] width 64 height 19
click at [353, 45] on link "Emprunteur" at bounding box center [361, 41] width 86 height 18
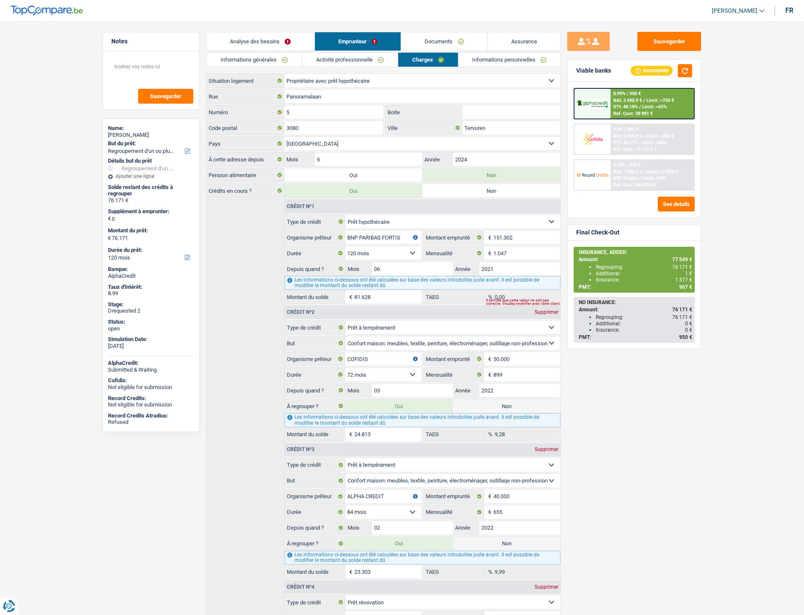
click at [257, 58] on link "Informations générales" at bounding box center [253, 60] width 95 height 14
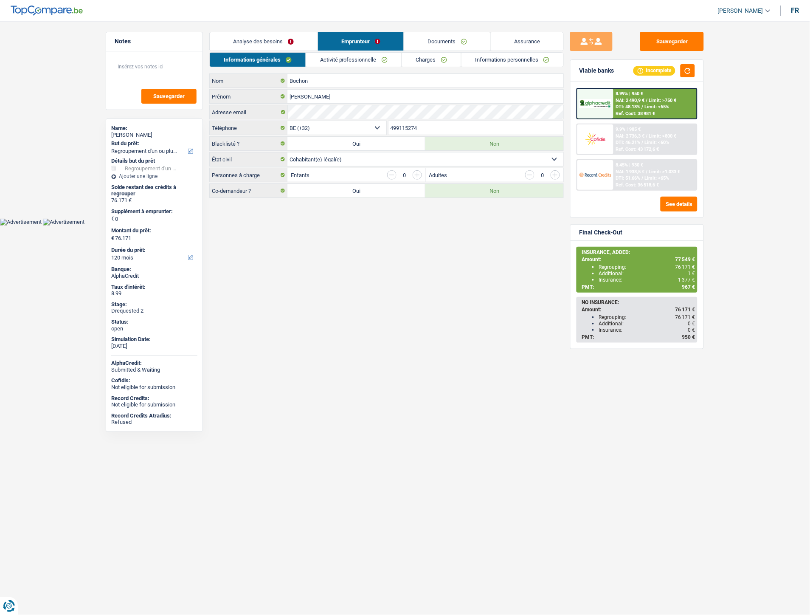
click at [268, 37] on link "Analyse des besoins" at bounding box center [264, 41] width 108 height 18
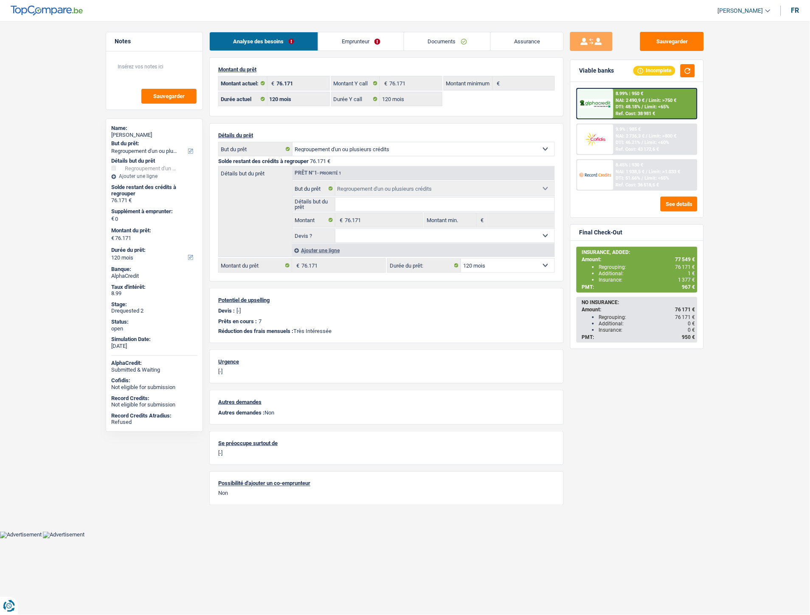
click at [353, 40] on link "Emprunteur" at bounding box center [362, 41] width 86 height 18
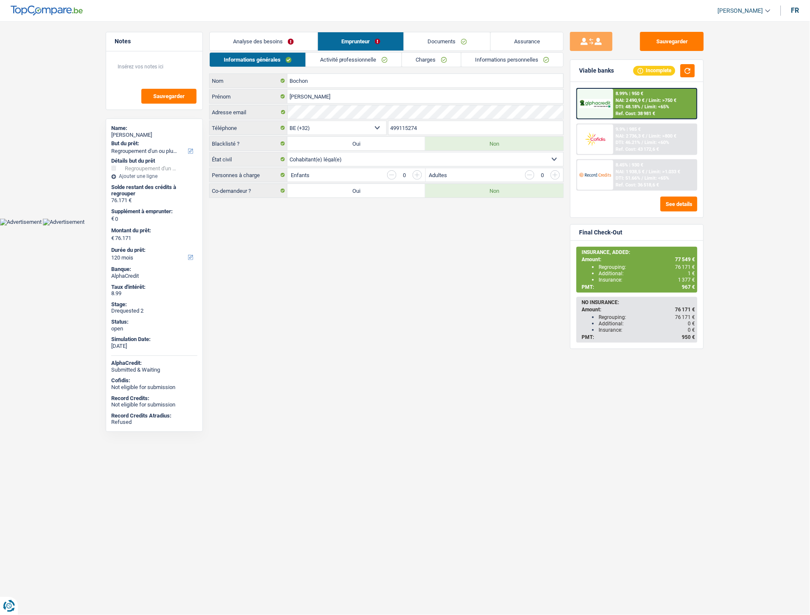
click at [445, 39] on link "Documents" at bounding box center [447, 41] width 86 height 18
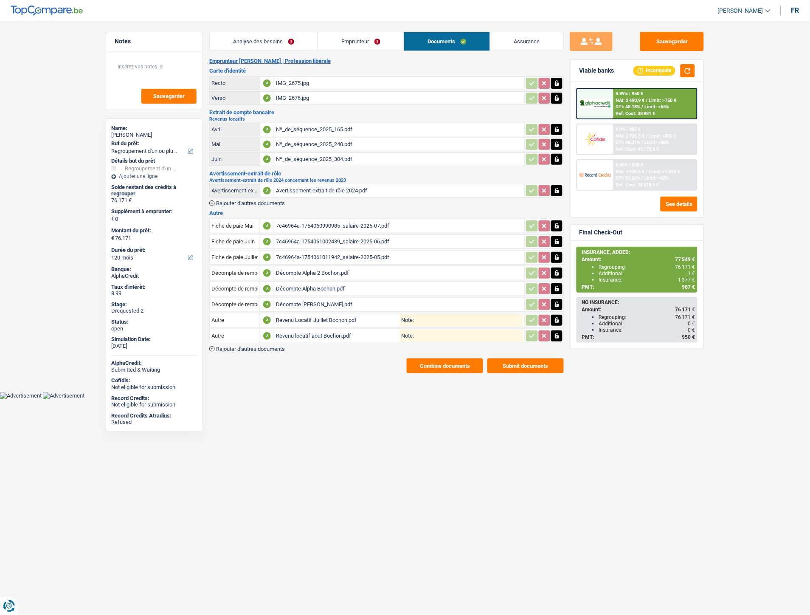
click at [335, 125] on div "Nº_de_séquence_2025_165.pdf" at bounding box center [399, 129] width 247 height 13
click at [325, 129] on div "Nº_de_séquence_2025_165.pdf" at bounding box center [399, 129] width 247 height 13
click at [313, 143] on div "Nº_de_séquence_2025_240.pdf" at bounding box center [399, 144] width 247 height 13
click at [316, 205] on div "Emprunteur Anthony Bochon | Profession libérale Carte d'identité Recto A IMG_26…" at bounding box center [386, 216] width 355 height 316
click at [309, 224] on div "7c46964a-1754060990985_salaire-2025-07.pdf" at bounding box center [399, 226] width 247 height 13
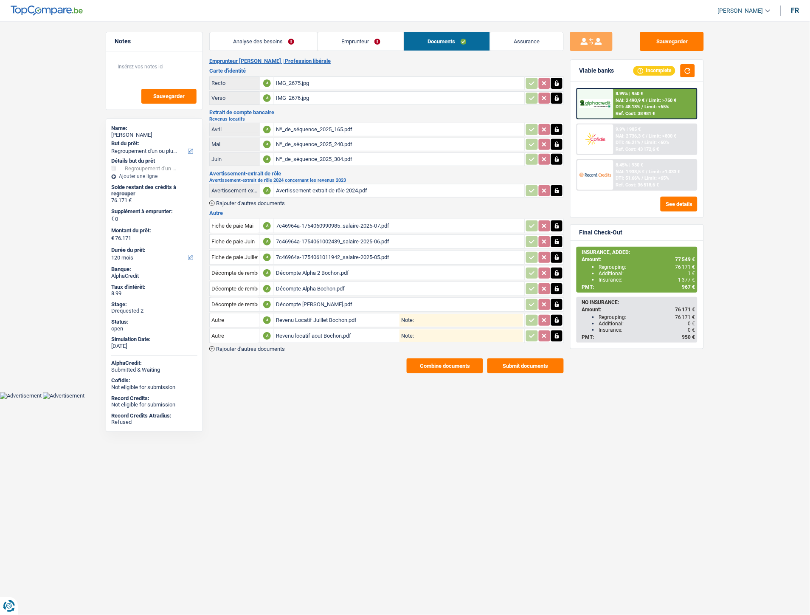
click at [357, 40] on link "Emprunteur" at bounding box center [361, 41] width 86 height 18
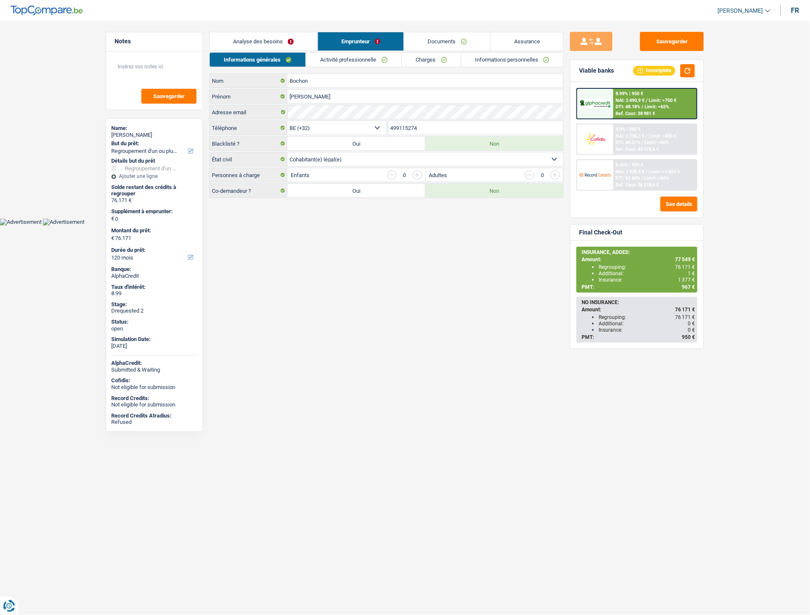
click at [430, 37] on link "Documents" at bounding box center [447, 41] width 86 height 18
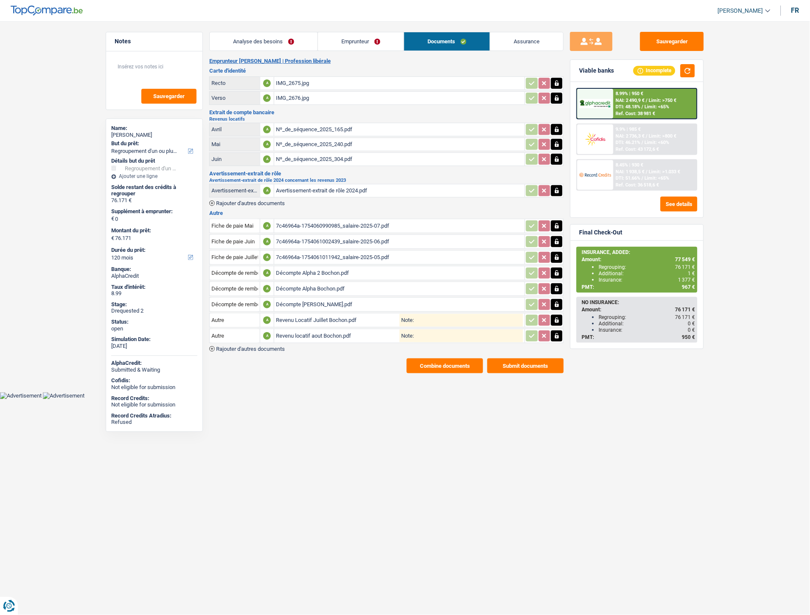
click at [257, 45] on link "Analyse des besoins" at bounding box center [264, 41] width 108 height 18
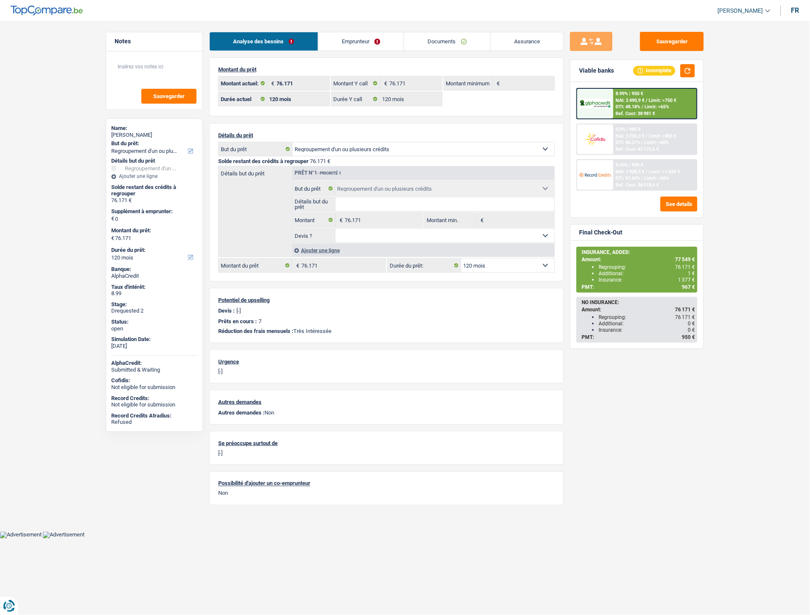
click at [511, 48] on link "Assurance" at bounding box center [527, 41] width 73 height 18
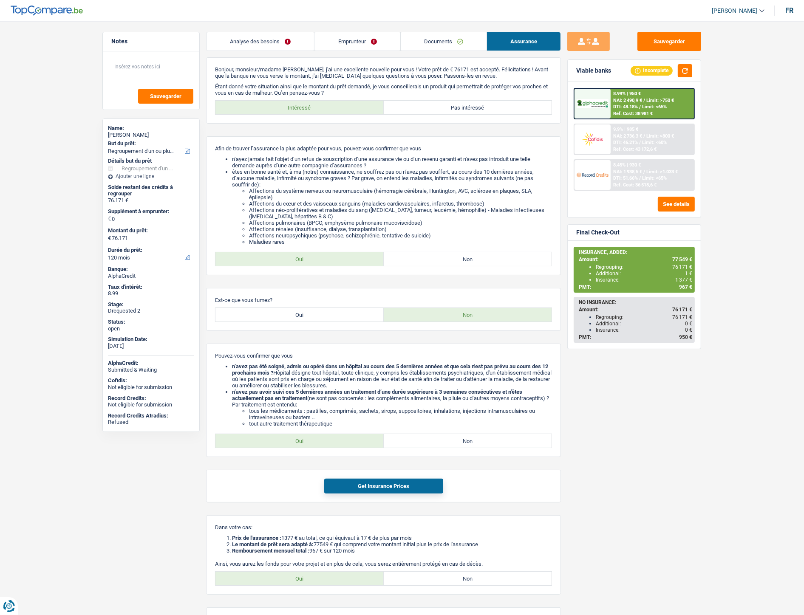
click at [343, 40] on link "Emprunteur" at bounding box center [356, 41] width 85 height 18
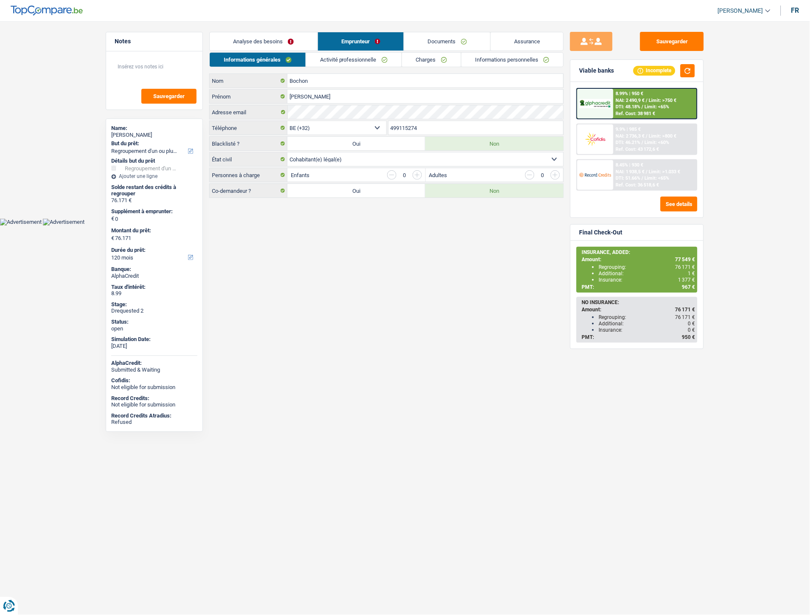
click at [422, 39] on link "Documents" at bounding box center [447, 41] width 86 height 18
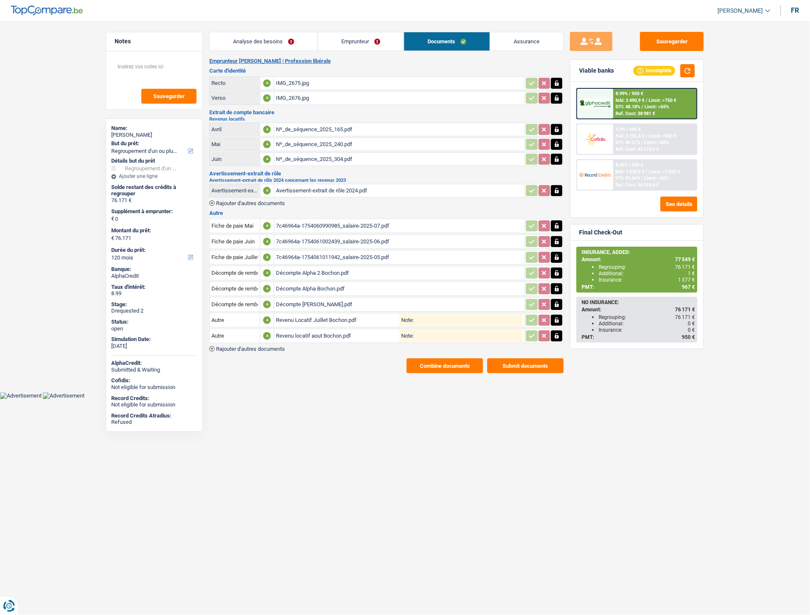
click at [297, 222] on div "7c46964a-1754060990985_salaire-2025-07.pdf" at bounding box center [399, 226] width 247 height 13
click at [314, 237] on div "7c46964a-1754061002439_salaire-2025-06.pdf" at bounding box center [399, 241] width 247 height 13
click at [431, 364] on button "Combine documents" at bounding box center [445, 365] width 76 height 15
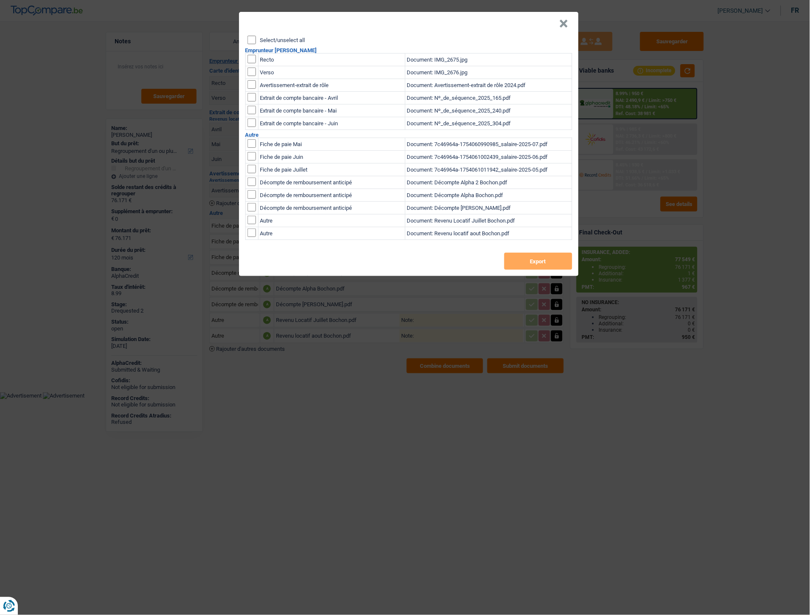
click at [255, 59] on input "checkbox" at bounding box center [252, 59] width 8 height 8
checkbox input "true"
click at [253, 76] on td at bounding box center [251, 72] width 13 height 13
click at [251, 63] on input "checkbox" at bounding box center [252, 59] width 8 height 8
checkbox input "true"
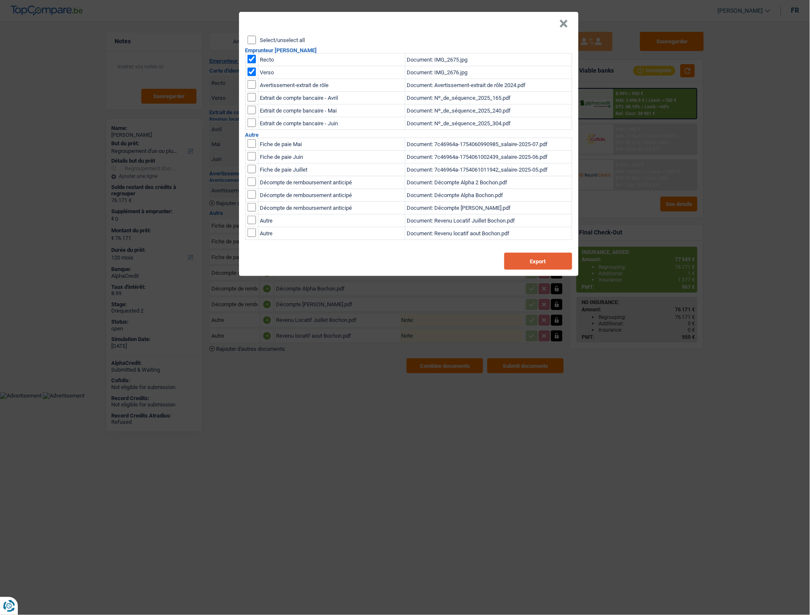
click at [545, 257] on button "Export" at bounding box center [539, 261] width 68 height 17
drag, startPoint x: 565, startPoint y: 23, endPoint x: 551, endPoint y: 9, distance: 19.5
click at [565, 23] on button "×" at bounding box center [564, 24] width 9 height 8
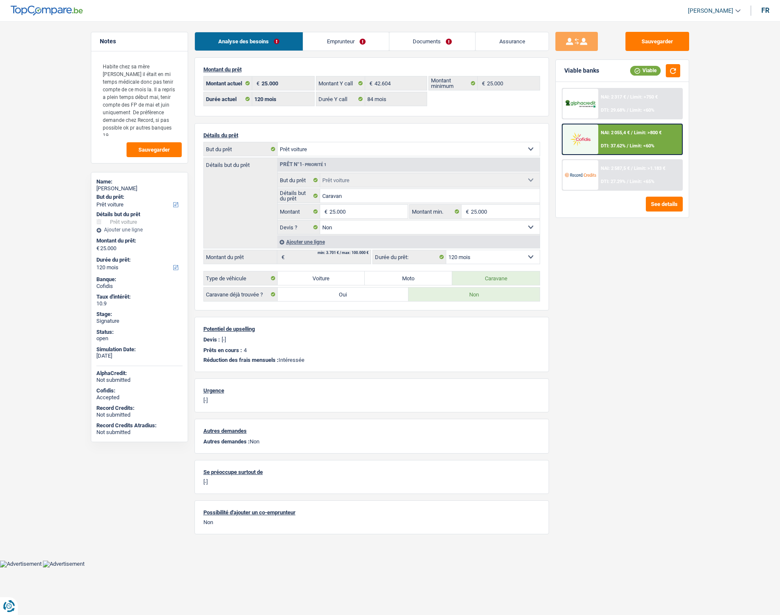
select select "car"
select select "120"
select select "84"
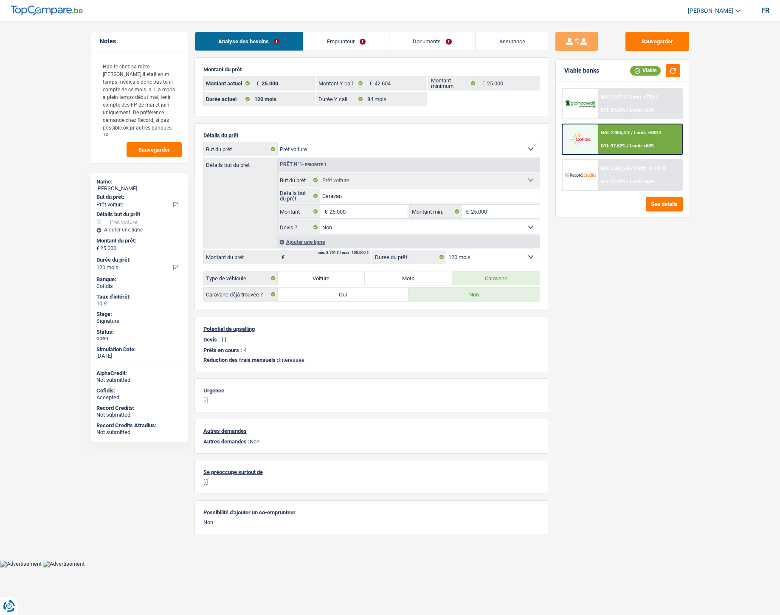
select select "car"
select select "false"
select select "120"
click at [444, 46] on link "Documents" at bounding box center [432, 41] width 86 height 18
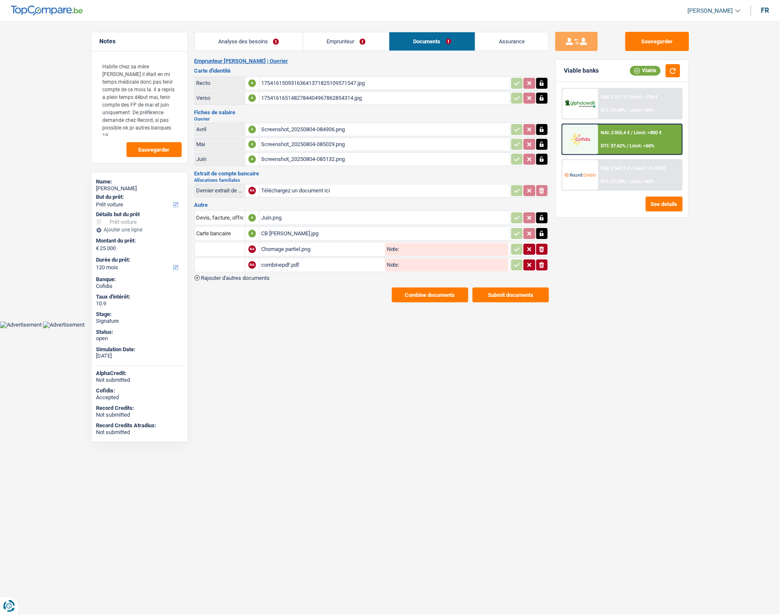
click at [275, 212] on div "Juin.png" at bounding box center [384, 218] width 247 height 13
click at [268, 212] on div "Juin.png" at bounding box center [384, 218] width 247 height 13
click at [354, 41] on link "Emprunteur" at bounding box center [346, 41] width 86 height 18
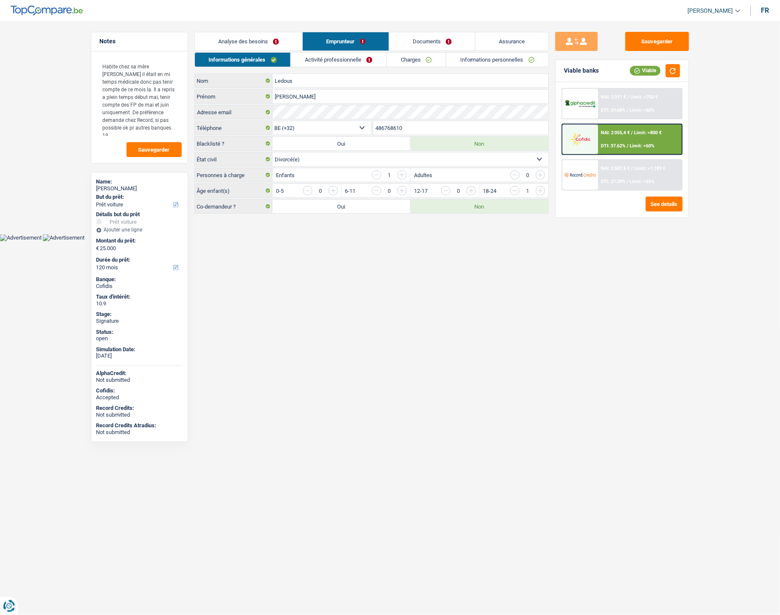
click at [353, 58] on link "Activité professionnelle" at bounding box center [339, 60] width 96 height 14
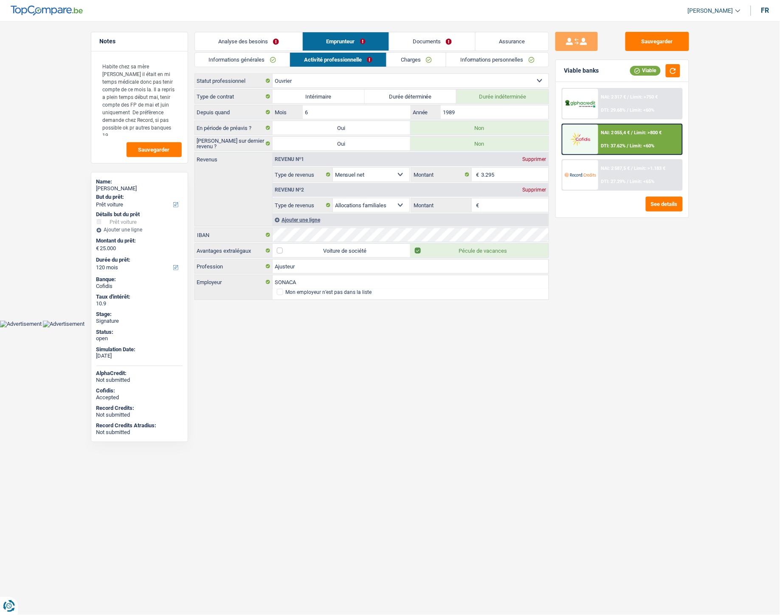
click at [427, 59] on link "Charges" at bounding box center [416, 60] width 59 height 14
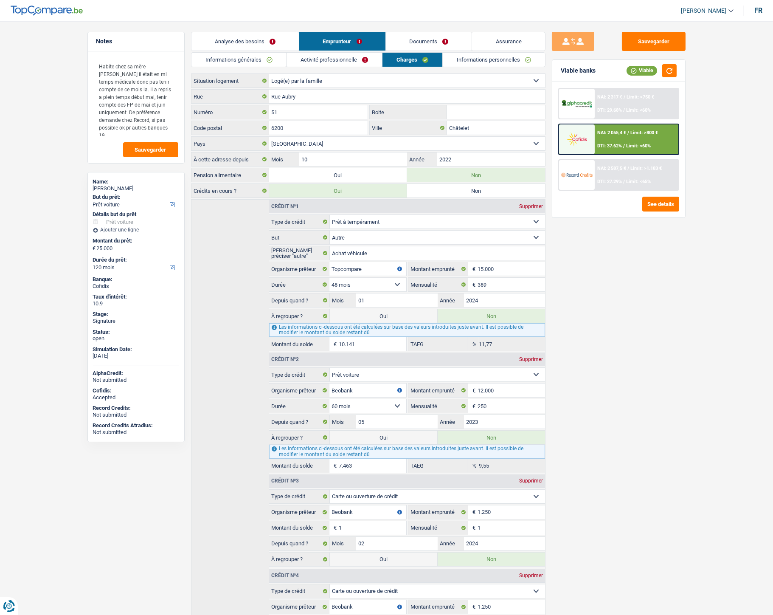
click at [470, 65] on link "Informations personnelles" at bounding box center [494, 60] width 102 height 14
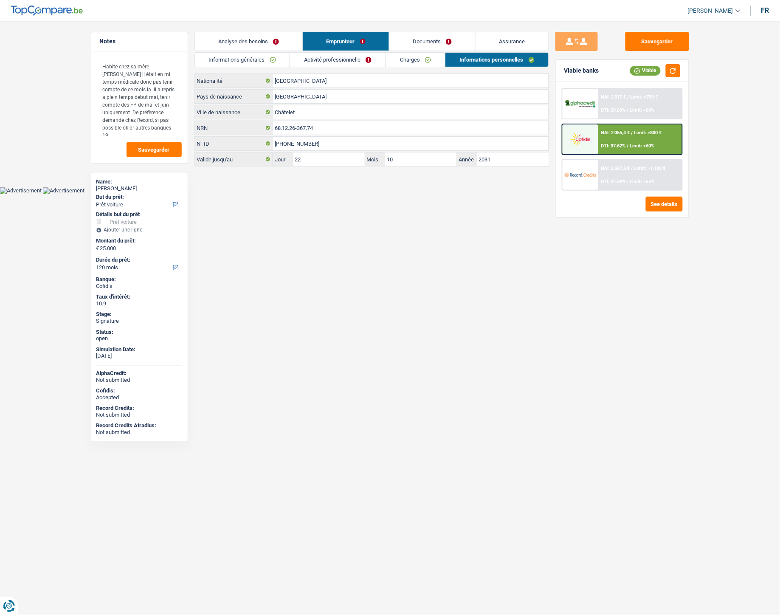
click at [434, 44] on link "Documents" at bounding box center [432, 41] width 86 height 18
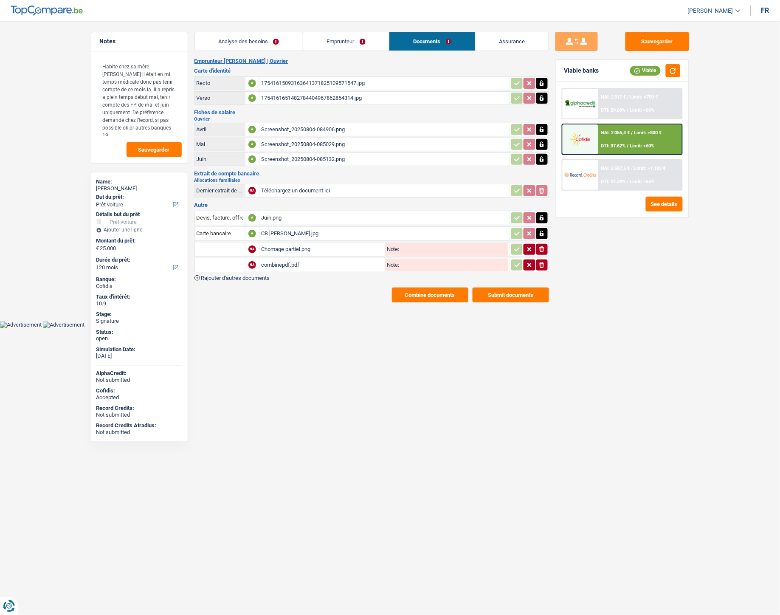
click at [493, 40] on link "Assurance" at bounding box center [512, 41] width 73 height 18
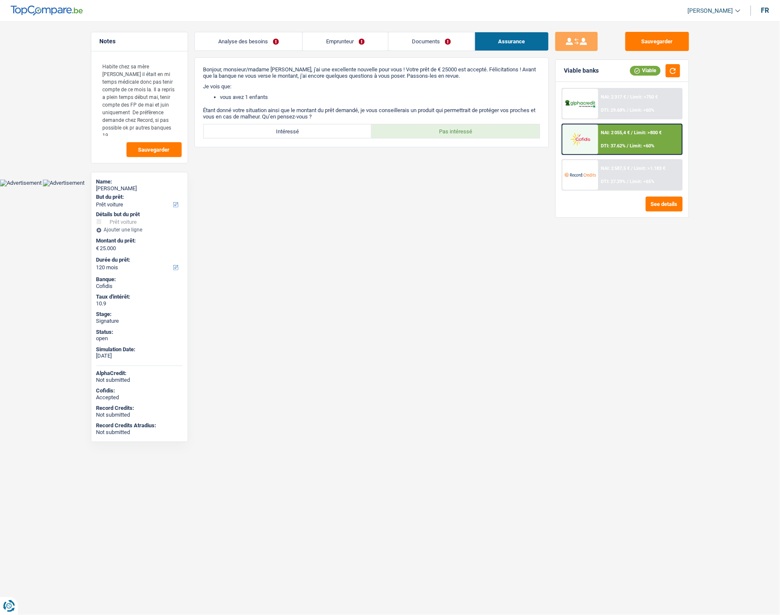
click at [427, 45] on link "Documents" at bounding box center [432, 41] width 86 height 18
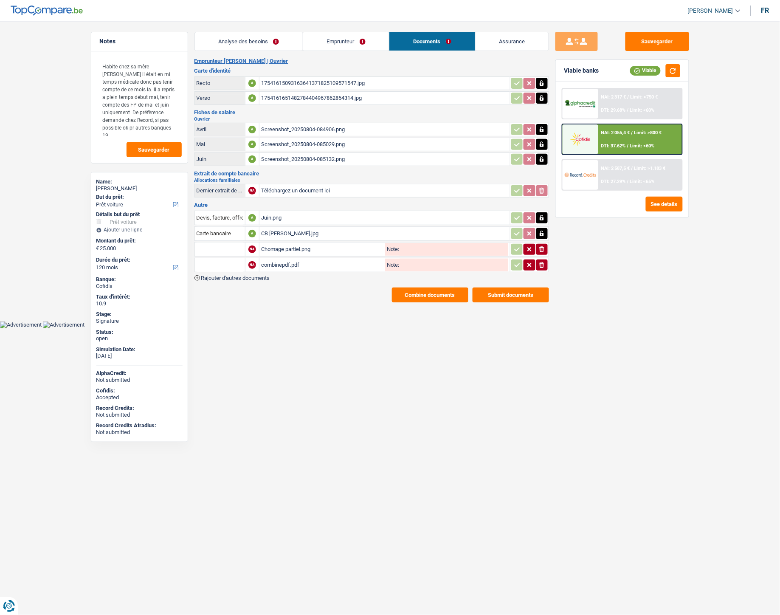
click at [276, 212] on div "Juin.png" at bounding box center [384, 218] width 247 height 13
